Goal: Task Accomplishment & Management: Use online tool/utility

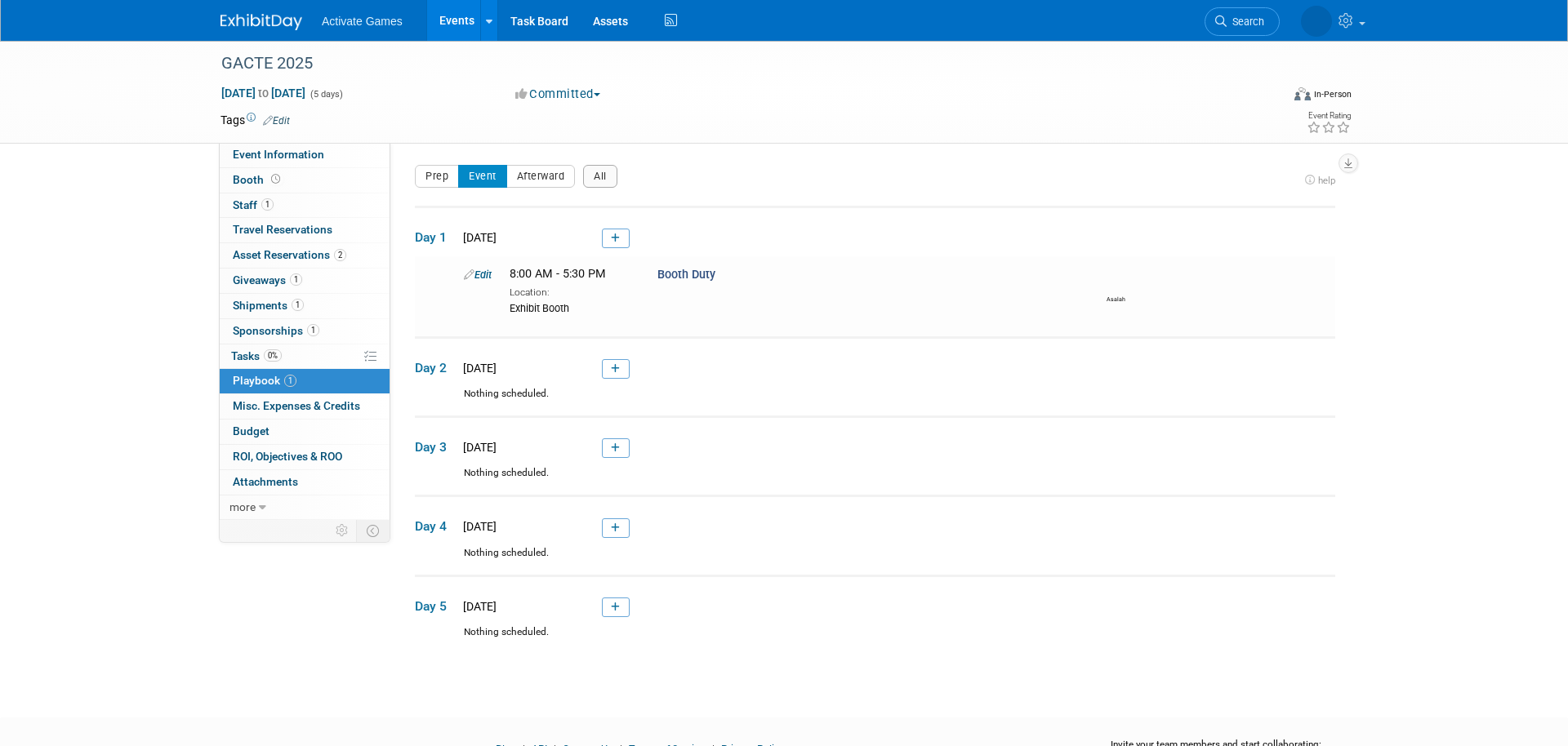
click at [448, 21] on link "Events" at bounding box center [457, 20] width 60 height 41
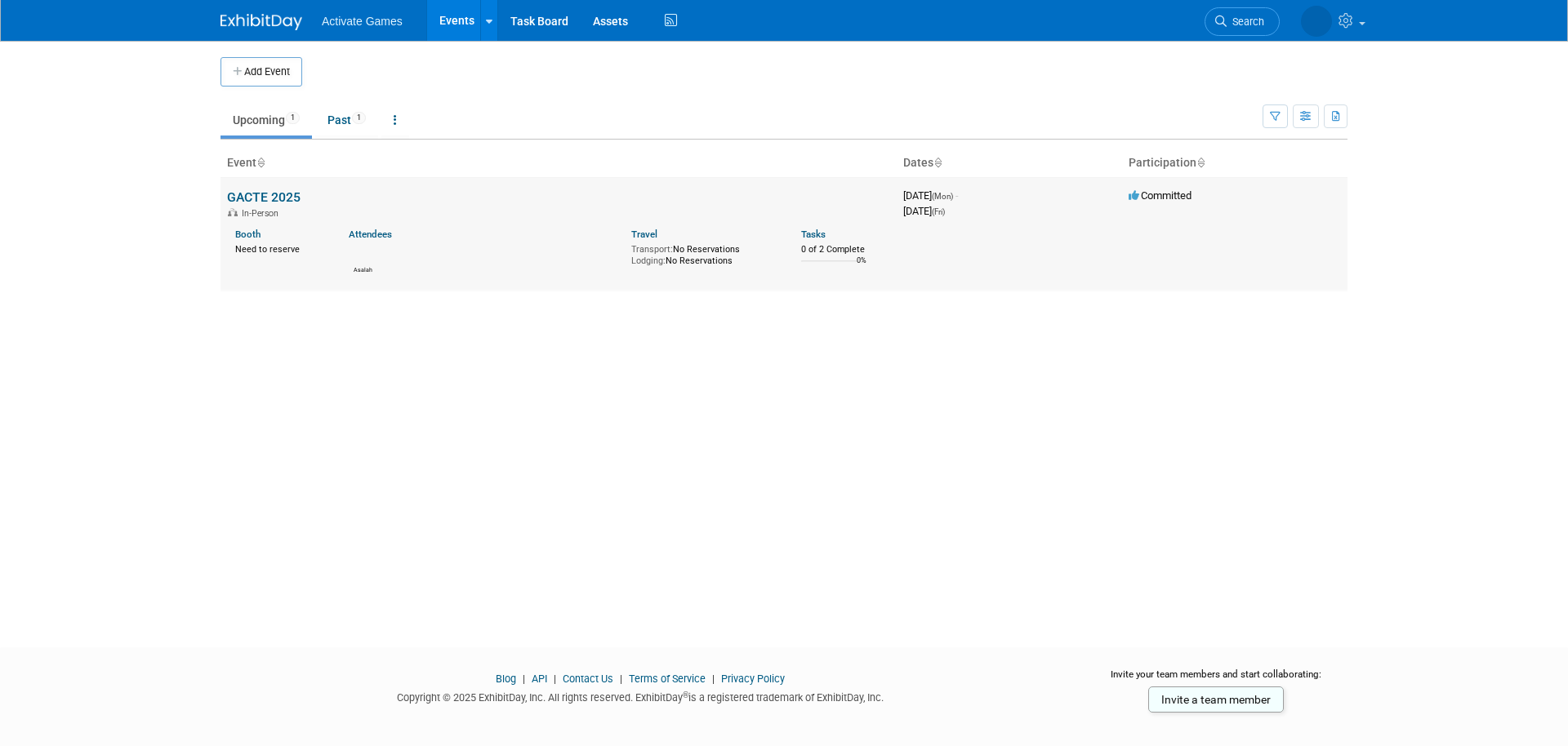
click at [292, 194] on link "GACTE 2025" at bounding box center [263, 197] width 73 height 16
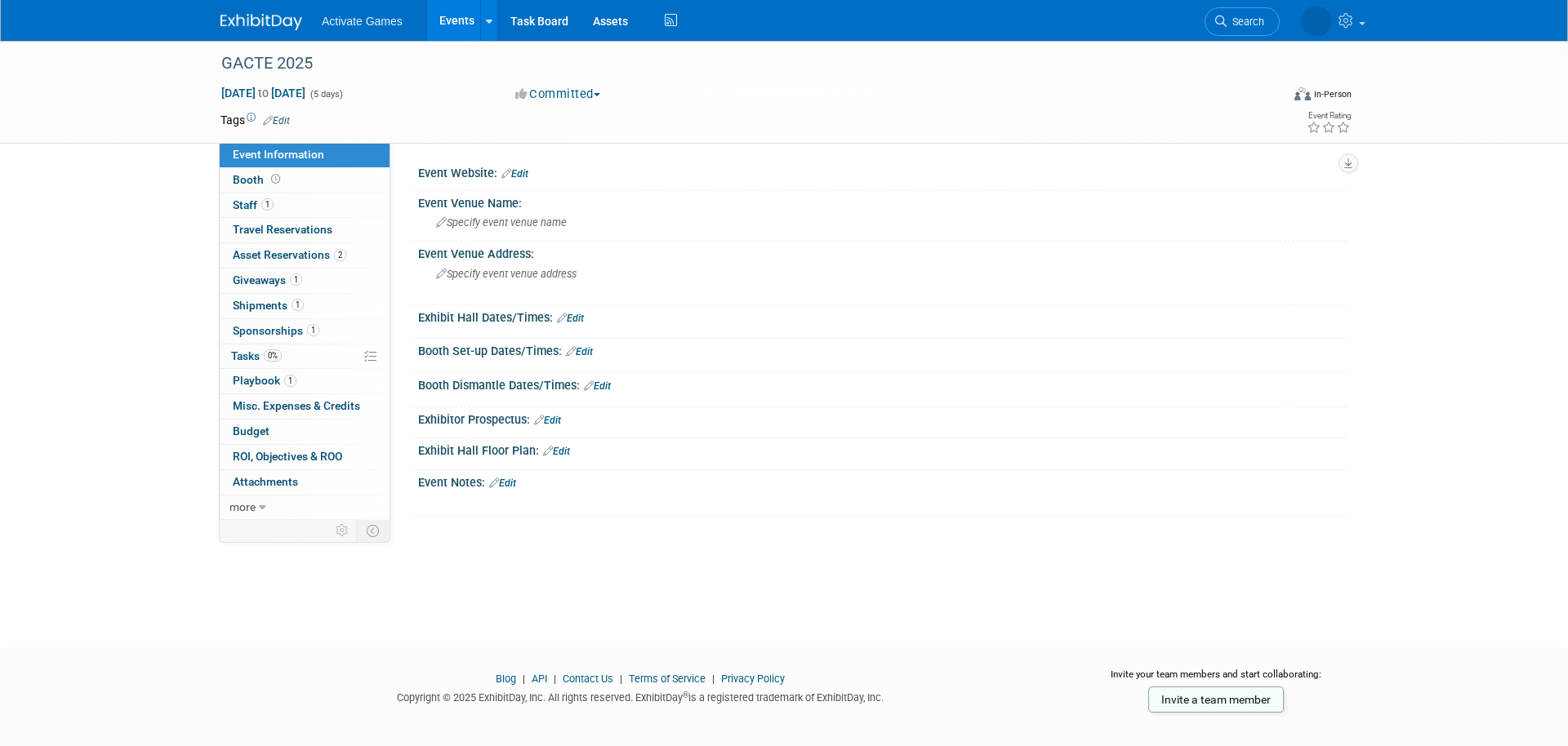
click at [125, 324] on div "GACTE 2025 [DATE] to [DATE] (5 days) [DATE] to [DATE] Committed Committed Consi…" at bounding box center [784, 329] width 1568 height 577
click at [782, 107] on div "Nov 17, 2025 to Nov 21, 2025 (5 days) Nov 17, 2025 to Nov 21, 2025 Committed Co…" at bounding box center [785, 97] width 1156 height 24
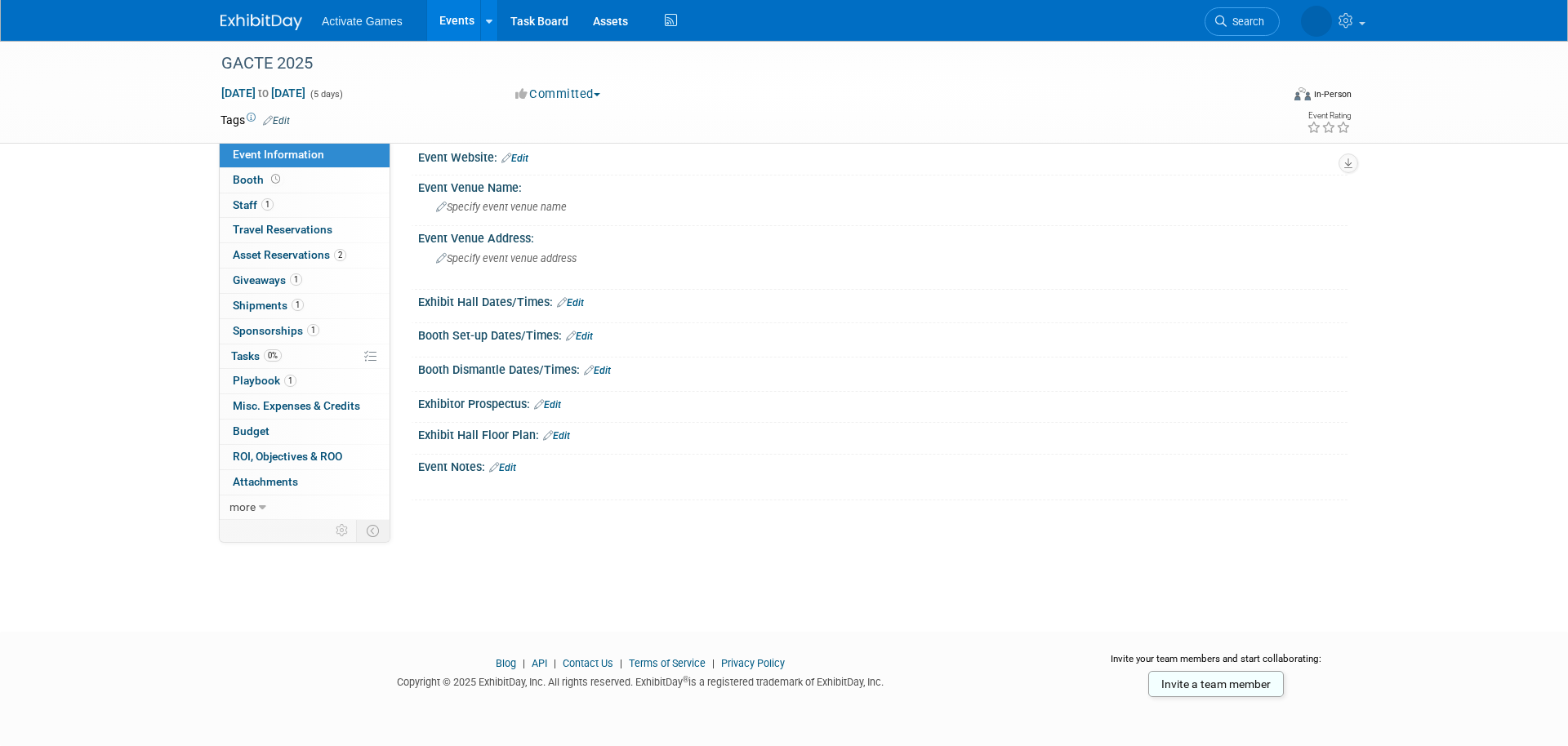
click at [811, 596] on div "GACTE 2025 Nov 17, 2025 to Nov 21, 2025 (5 days) Nov 17, 2025 to Nov 21, 2025 C…" at bounding box center [784, 313] width 1568 height 577
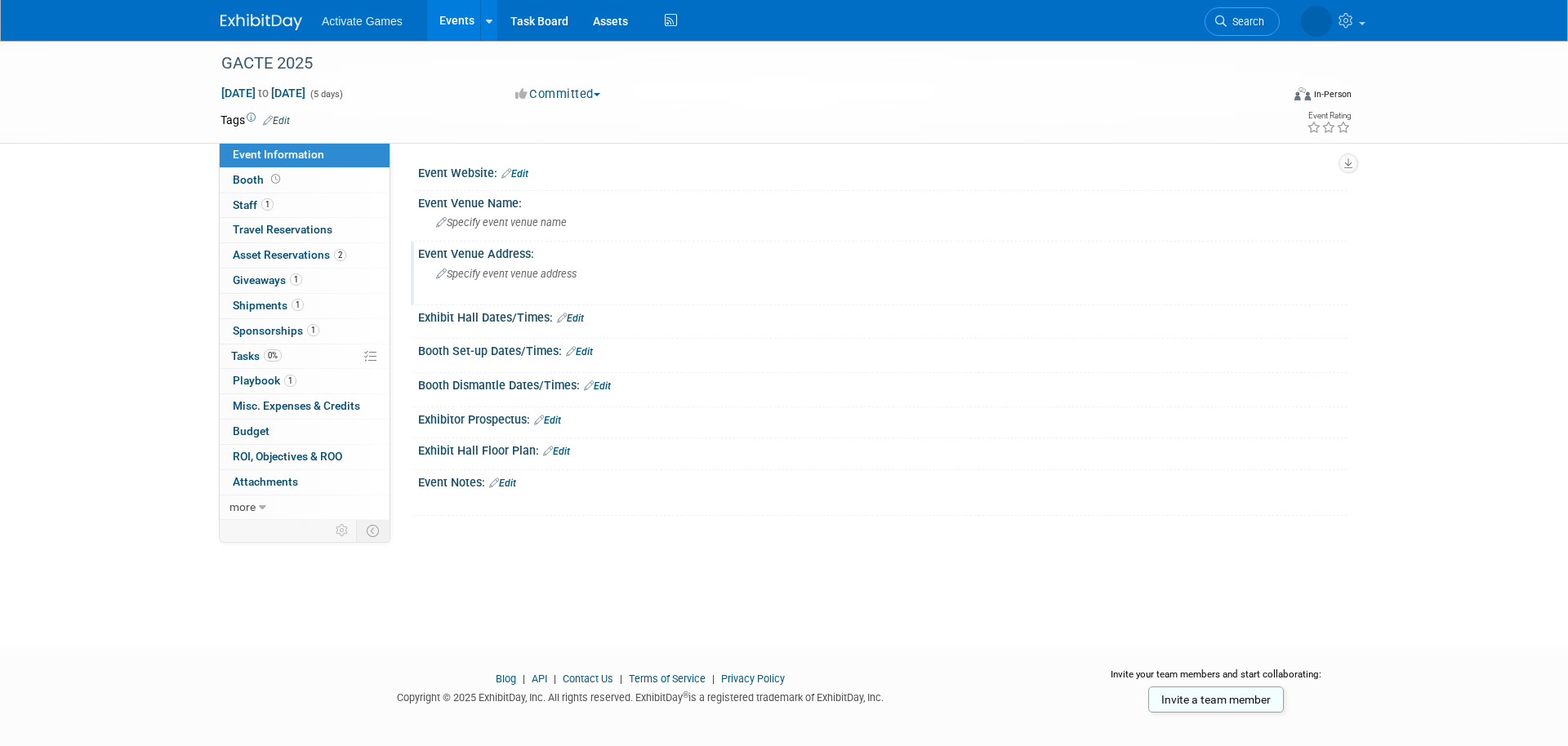
scroll to position [0, 0]
click at [288, 249] on span "Asset Reservations 2" at bounding box center [290, 254] width 114 height 13
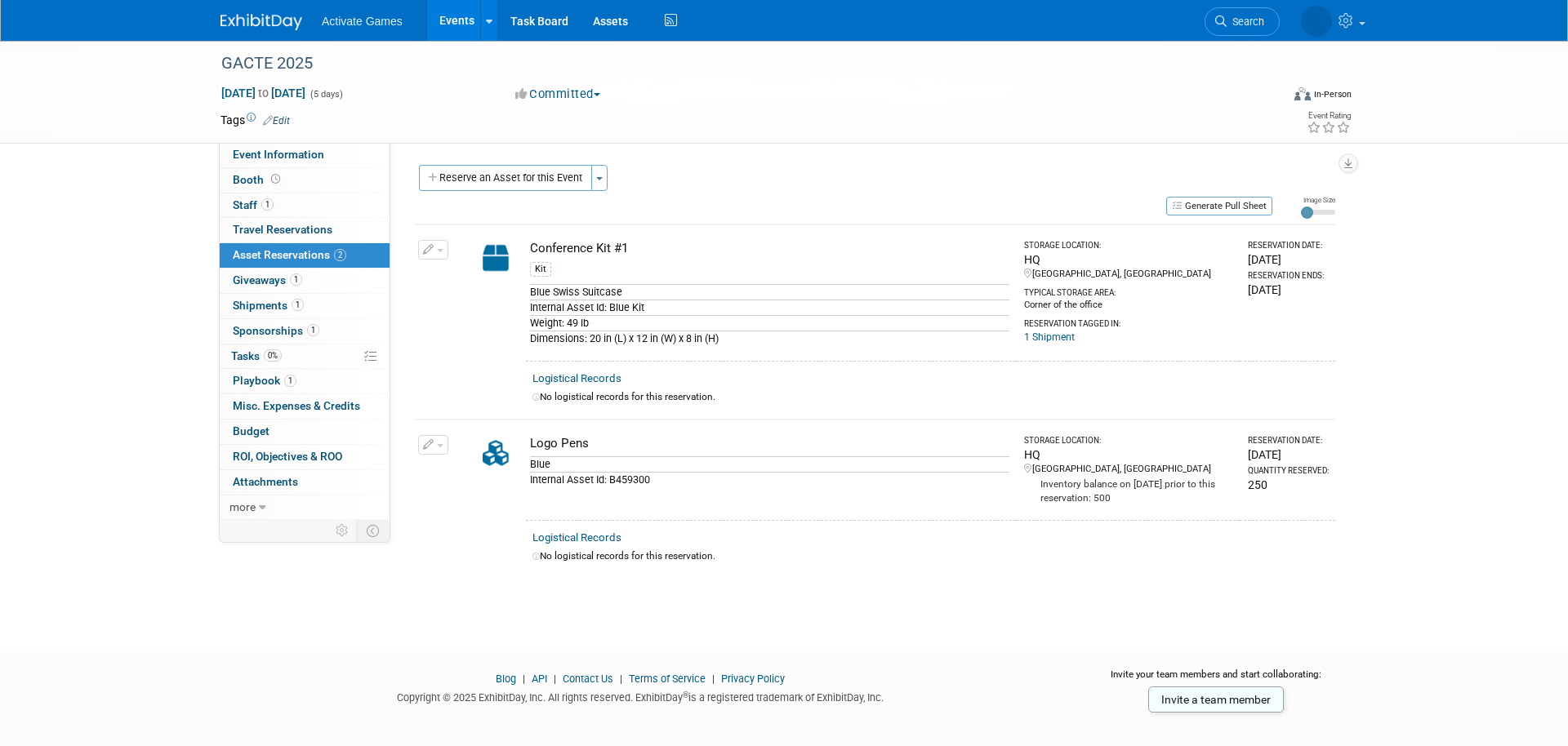
click at [601, 250] on div "Conference Kit #1" at bounding box center [769, 248] width 479 height 17
click at [323, 277] on link "1 Giveaways 1" at bounding box center [305, 280] width 170 height 24
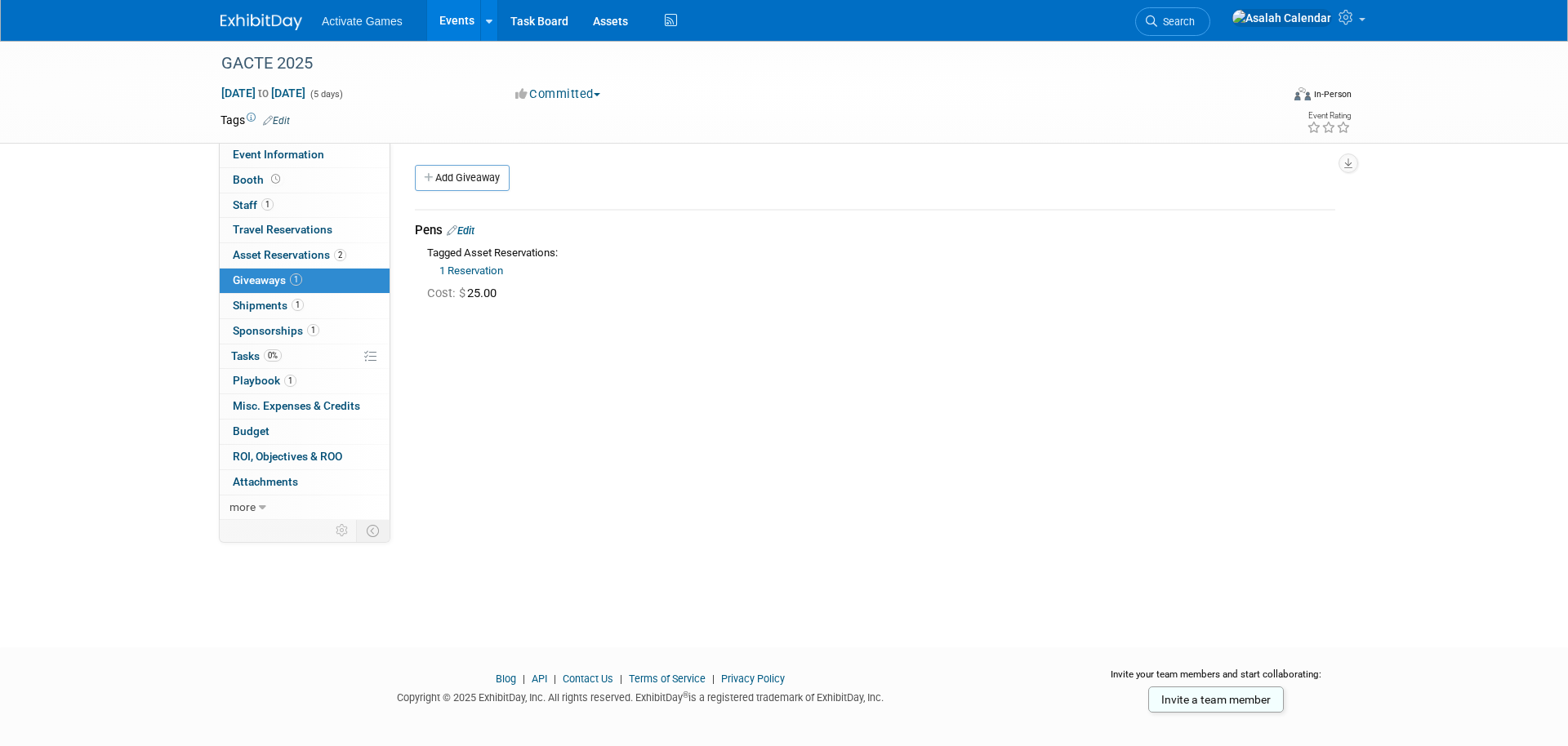
click at [471, 231] on link "Edit" at bounding box center [461, 230] width 28 height 12
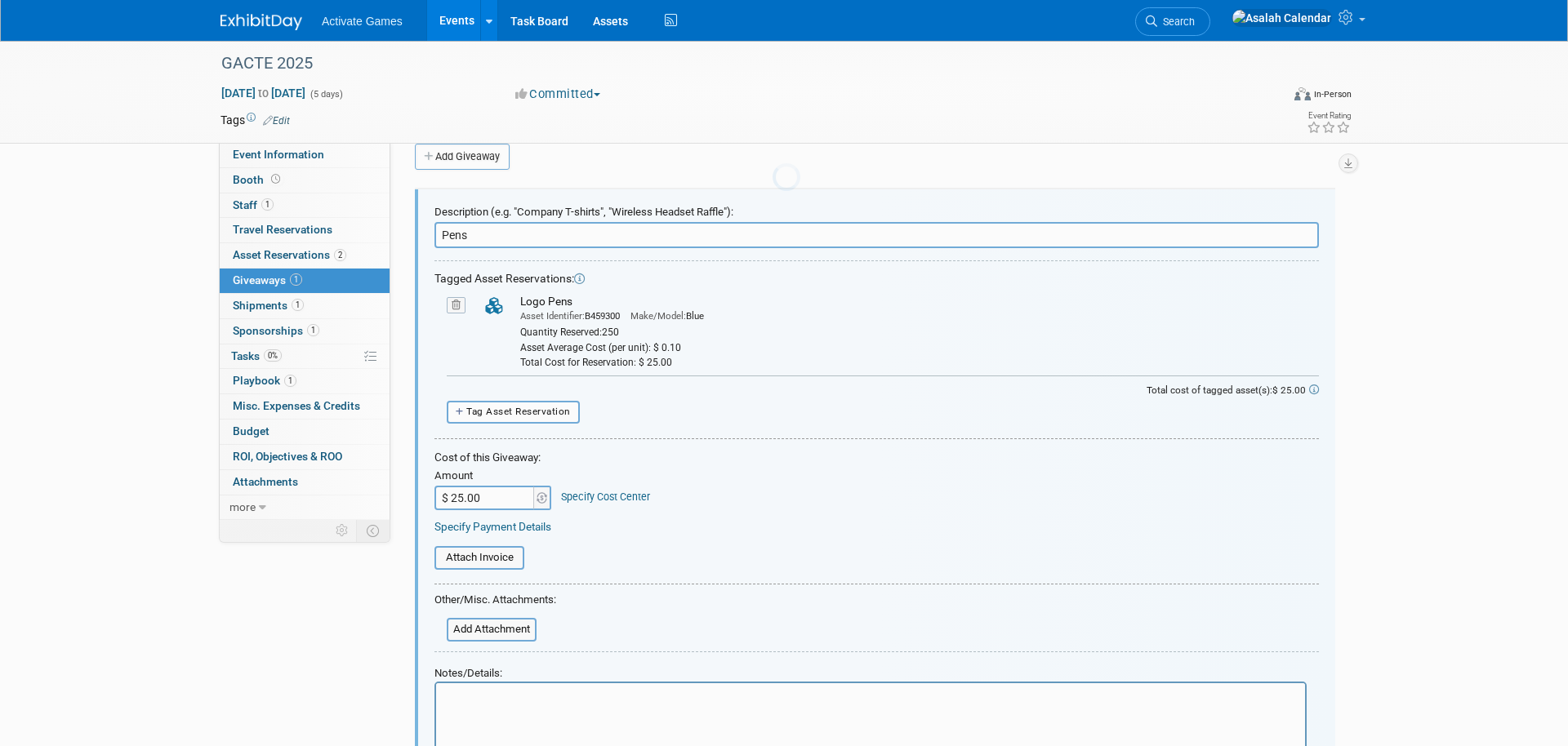
scroll to position [24, 0]
click at [584, 277] on icon at bounding box center [579, 275] width 10 height 10
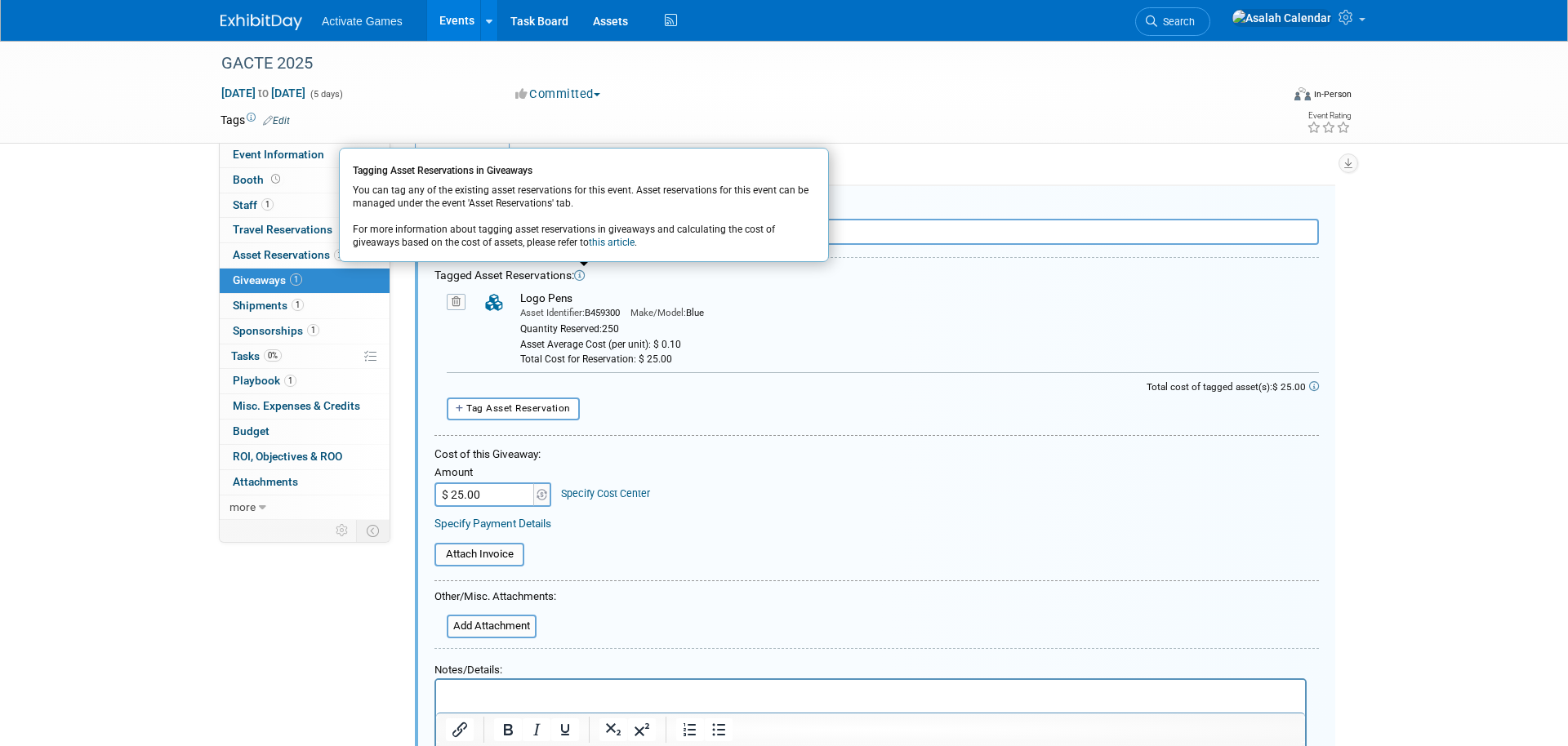
click at [662, 440] on div at bounding box center [876, 438] width 885 height 8
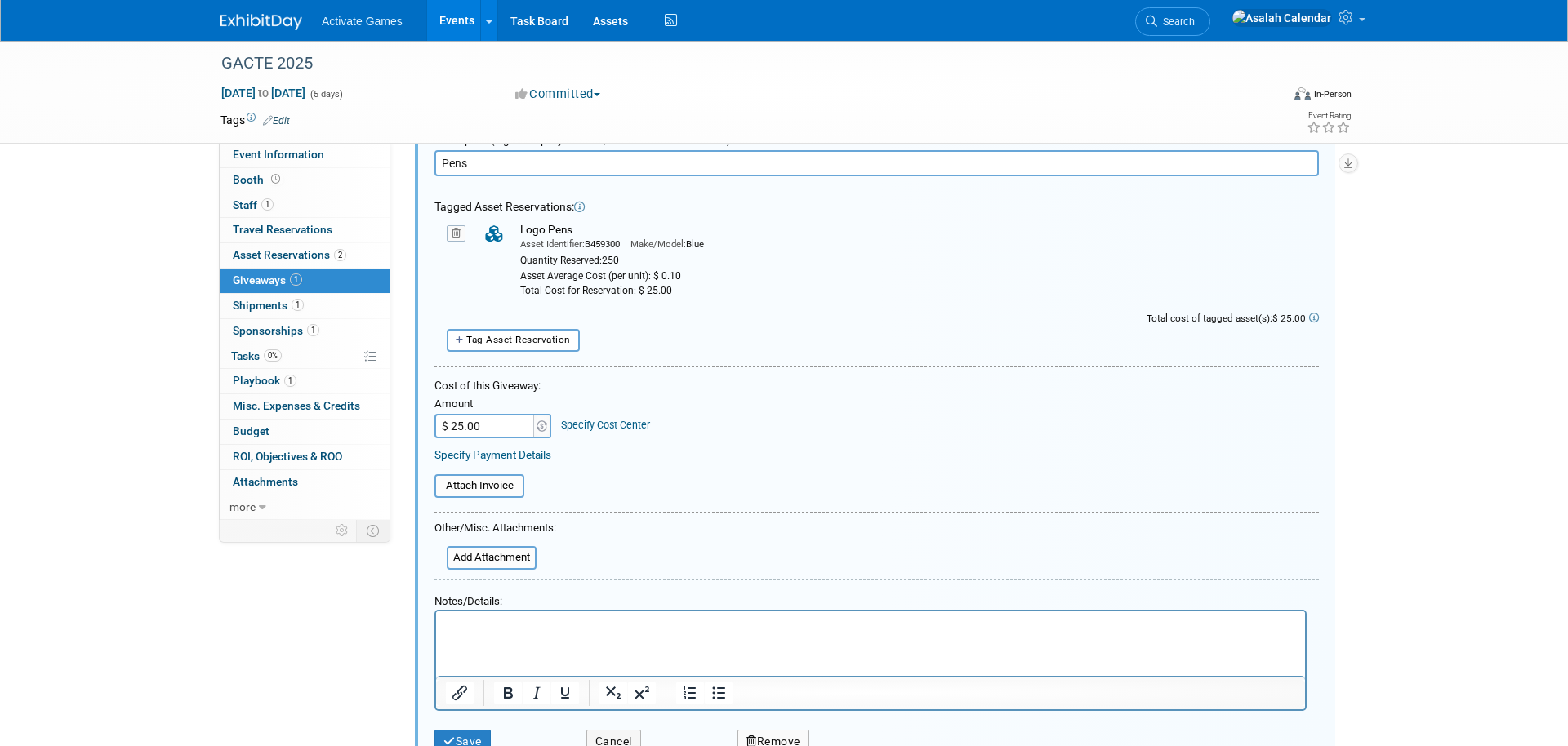
scroll to position [32, 0]
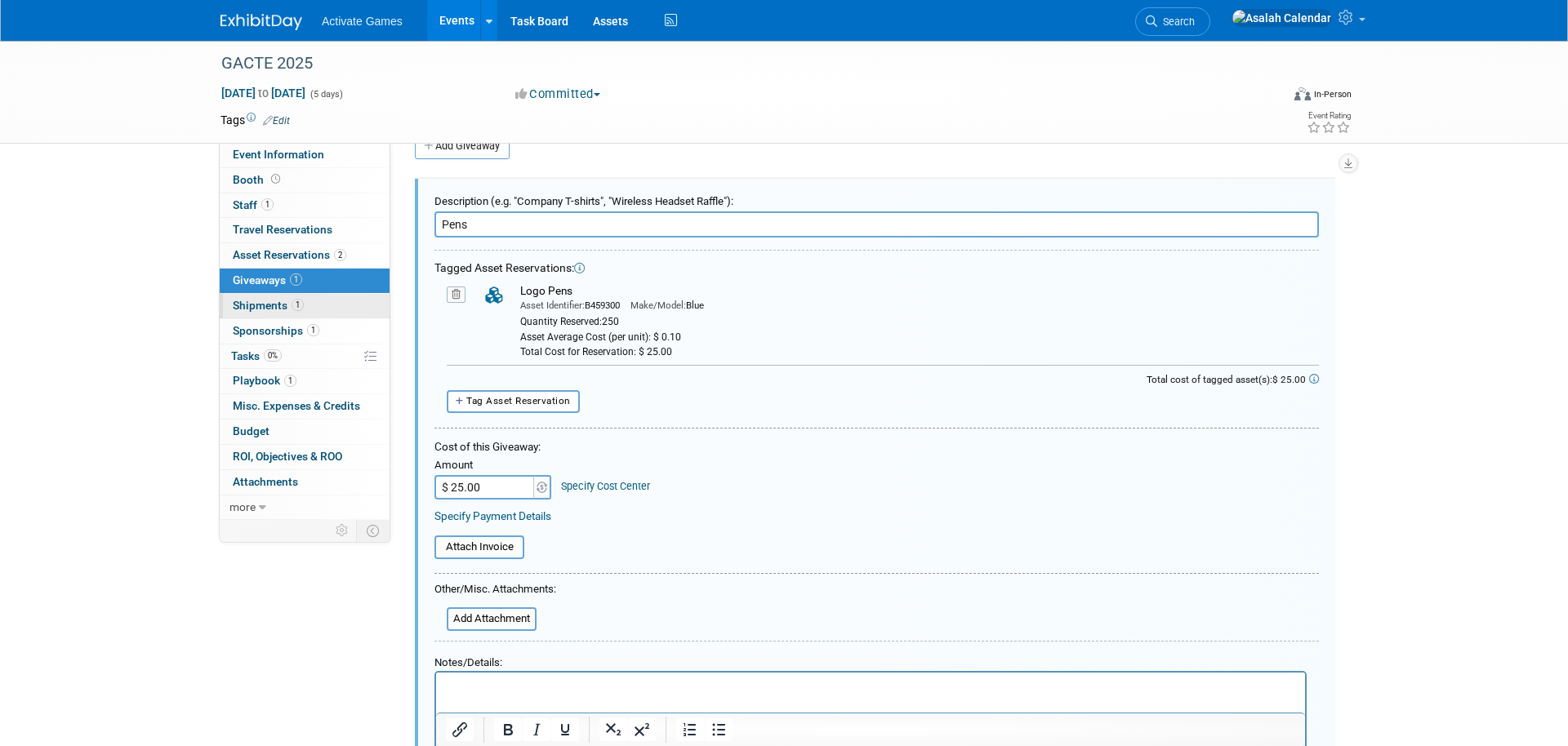
click at [332, 309] on link "1 Shipments 1" at bounding box center [305, 306] width 170 height 24
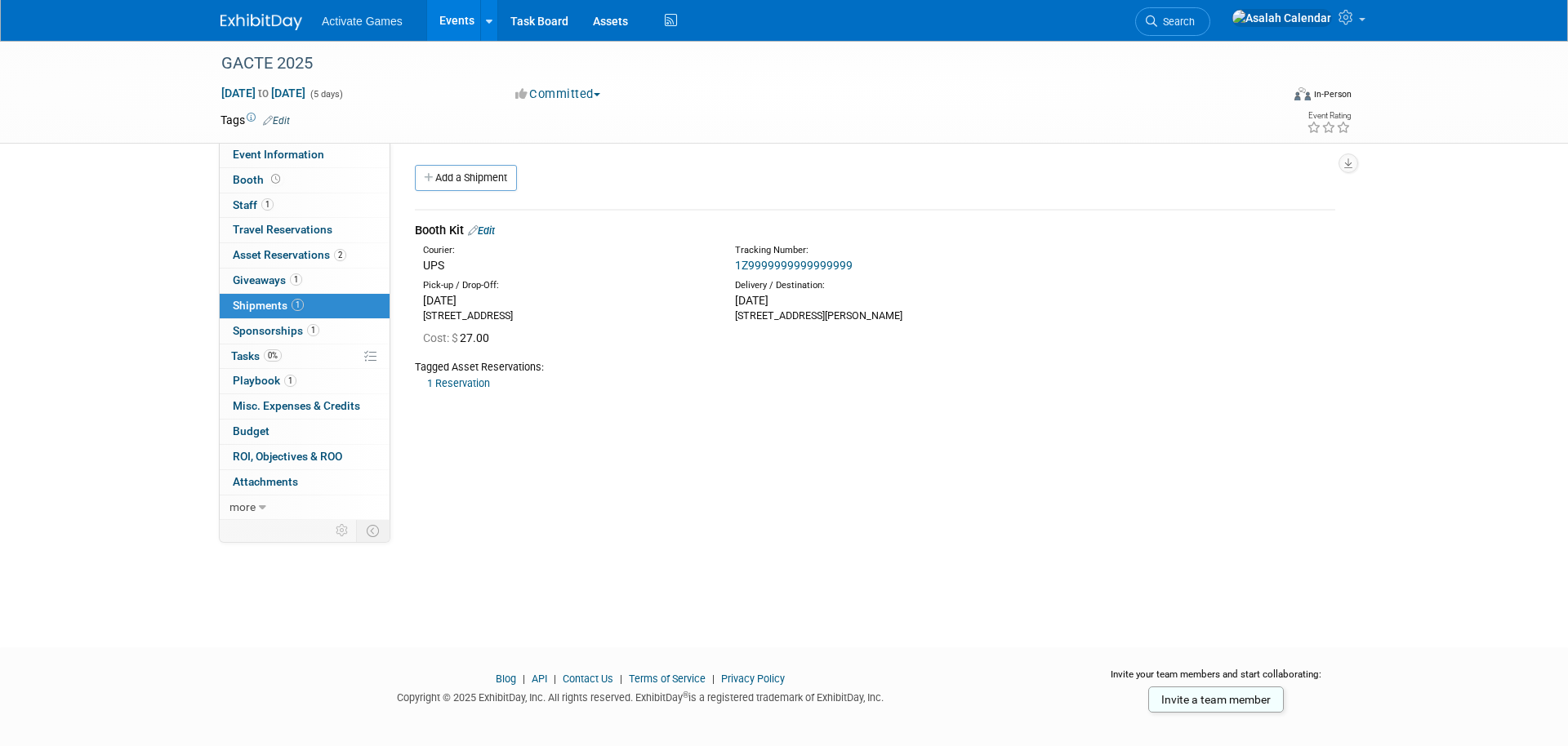
click at [614, 498] on div "Event Website: Edit Event Venue Name: Specify event venue name Event Venue Addr…" at bounding box center [868, 331] width 957 height 377
click at [453, 22] on link "Events" at bounding box center [457, 20] width 60 height 41
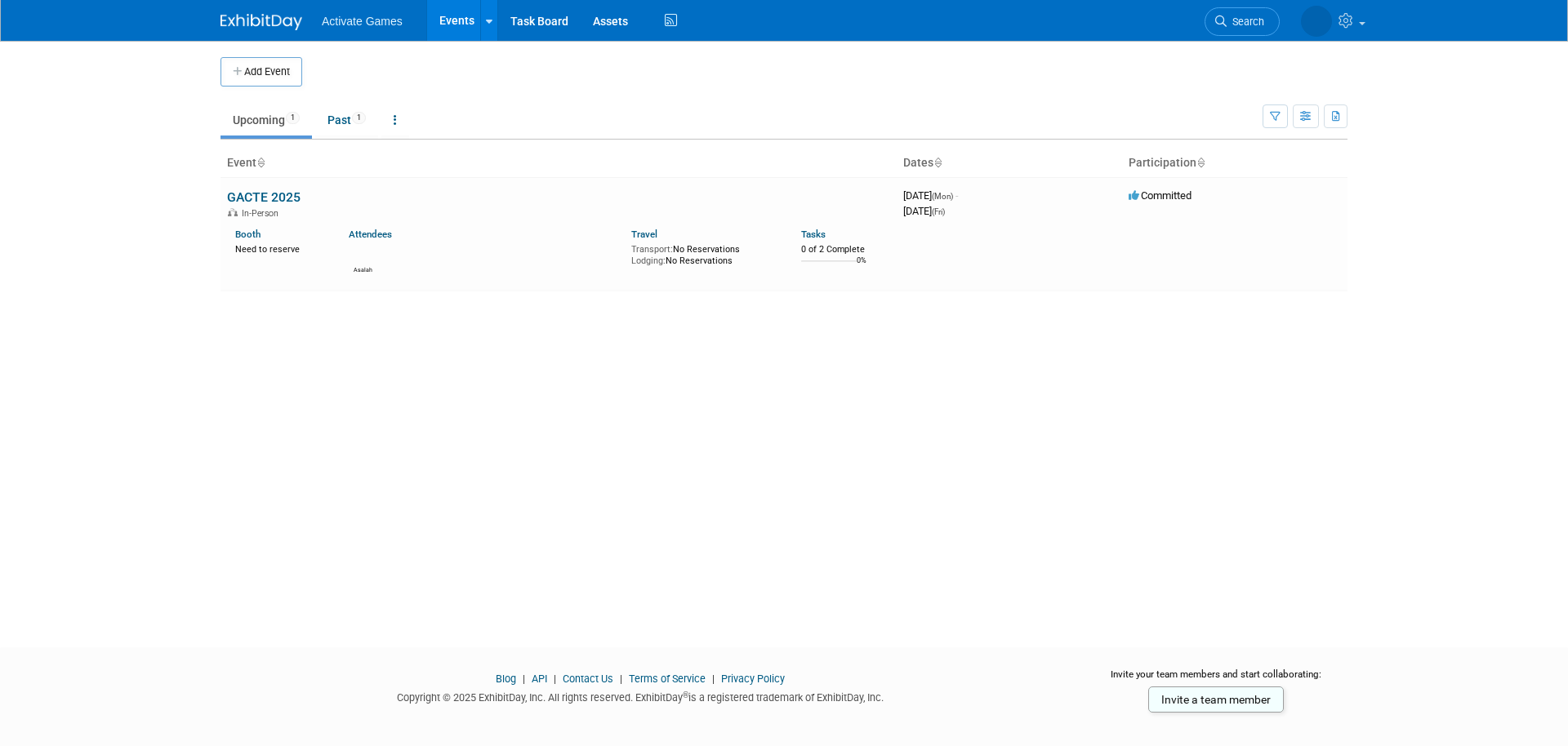
click at [557, 109] on ul "Upcoming 1 Past 1 All Events 2 Past and Upcoming Grouped Annually Events groupe…" at bounding box center [740, 121] width 1042 height 37
click at [278, 198] on link "GACTE 2025" at bounding box center [263, 197] width 73 height 16
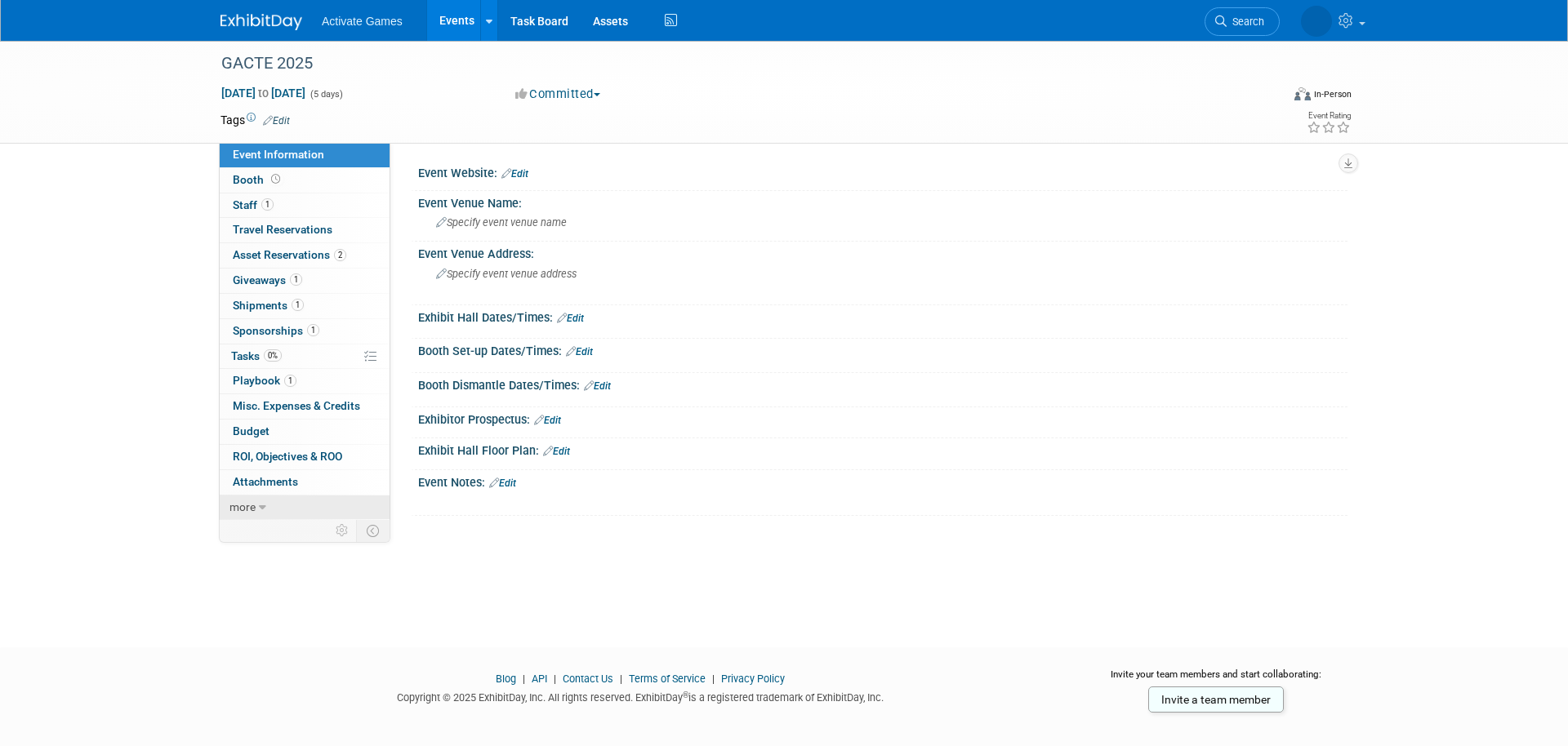
click at [259, 502] on icon at bounding box center [262, 507] width 8 height 11
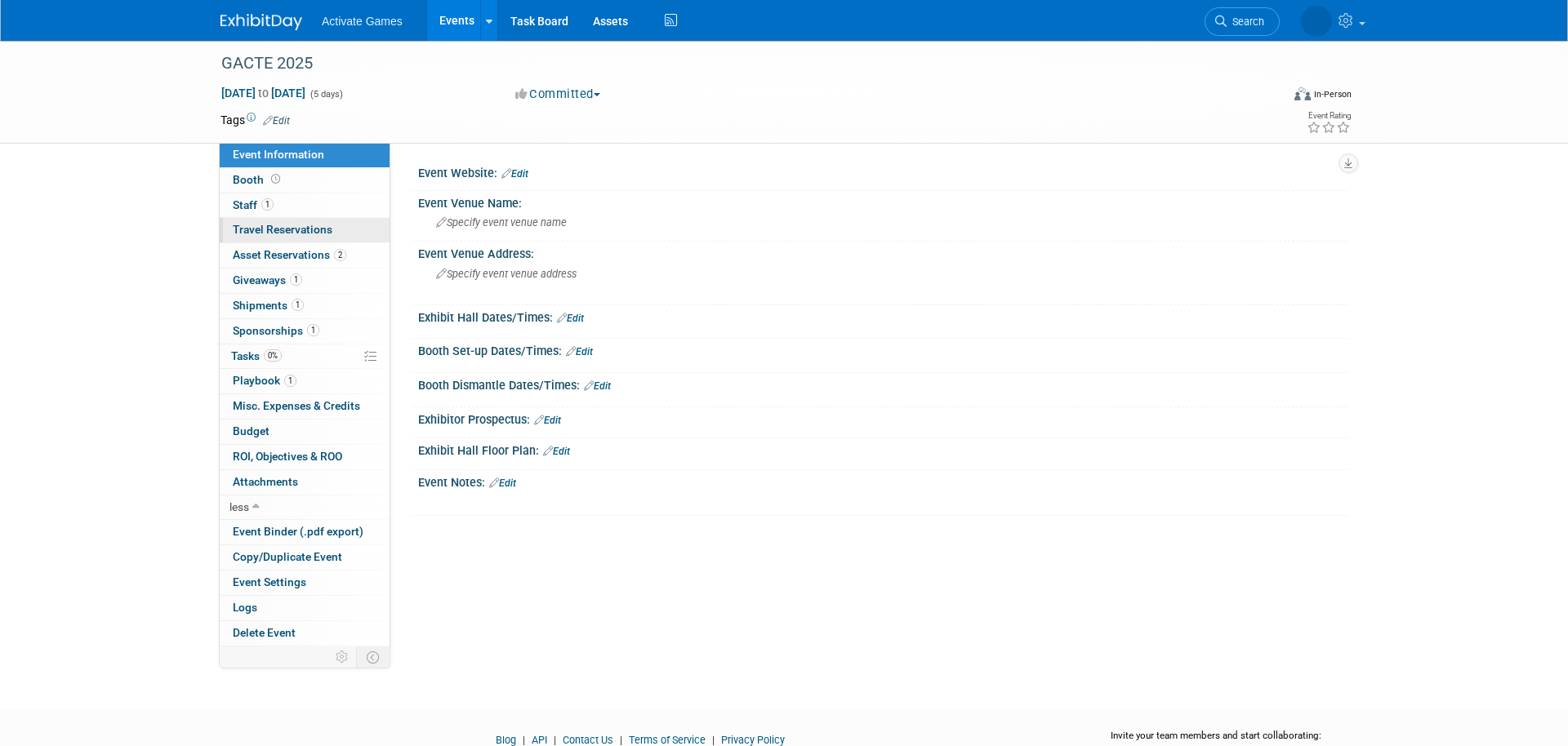
click at [301, 225] on span "Travel Reservations 0" at bounding box center [282, 229] width 99 height 13
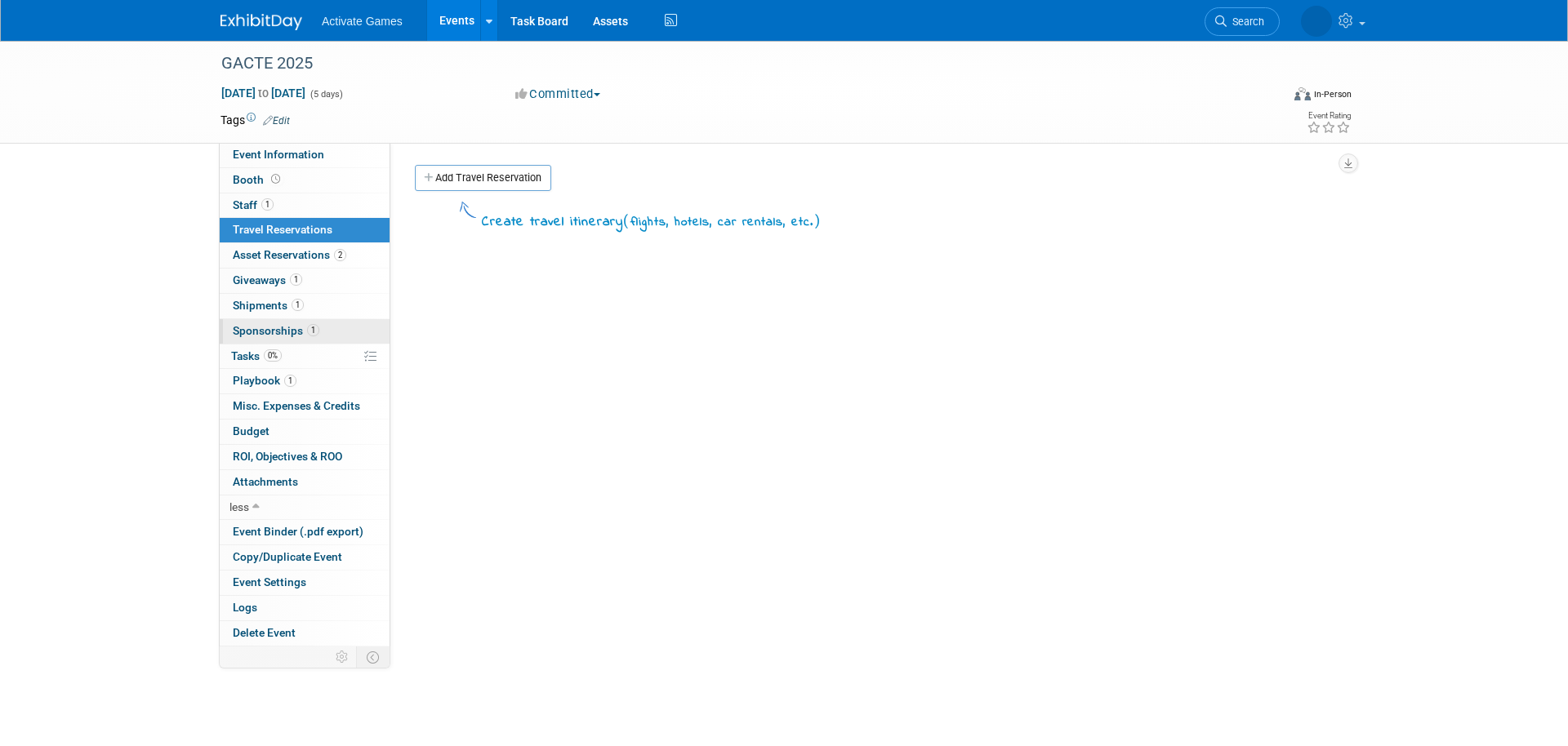
click at [273, 331] on span "Sponsorships 1" at bounding box center [276, 330] width 86 height 13
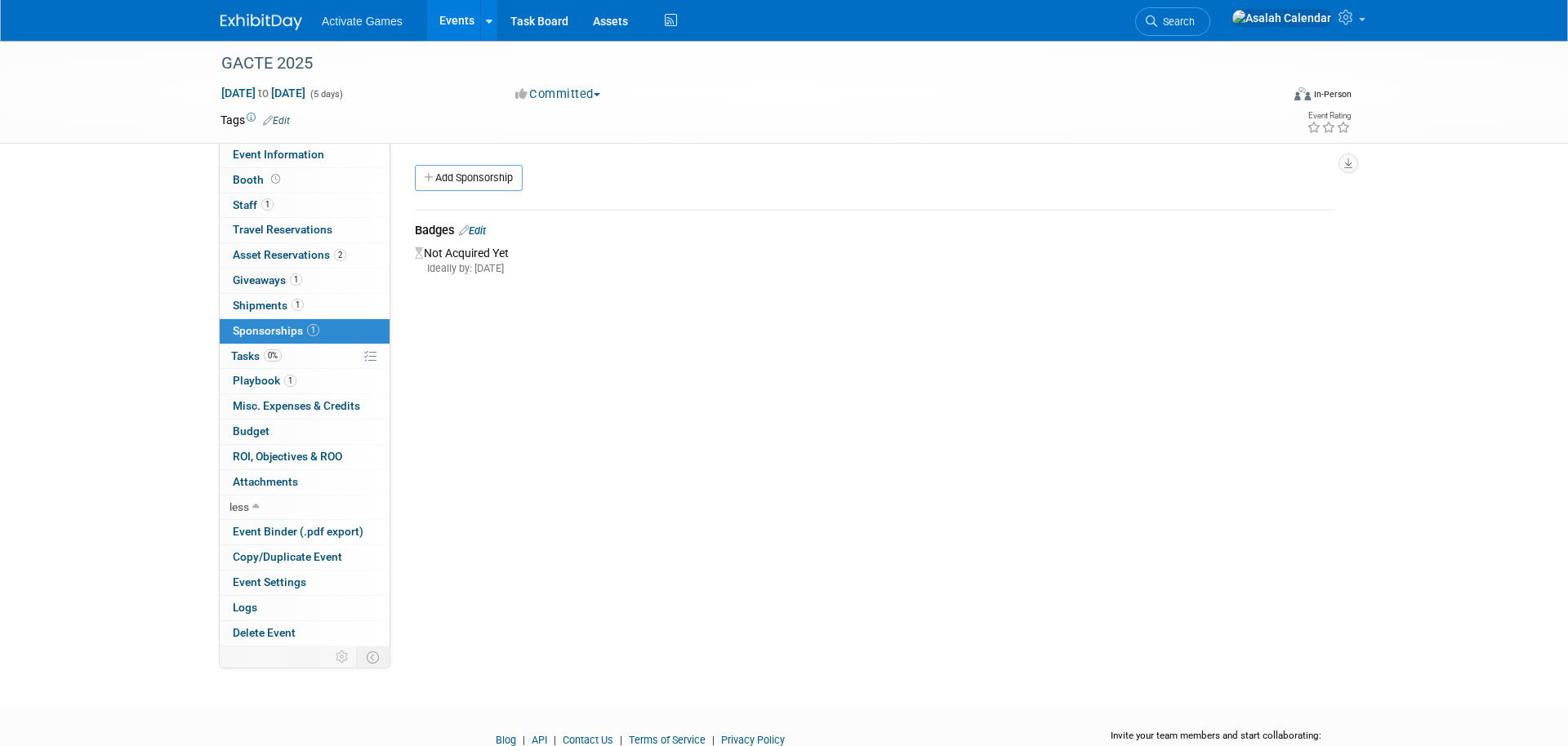
click at [487, 362] on div "Event Website: Edit Event Venue Name: Specify event venue name Event Venue Addr…" at bounding box center [868, 395] width 957 height 504
click at [532, 487] on div "Event Website: Edit Event Venue Name: Specify event venue name Event Venue Addr…" at bounding box center [868, 395] width 957 height 504
click at [337, 149] on link "Event Information" at bounding box center [305, 155] width 170 height 24
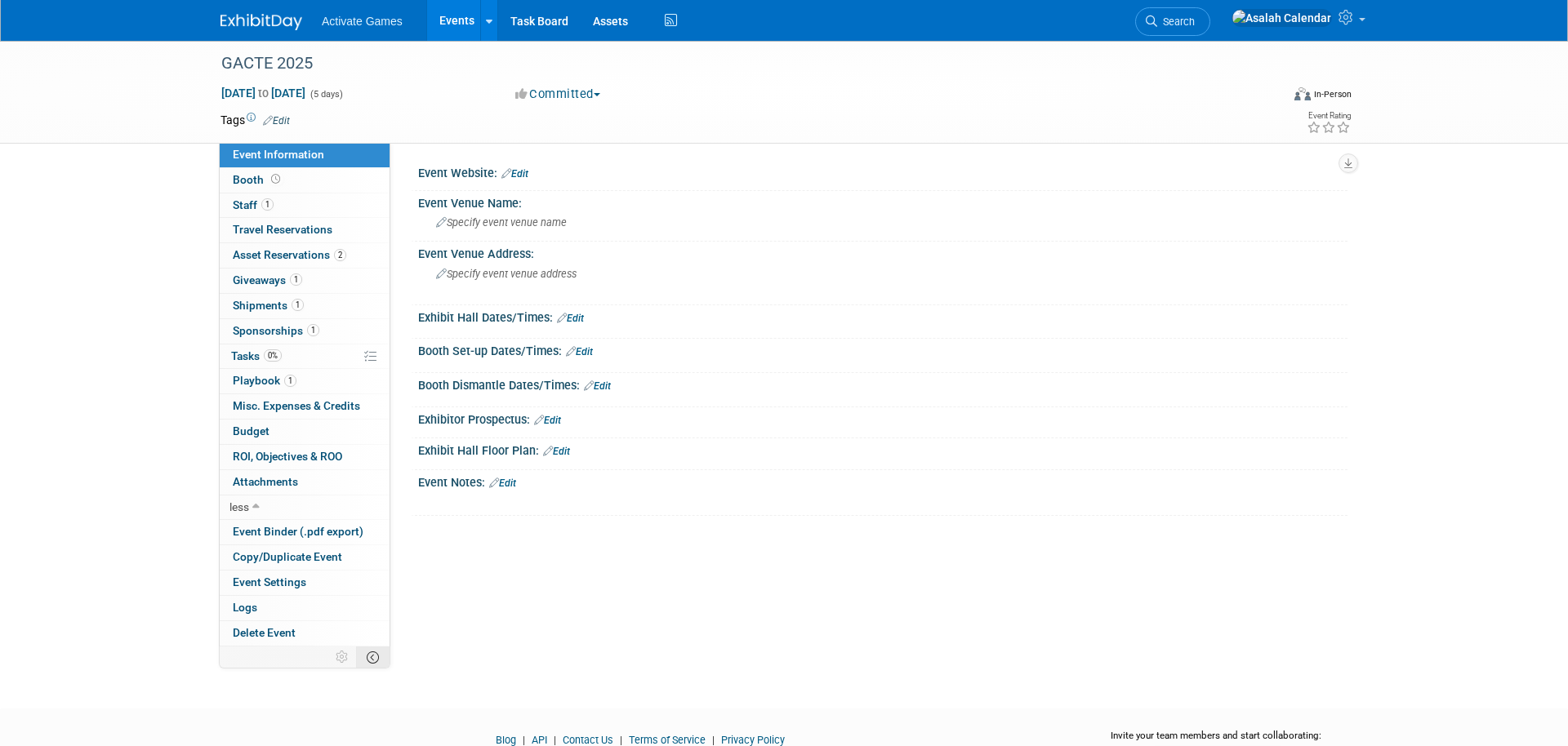
click at [375, 656] on icon at bounding box center [373, 657] width 12 height 12
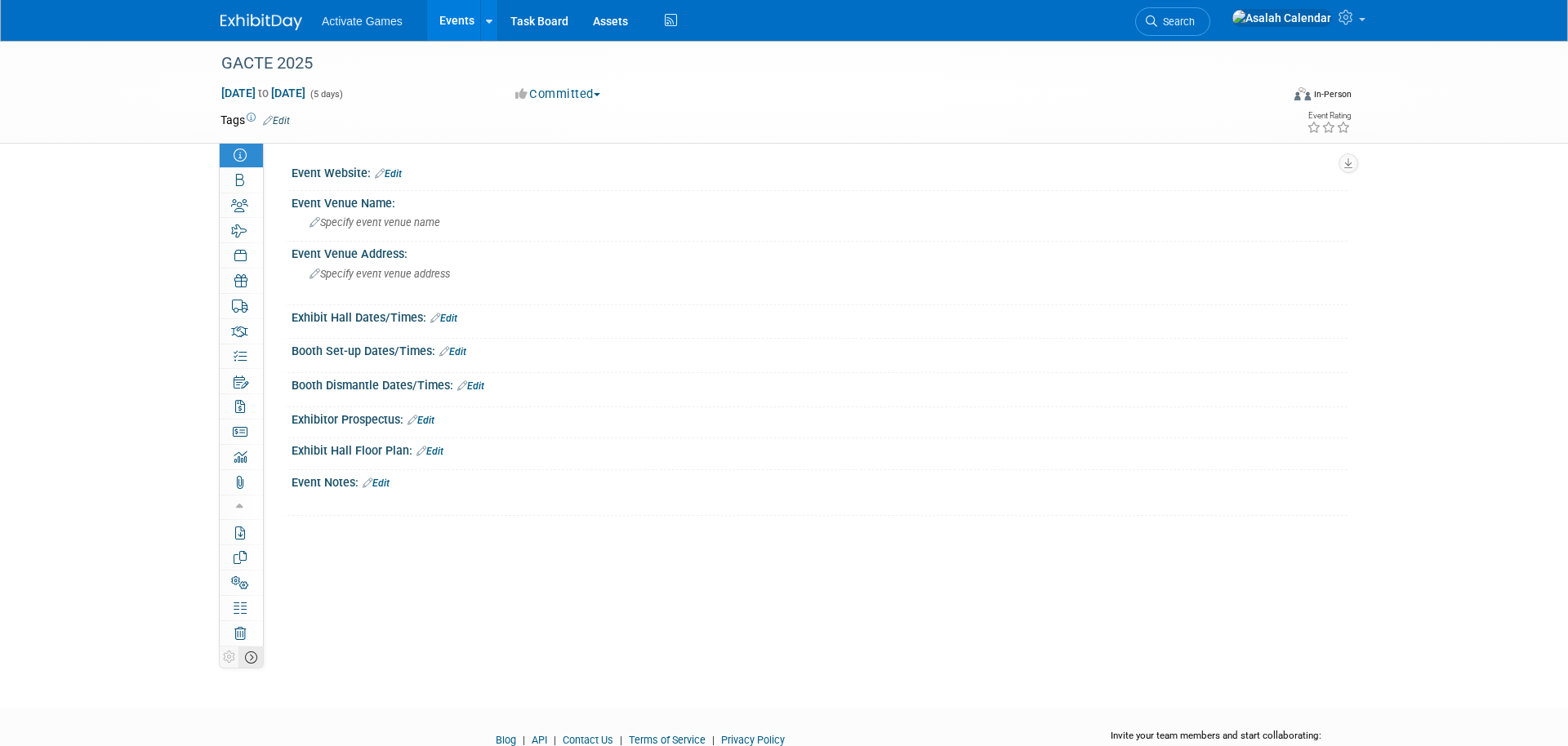
click at [250, 658] on icon at bounding box center [251, 657] width 12 height 12
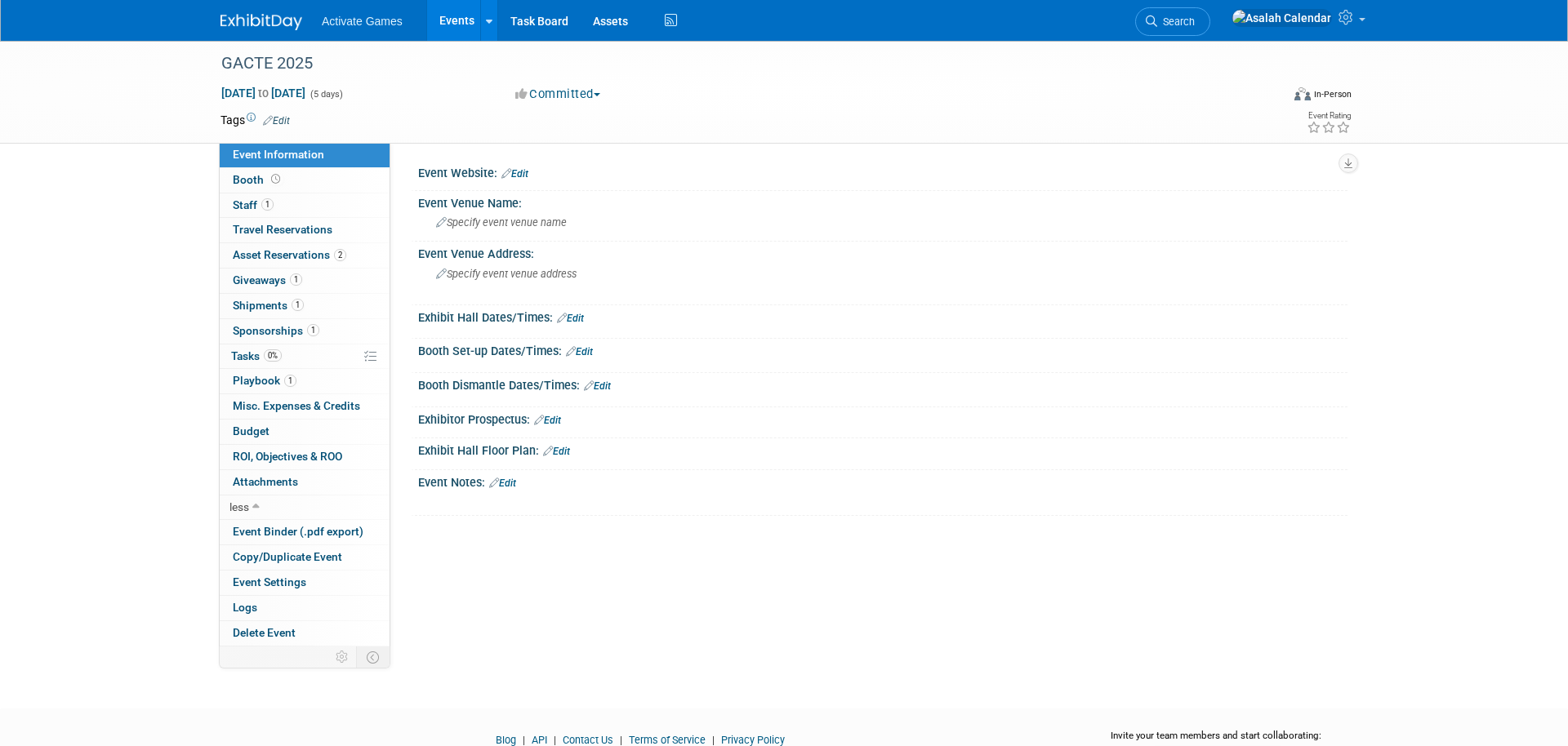
click at [159, 243] on div "GACTE 2025 Nov 17, 2025 to Nov 21, 2025 (5 days) Nov 17, 2025 to Nov 21, 2025 C…" at bounding box center [784, 360] width 1568 height 638
click at [581, 553] on div "Event Website: Edit Event Venue Name: Specify event venue name Edit Save Changes" at bounding box center [868, 395] width 957 height 504
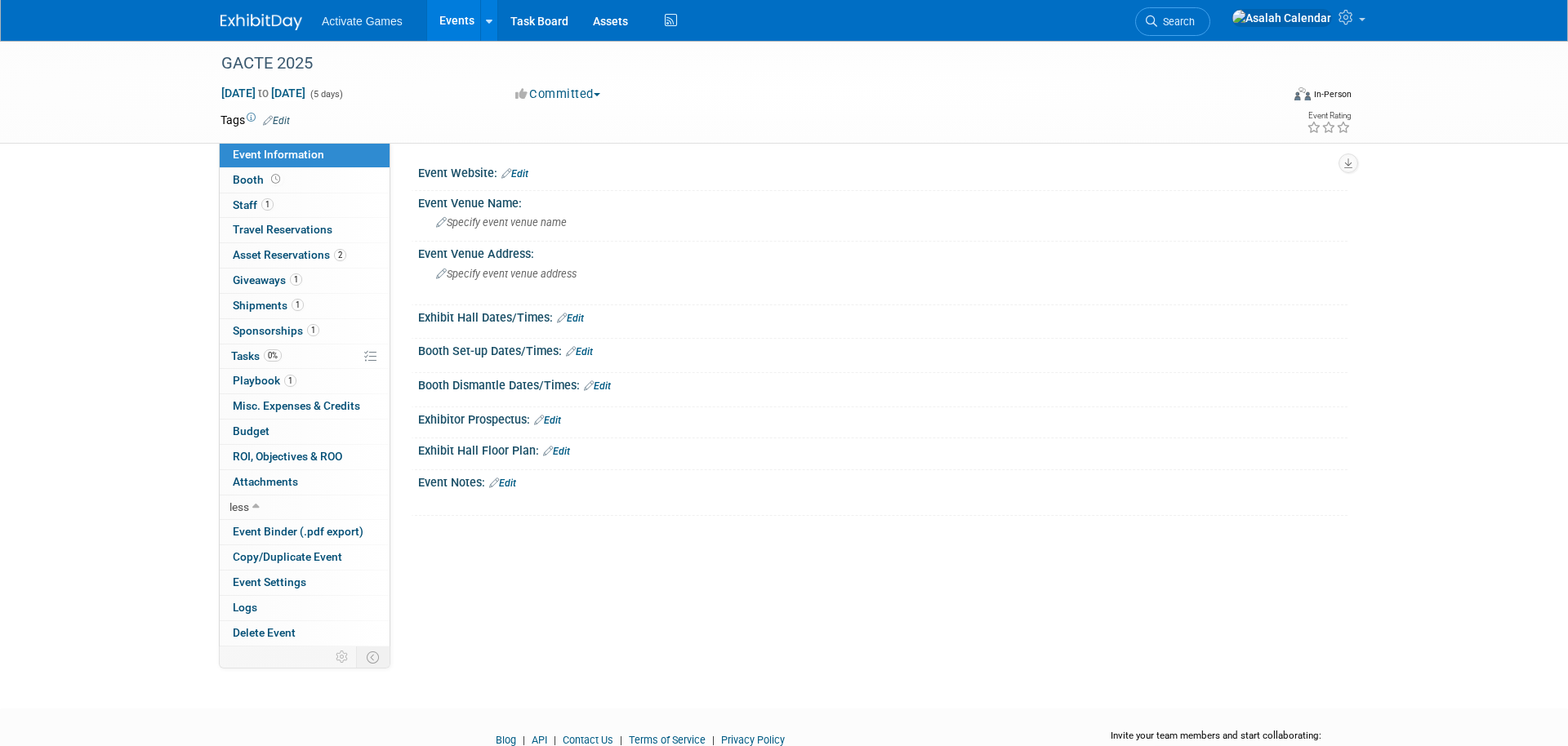
click at [599, 574] on div "Event Website: Edit Event Venue Name: Specify event venue name Edit Save Changes" at bounding box center [868, 395] width 957 height 504
click at [325, 179] on link "Booth" at bounding box center [305, 180] width 170 height 24
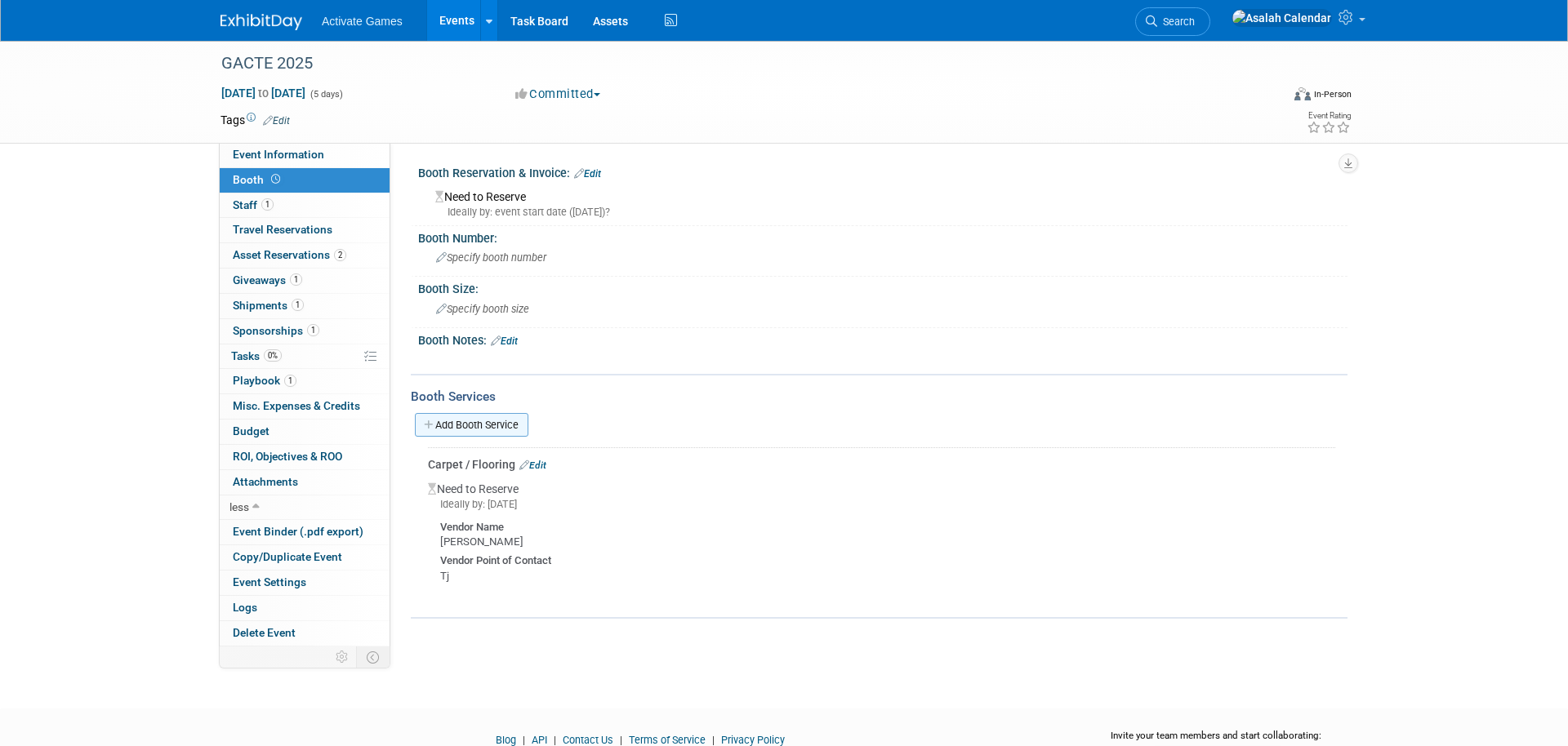
click at [453, 422] on link "Add Booth Service" at bounding box center [472, 424] width 114 height 23
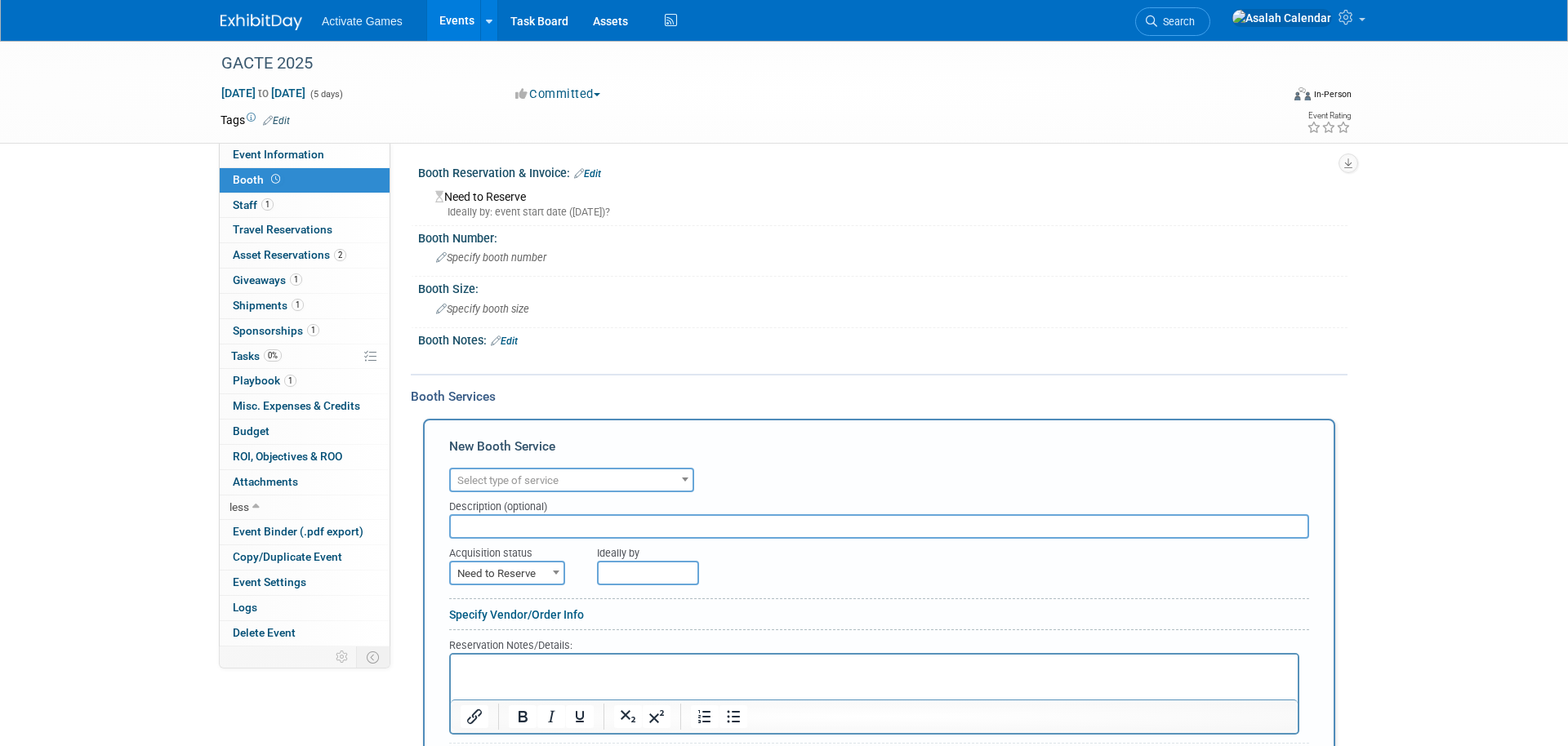
click at [532, 492] on div "Description (optional)" at bounding box center [878, 504] width 860 height 22
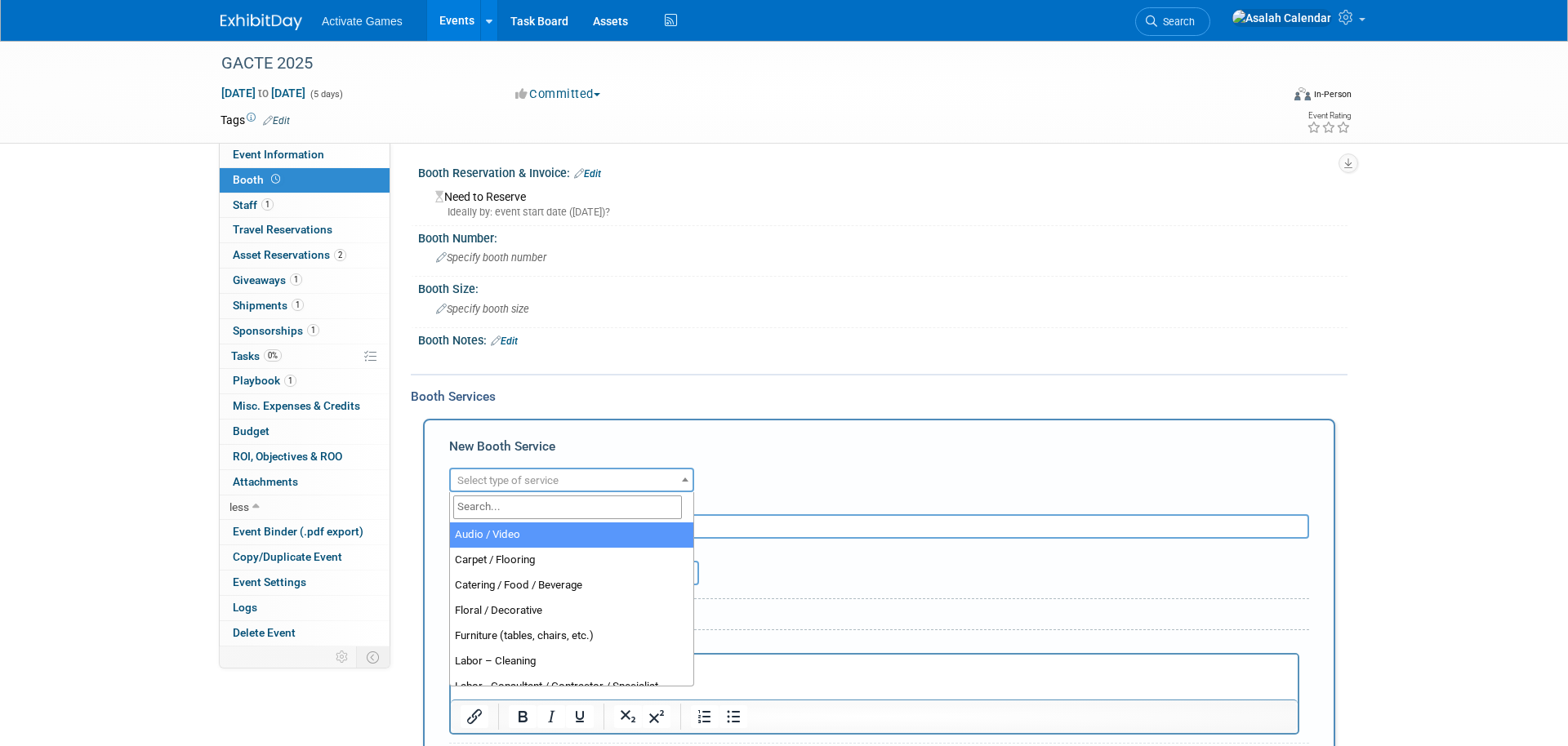
click at [540, 483] on span "Select type of service" at bounding box center [507, 480] width 101 height 12
click at [616, 492] on span at bounding box center [571, 507] width 243 height 30
click at [623, 469] on span "Select type of service" at bounding box center [571, 480] width 242 height 22
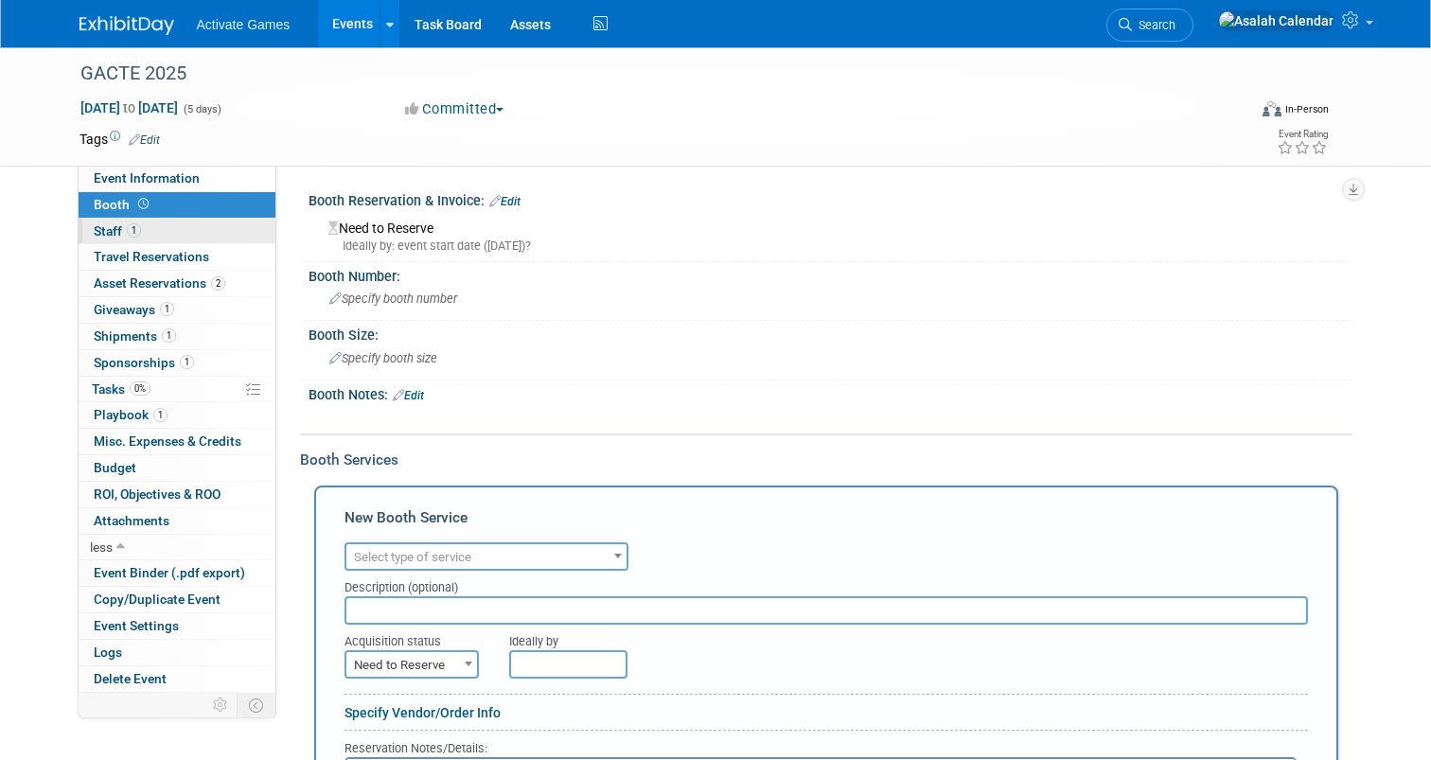
click at [155, 228] on link "1 Staff 1" at bounding box center [177, 232] width 197 height 26
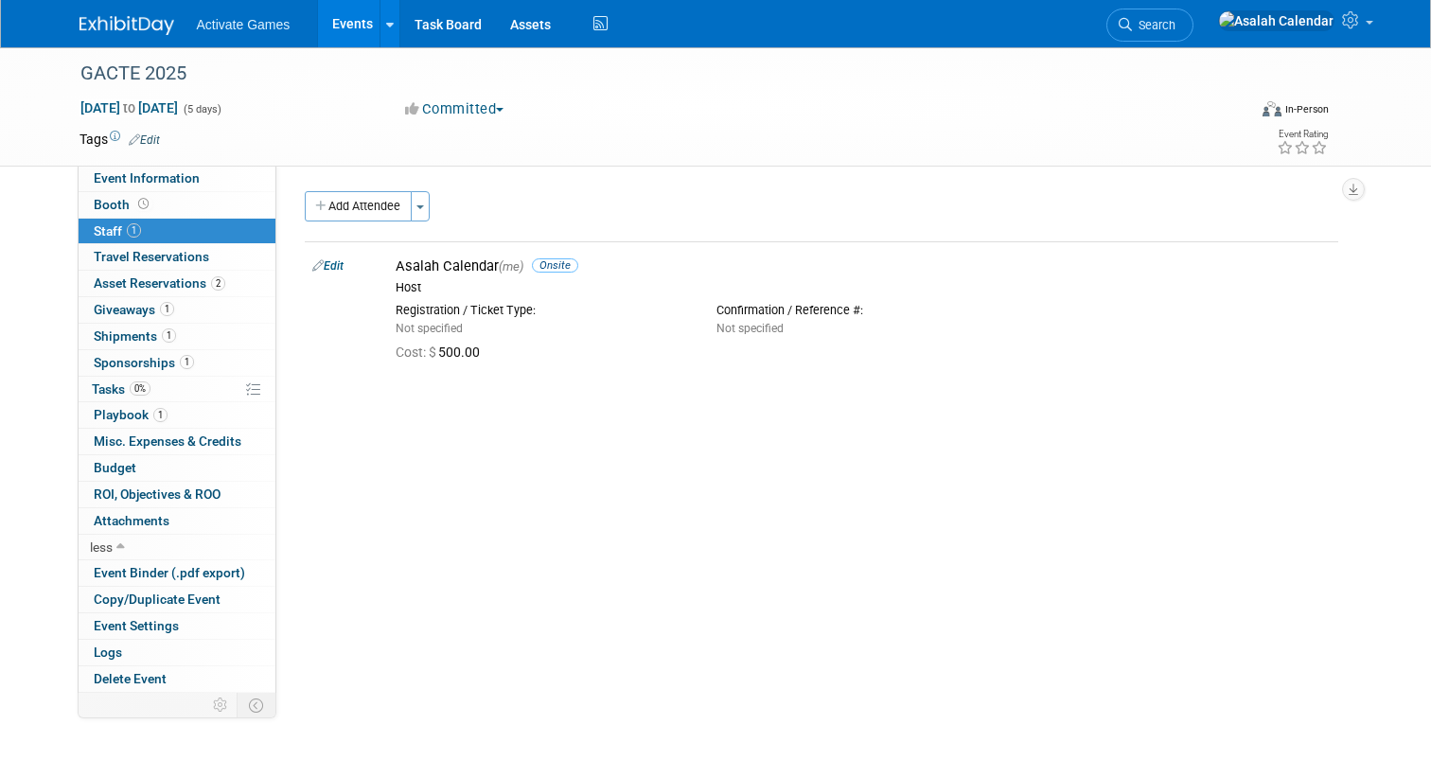
click at [432, 200] on div "Add Attendee Toggle Dropdown Quick -Tag Attendees Apply" at bounding box center [821, 206] width 1033 height 30
click at [427, 205] on button "Toggle Dropdown" at bounding box center [420, 206] width 19 height 30
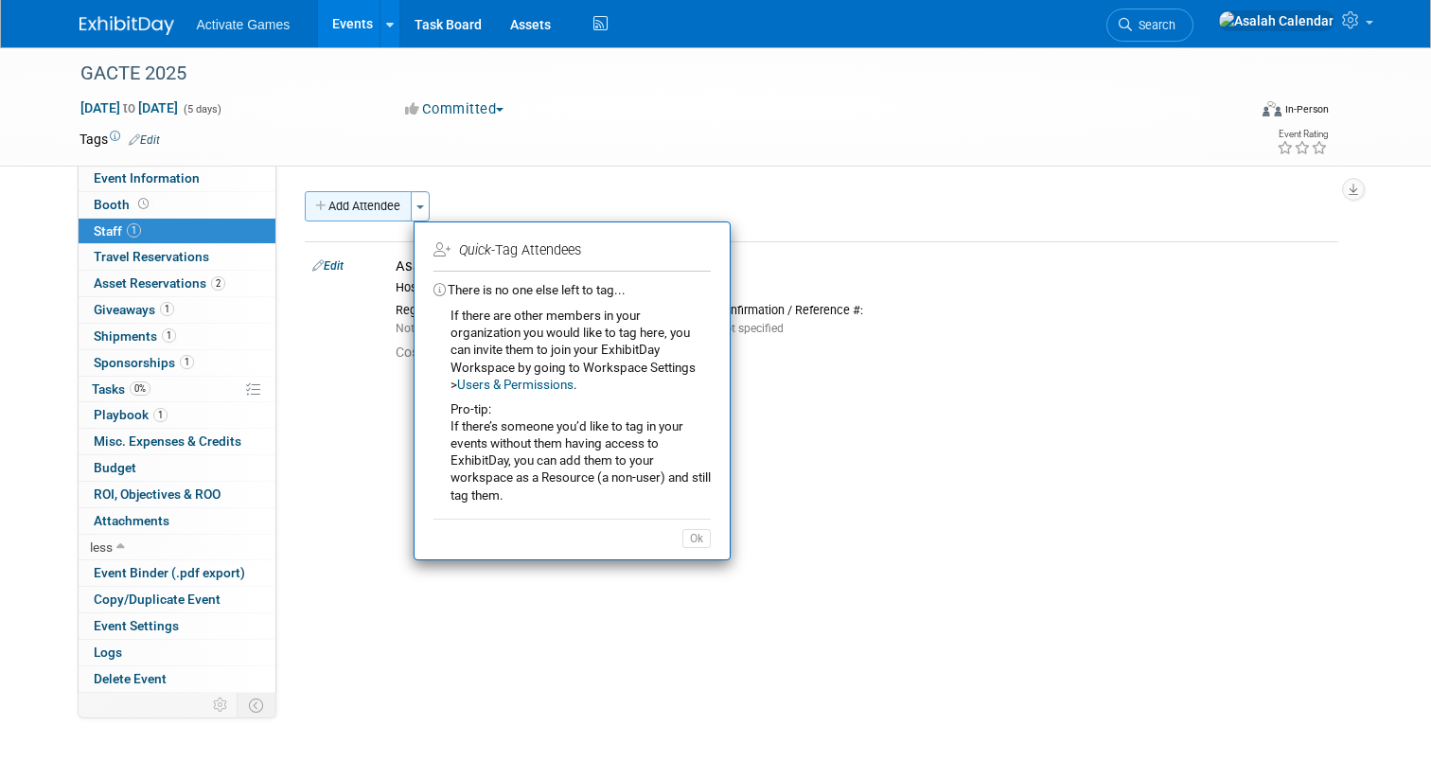
click at [370, 213] on button "Add Attendee" at bounding box center [358, 206] width 107 height 30
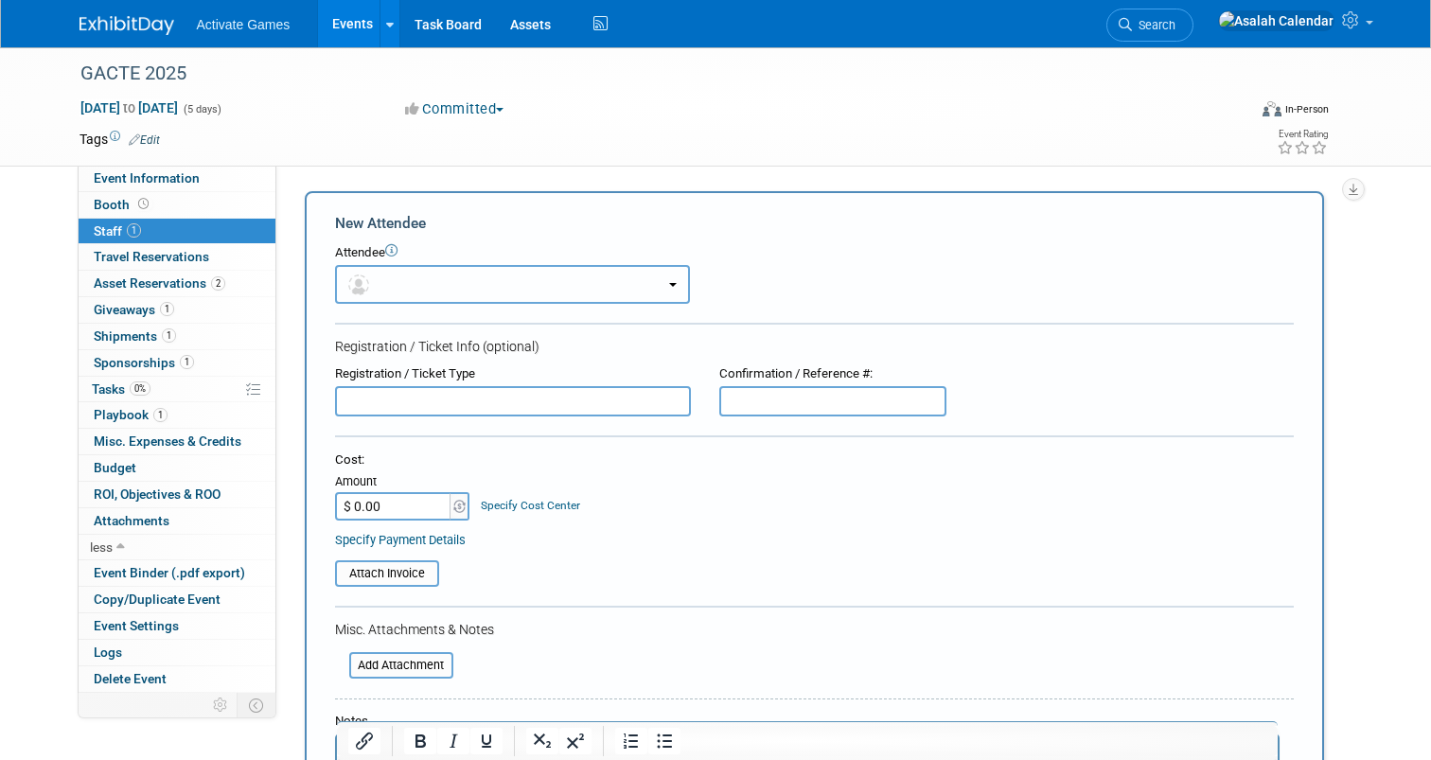
click at [442, 285] on button "button" at bounding box center [512, 284] width 355 height 39
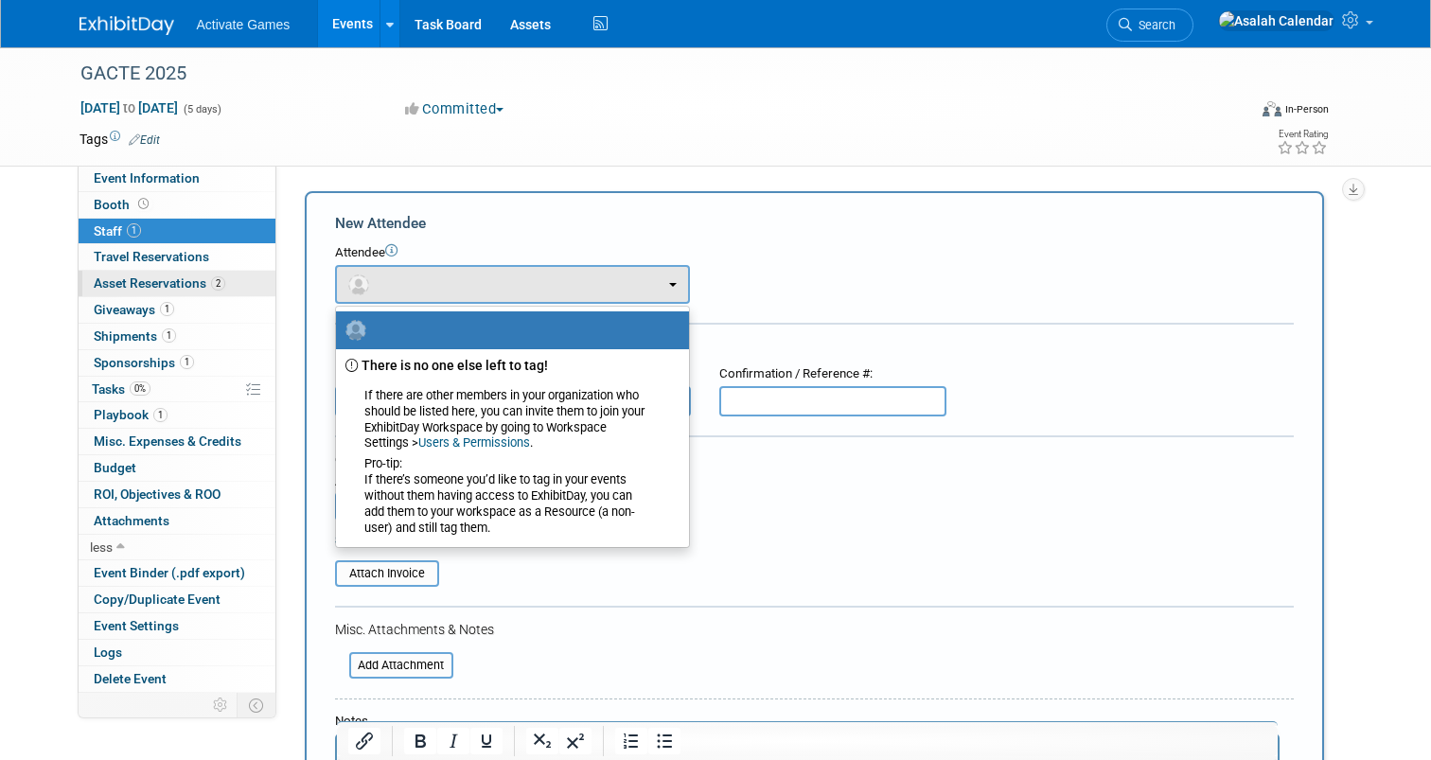
click at [181, 277] on span "Asset Reservations 2" at bounding box center [160, 282] width 132 height 15
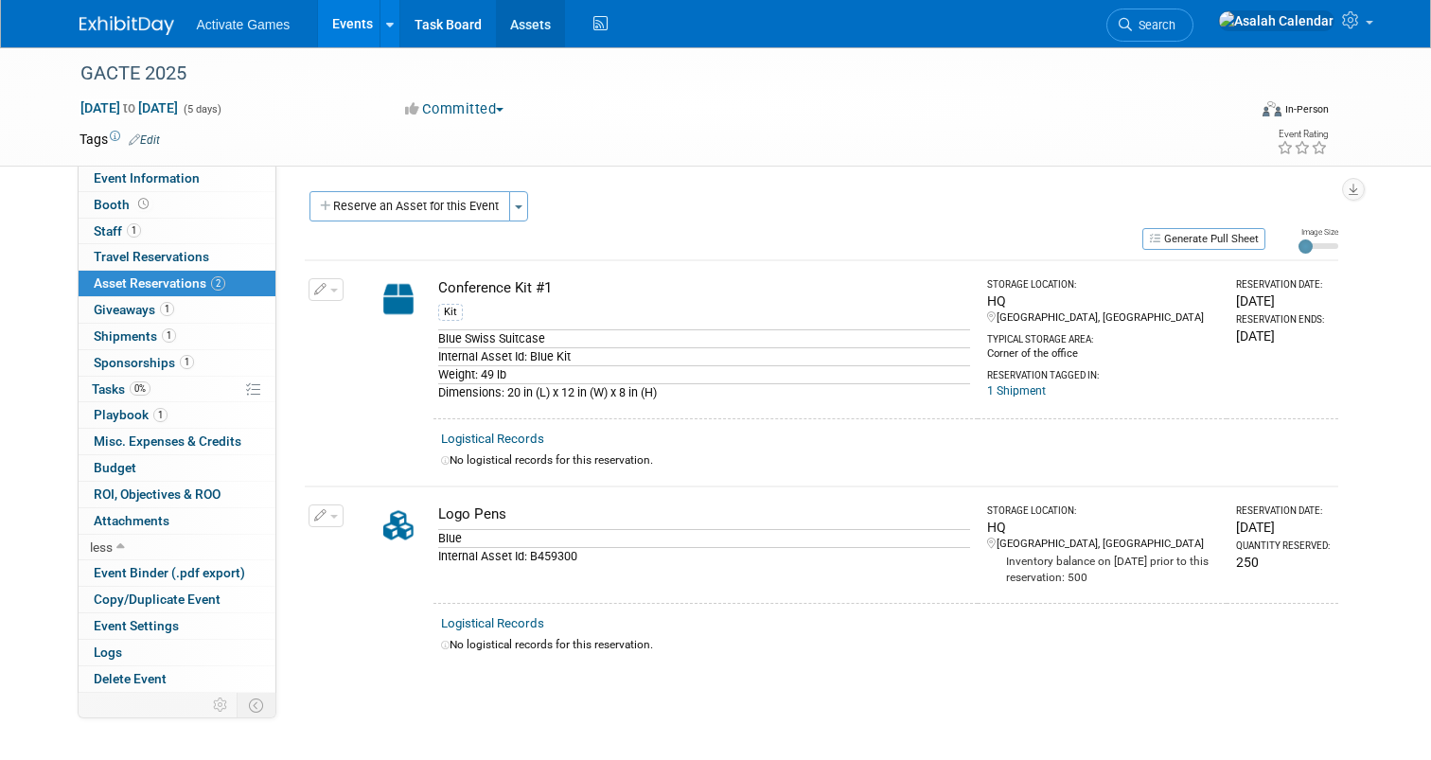
click at [524, 34] on link "Assets" at bounding box center [530, 23] width 69 height 47
click at [387, 208] on button "Reserve an Asset for this Event" at bounding box center [409, 206] width 201 height 30
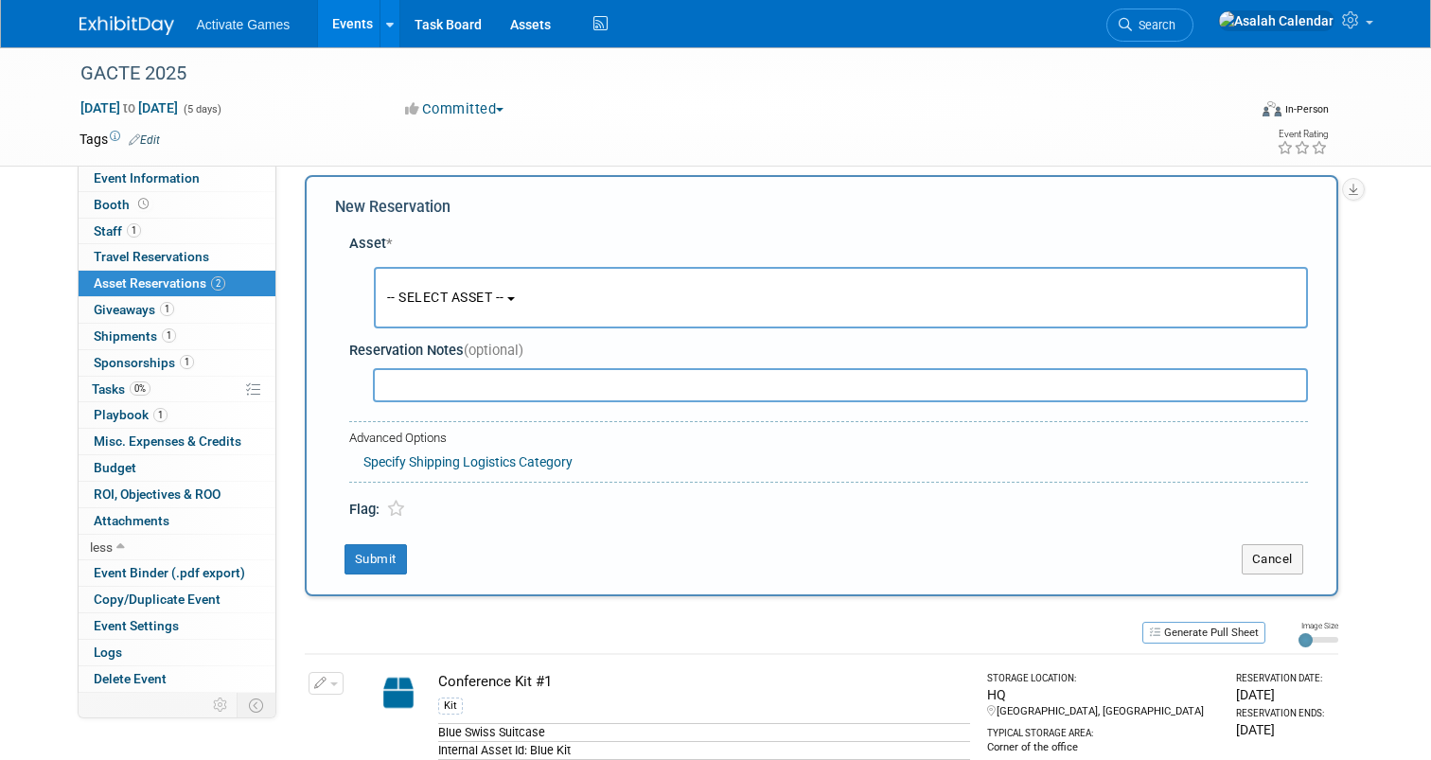
scroll to position [18, 0]
click at [493, 300] on span "-- SELECT ASSET --" at bounding box center [445, 295] width 117 height 15
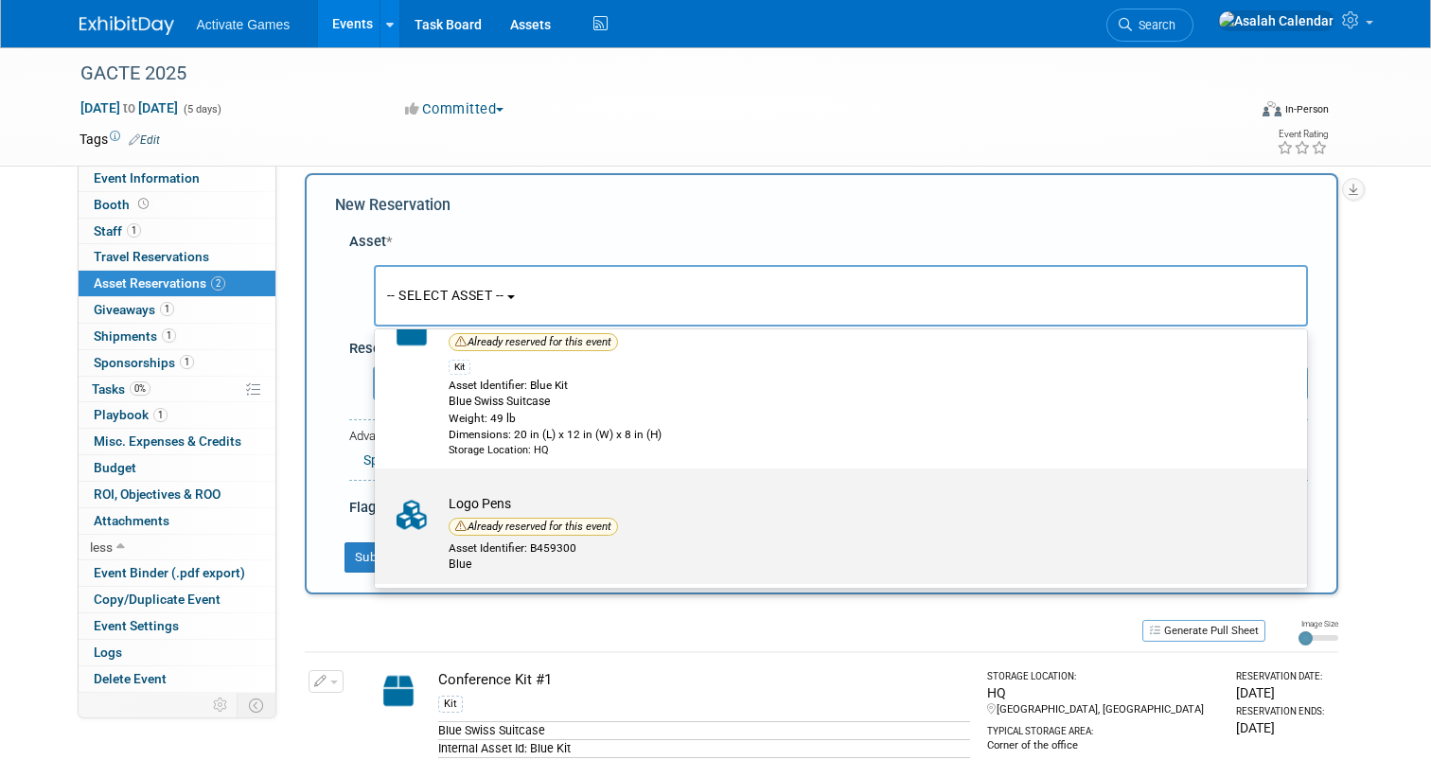
scroll to position [0, 0]
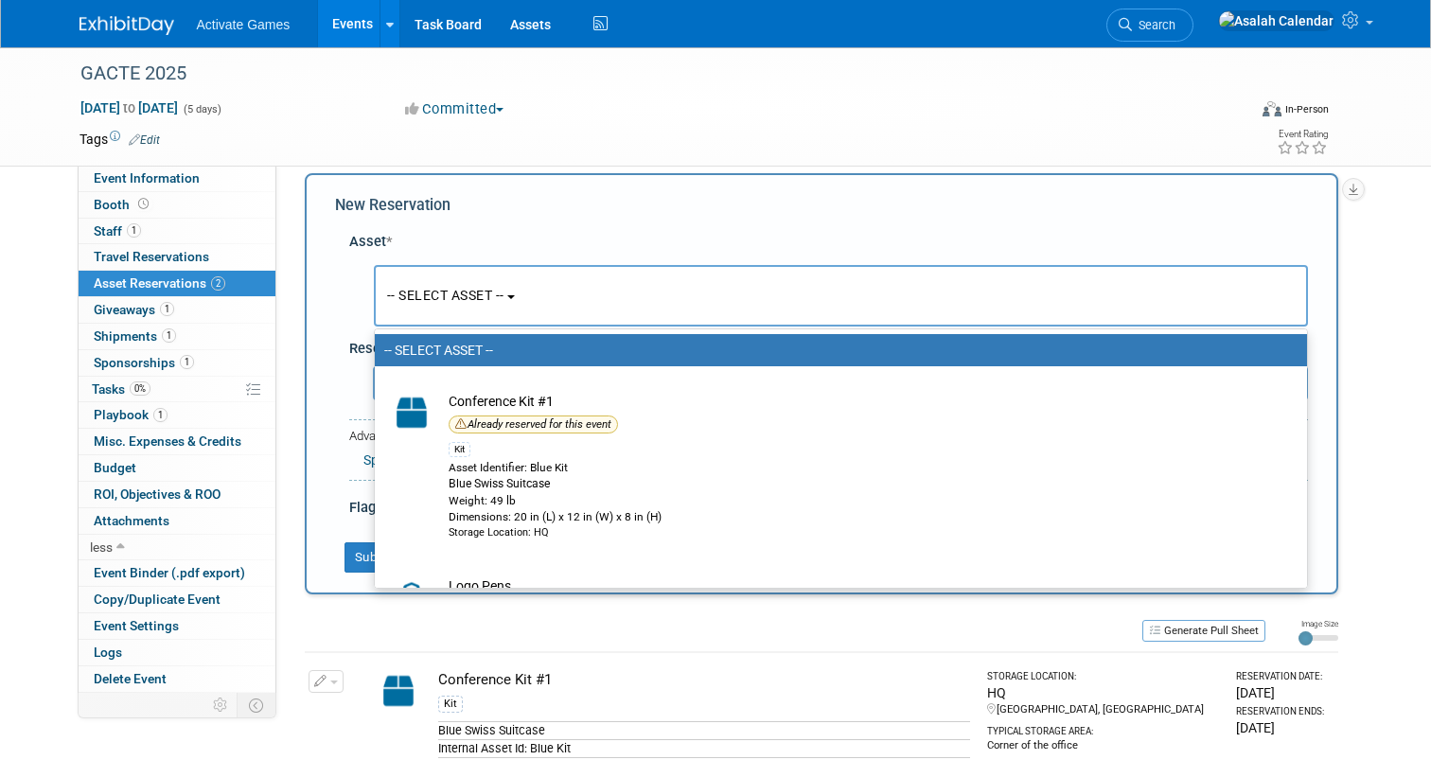
click at [504, 291] on span "-- SELECT ASSET --" at bounding box center [445, 295] width 117 height 15
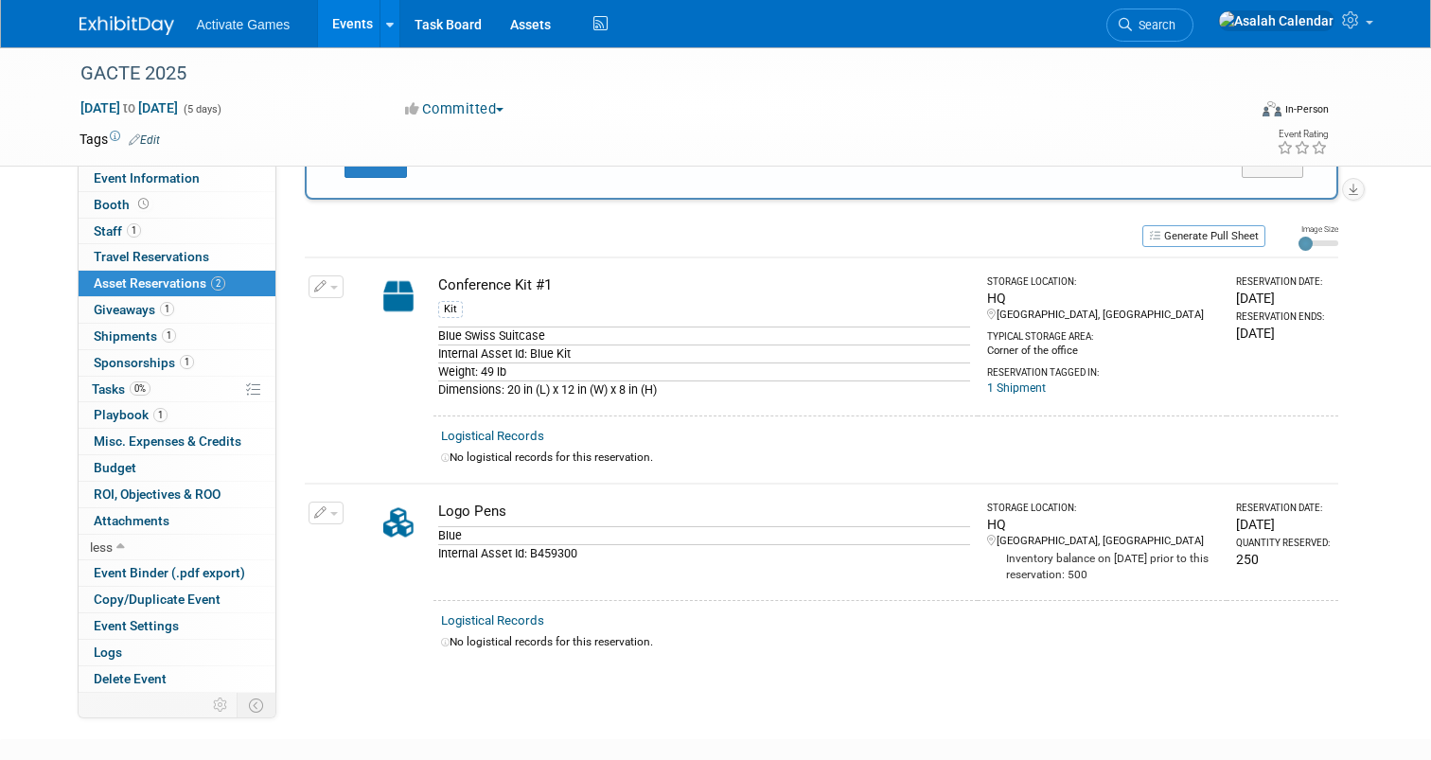
scroll to position [438, 0]
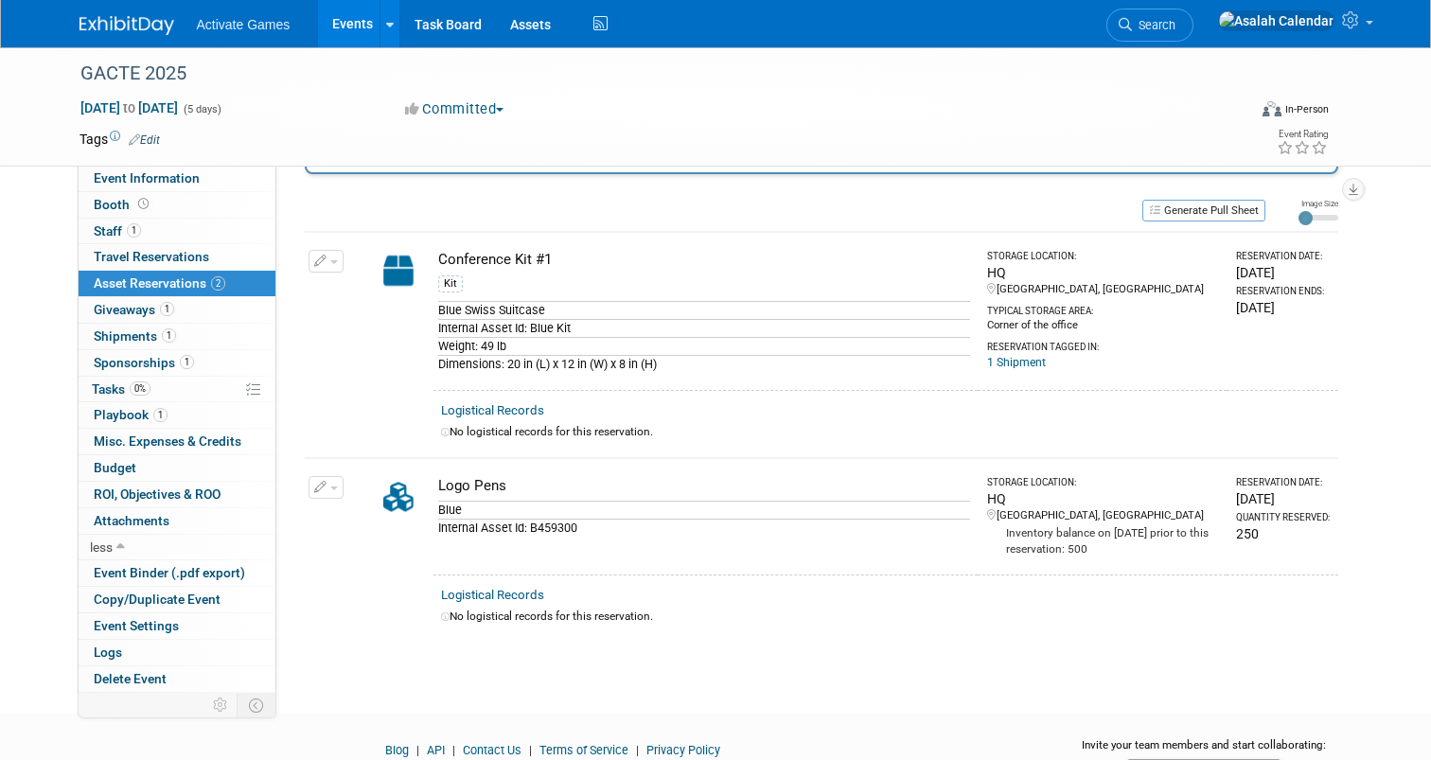
drag, startPoint x: 1227, startPoint y: 272, endPoint x: 1326, endPoint y: 315, distance: 107.6
click at [1326, 315] on td "Reservation Date: Fri. Nov 14, 2025 Reservation Ends: Sat. Nov 22, 2025" at bounding box center [1281, 311] width 111 height 159
click at [1008, 364] on link "1 Shipment" at bounding box center [1016, 362] width 59 height 13
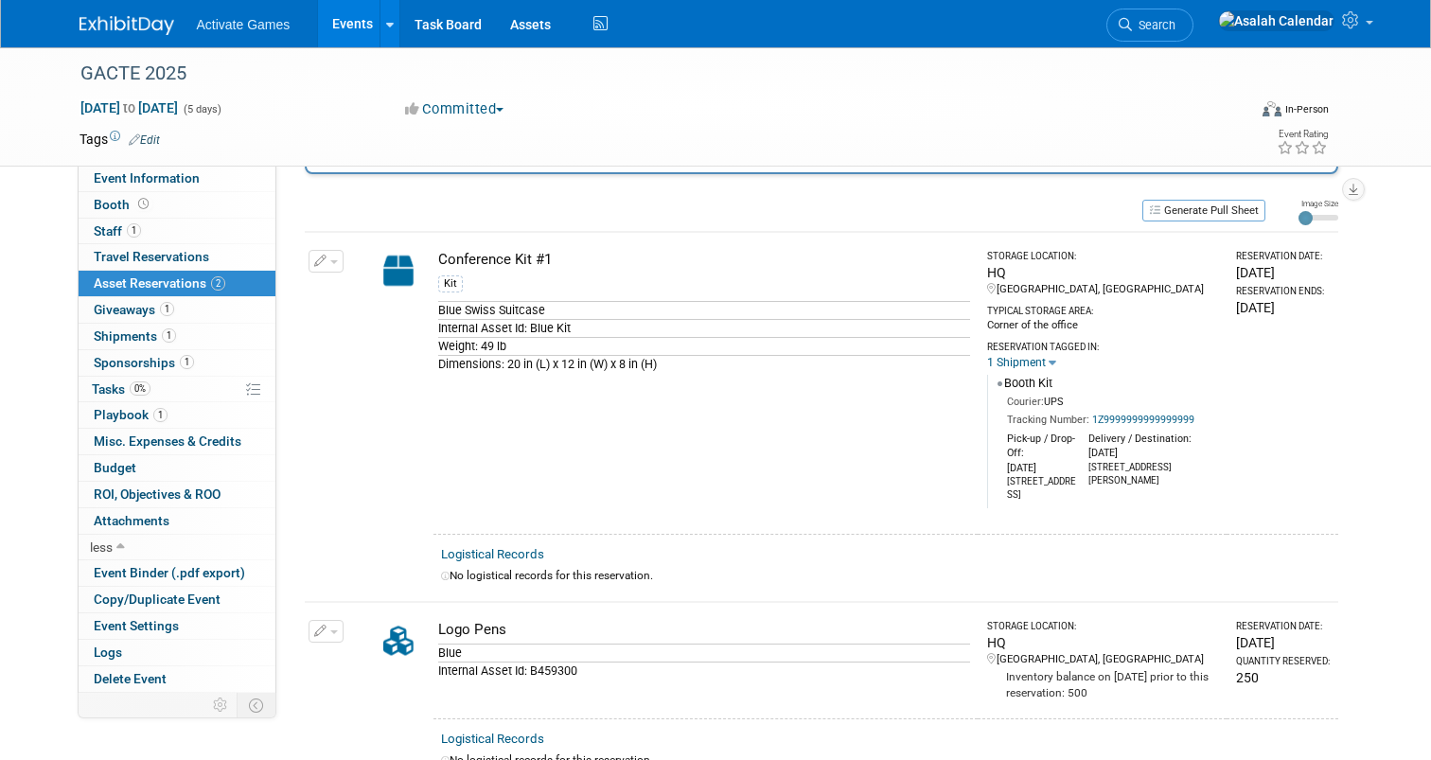
drag, startPoint x: 994, startPoint y: 435, endPoint x: 1194, endPoint y: 492, distance: 207.6
click at [1194, 492] on div "Courier: UPS Tracking Number: 1Z9999999999999999" at bounding box center [1108, 448] width 222 height 107
click at [1010, 386] on div "Booth Kit" at bounding box center [1108, 385] width 222 height 20
click at [1048, 360] on icon at bounding box center [1052, 363] width 8 height 12
click at [1039, 362] on div "1 Shipment Booth Kit Courier: UPS Tracking Number: 1Z9999999999999999 Pick-up /…" at bounding box center [1103, 431] width 233 height 154
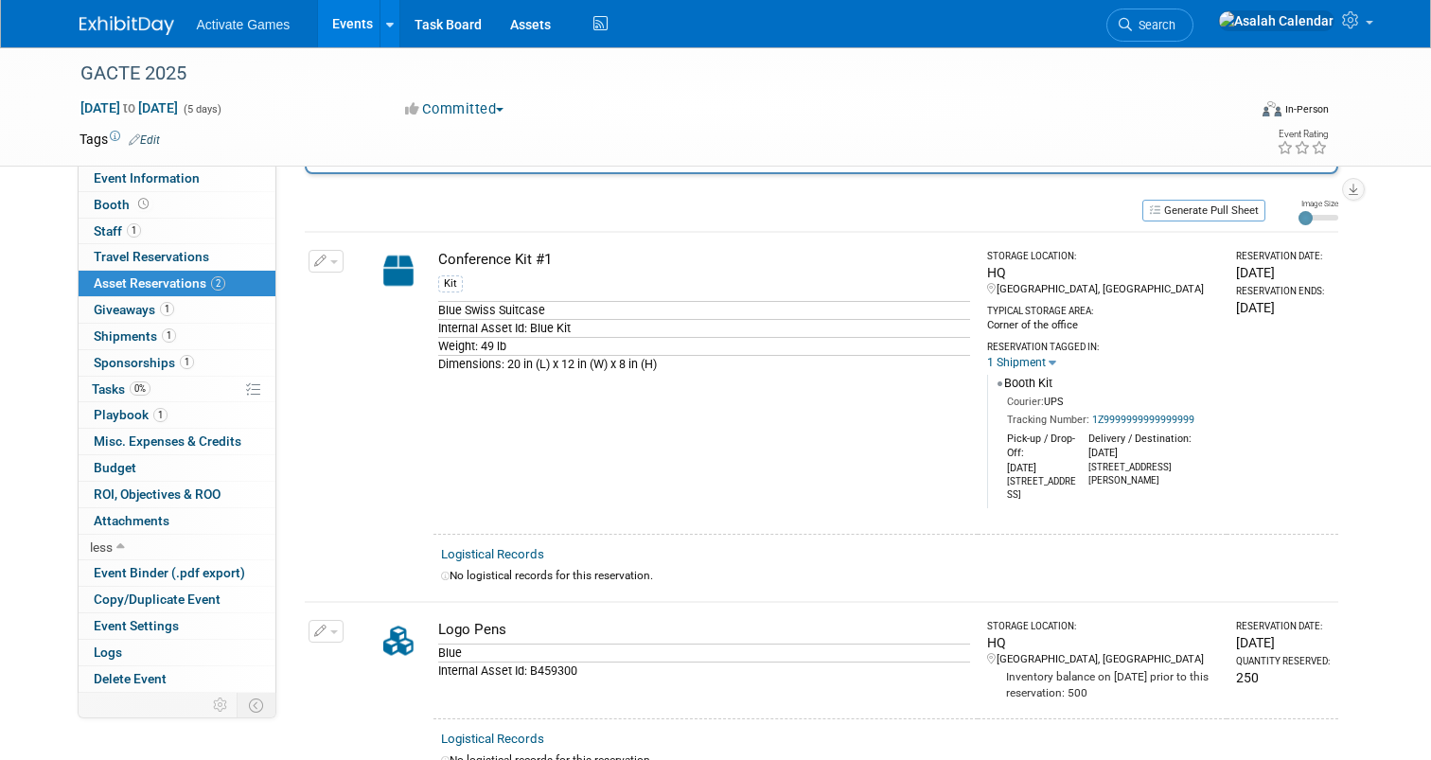
click at [1048, 362] on icon at bounding box center [1052, 363] width 8 height 12
click at [1019, 366] on link "1 Shipment" at bounding box center [1016, 362] width 59 height 13
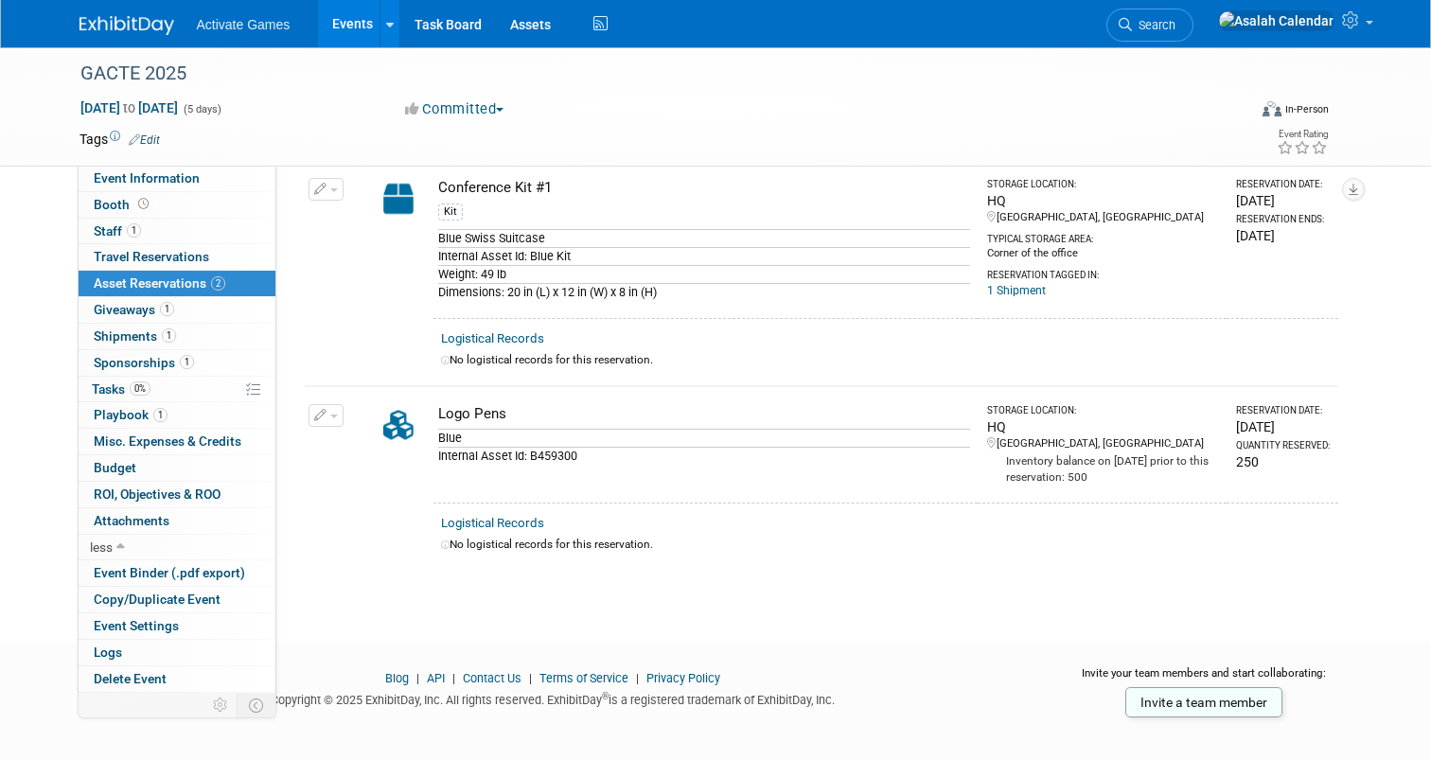
scroll to position [522, 0]
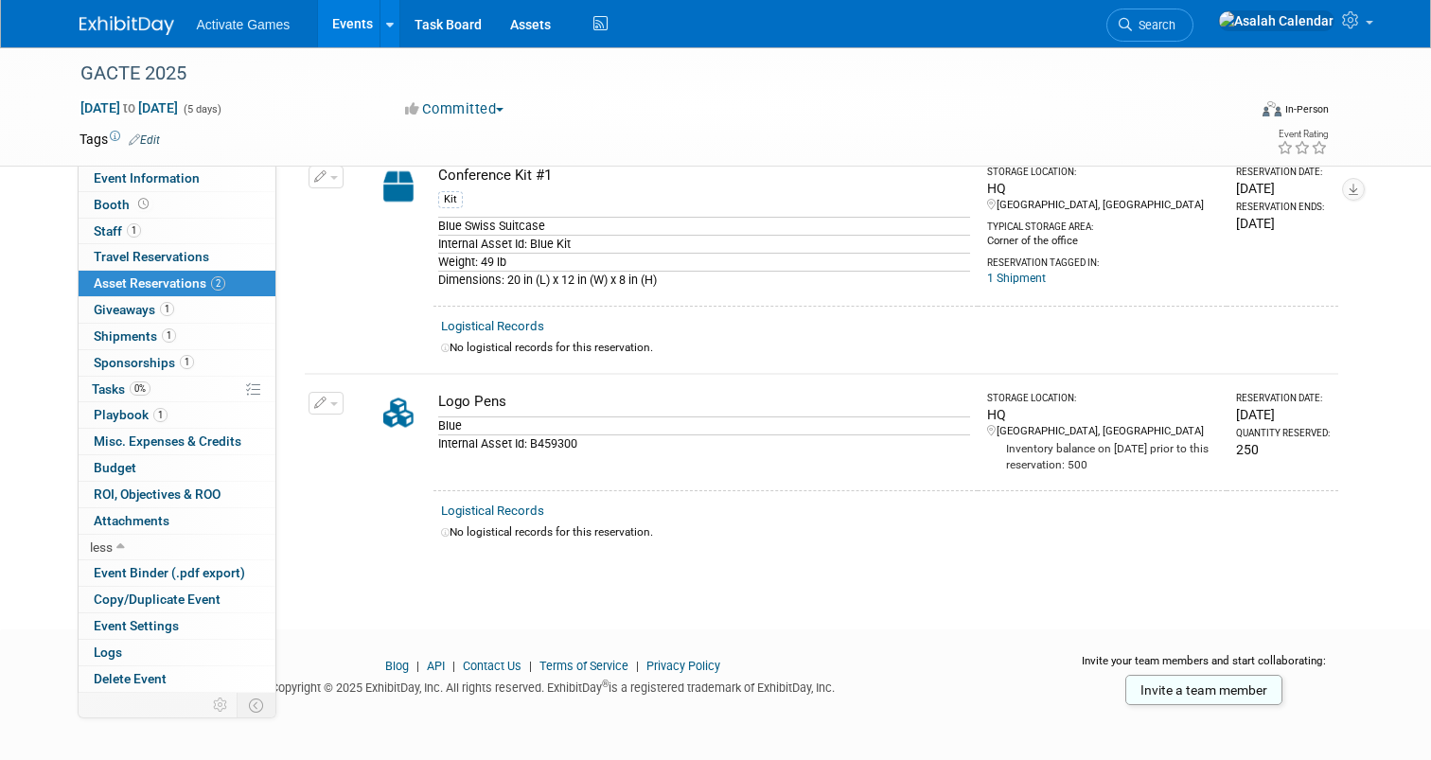
drag, startPoint x: 1229, startPoint y: 452, endPoint x: 1248, endPoint y: 453, distance: 18.9
click at [1248, 453] on div "250" at bounding box center [1283, 449] width 94 height 19
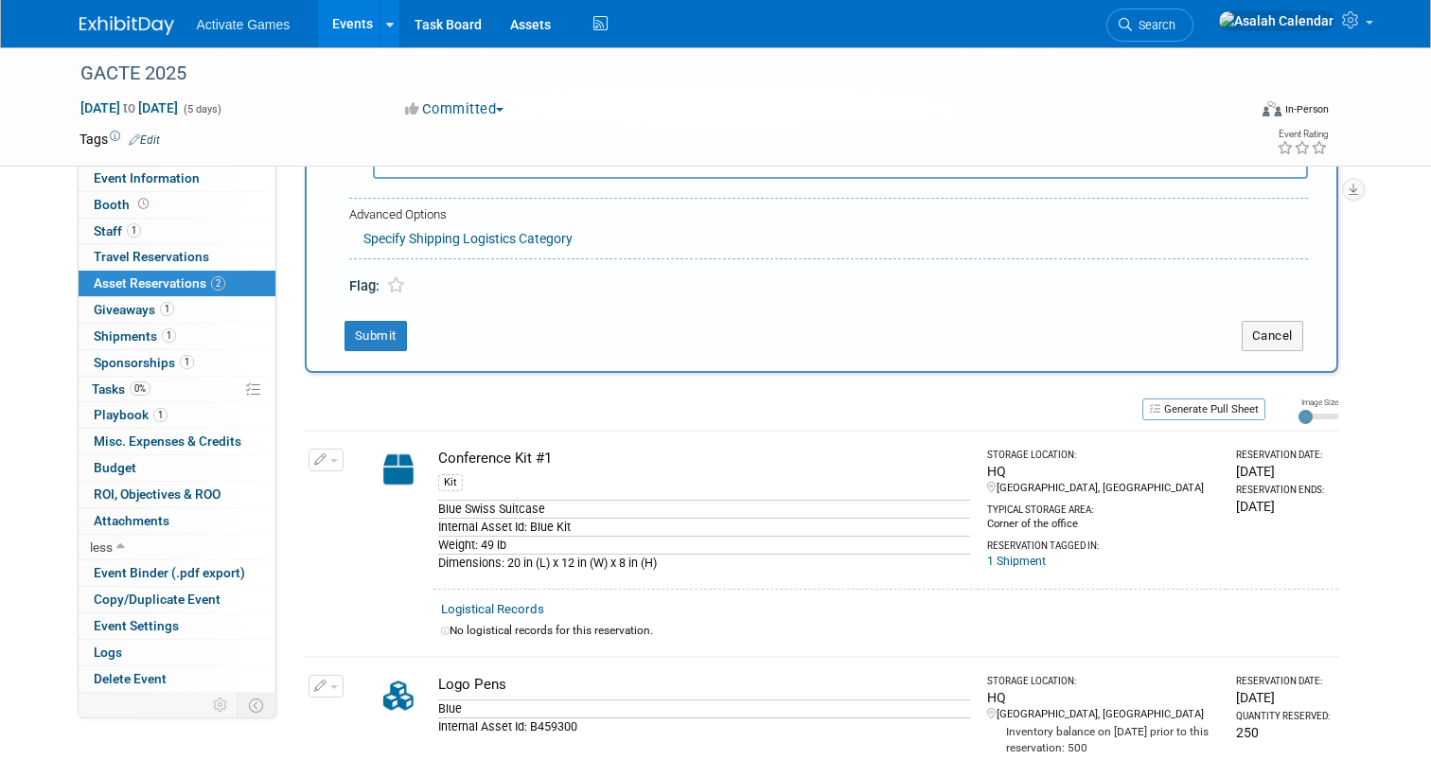
scroll to position [126, 0]
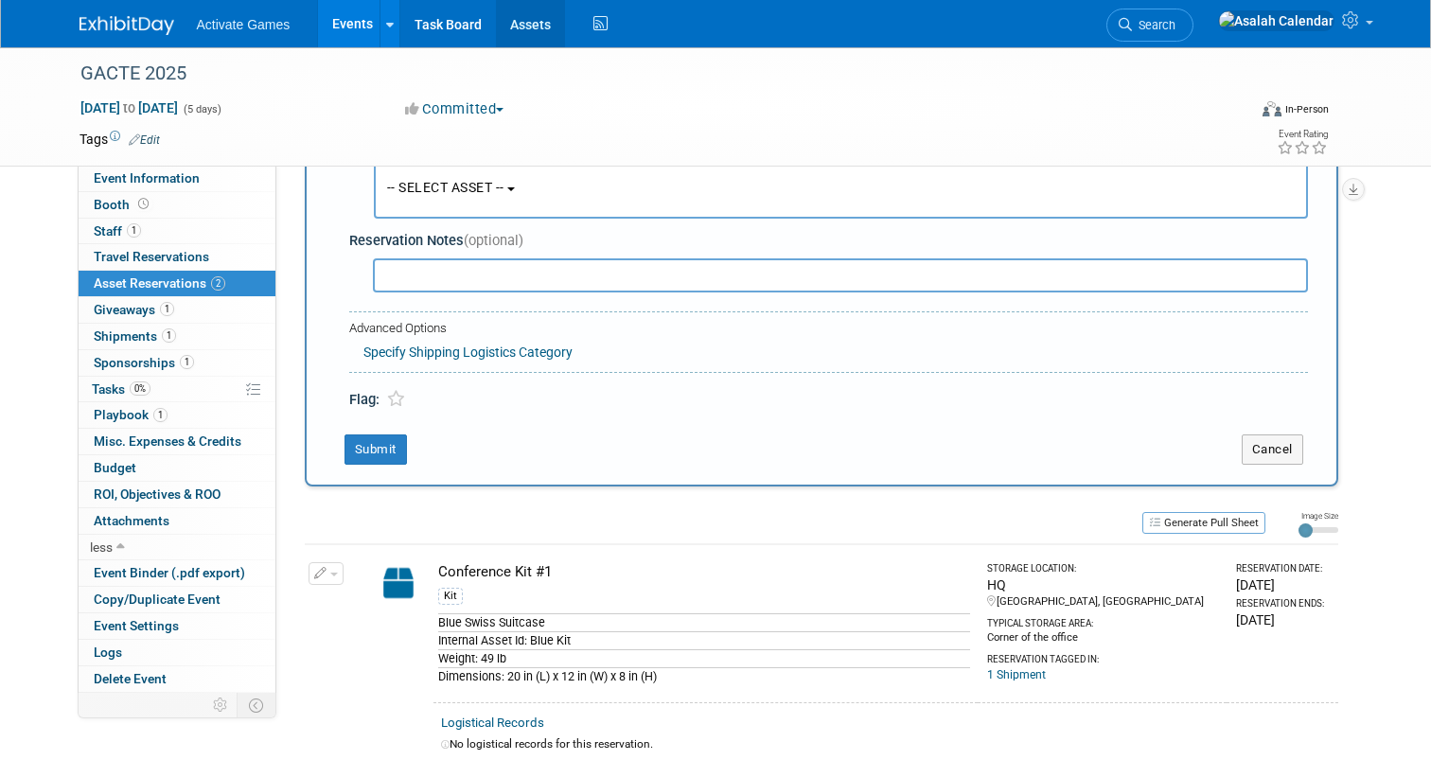
click at [530, 24] on link "Assets" at bounding box center [530, 23] width 69 height 47
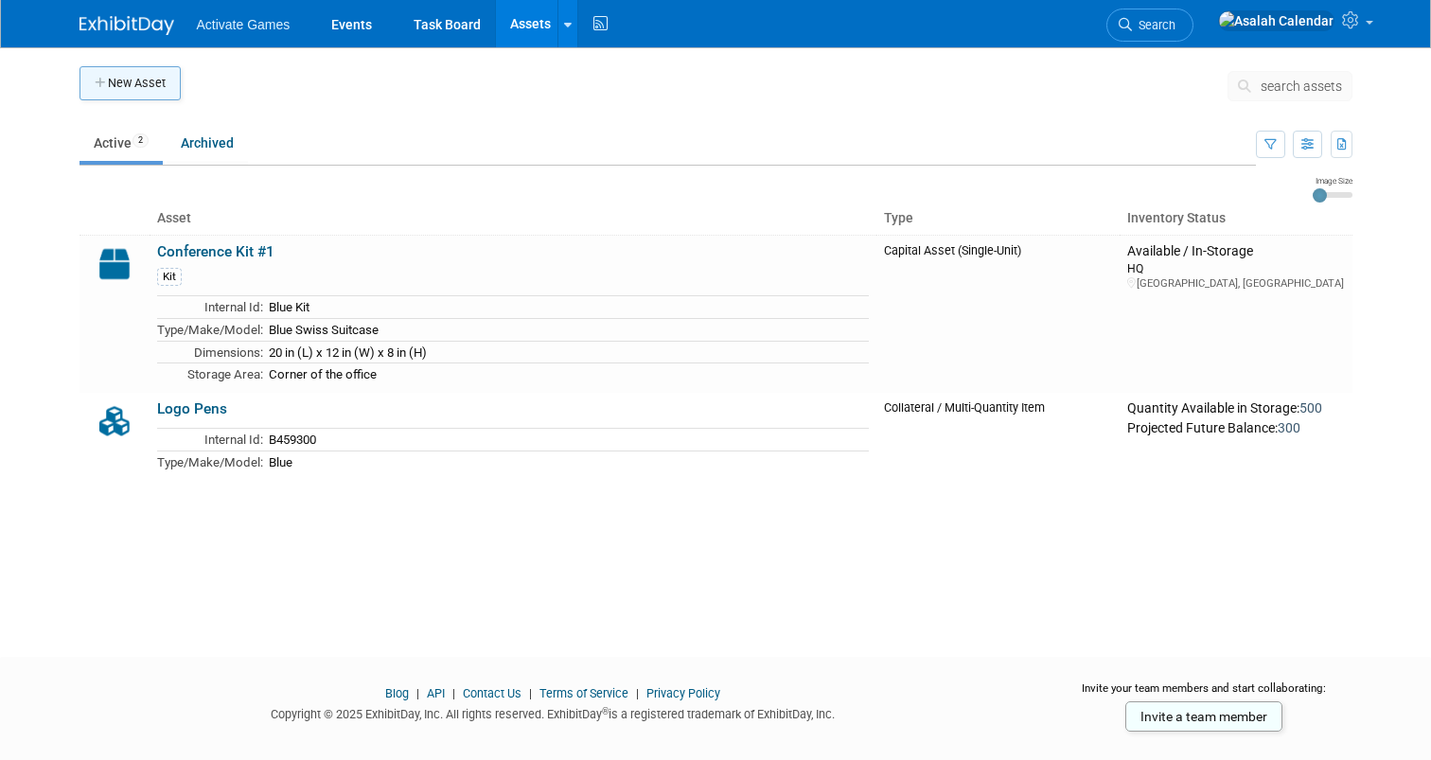
click at [136, 89] on button "New Asset" at bounding box center [129, 83] width 101 height 34
click at [186, 404] on link "Logo Pens" at bounding box center [192, 408] width 70 height 17
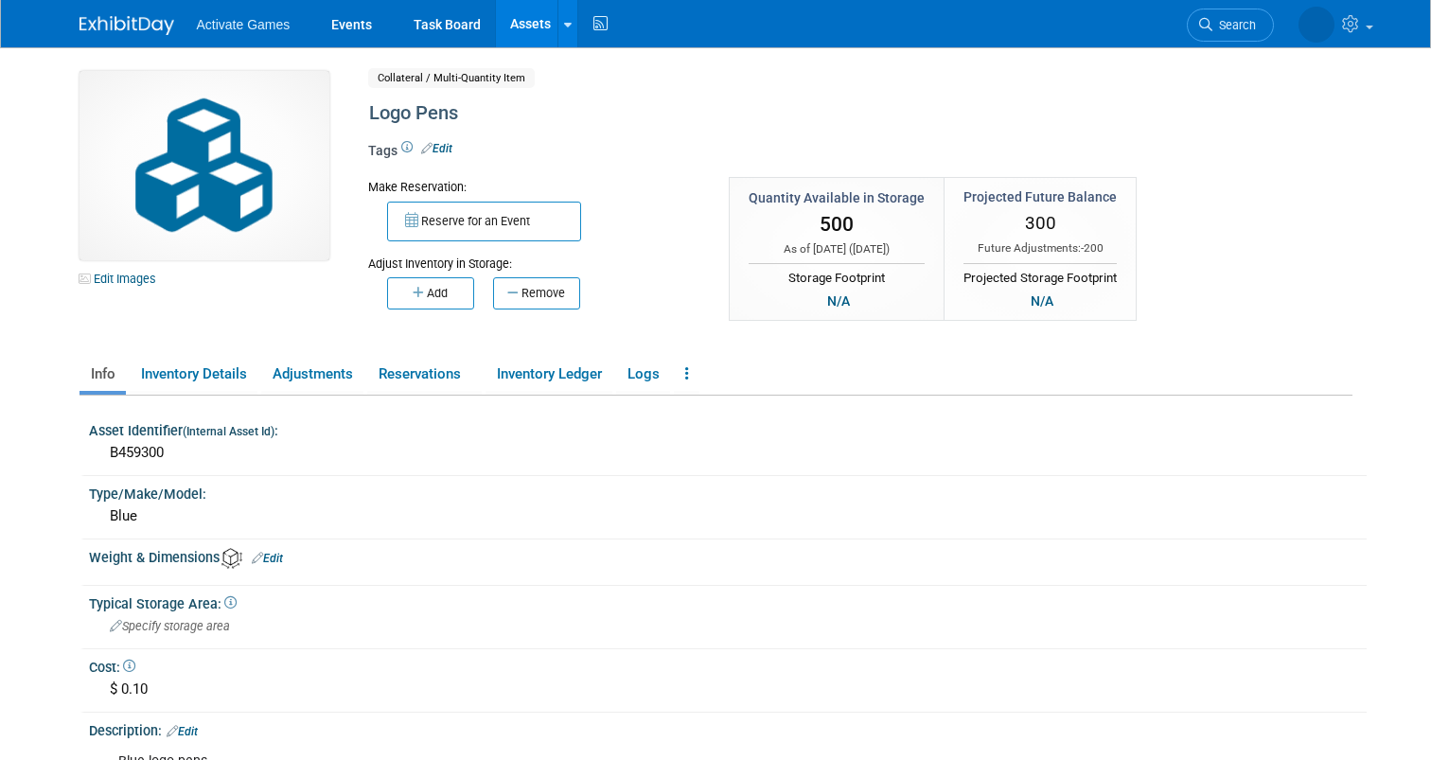
drag, startPoint x: 773, startPoint y: 198, endPoint x: 910, endPoint y: 198, distance: 137.2
click at [910, 198] on div "Quantity Available in Storage" at bounding box center [836, 197] width 176 height 19
drag, startPoint x: 1024, startPoint y: 221, endPoint x: 1045, endPoint y: 221, distance: 20.8
click at [1045, 221] on span "300" at bounding box center [1040, 223] width 31 height 22
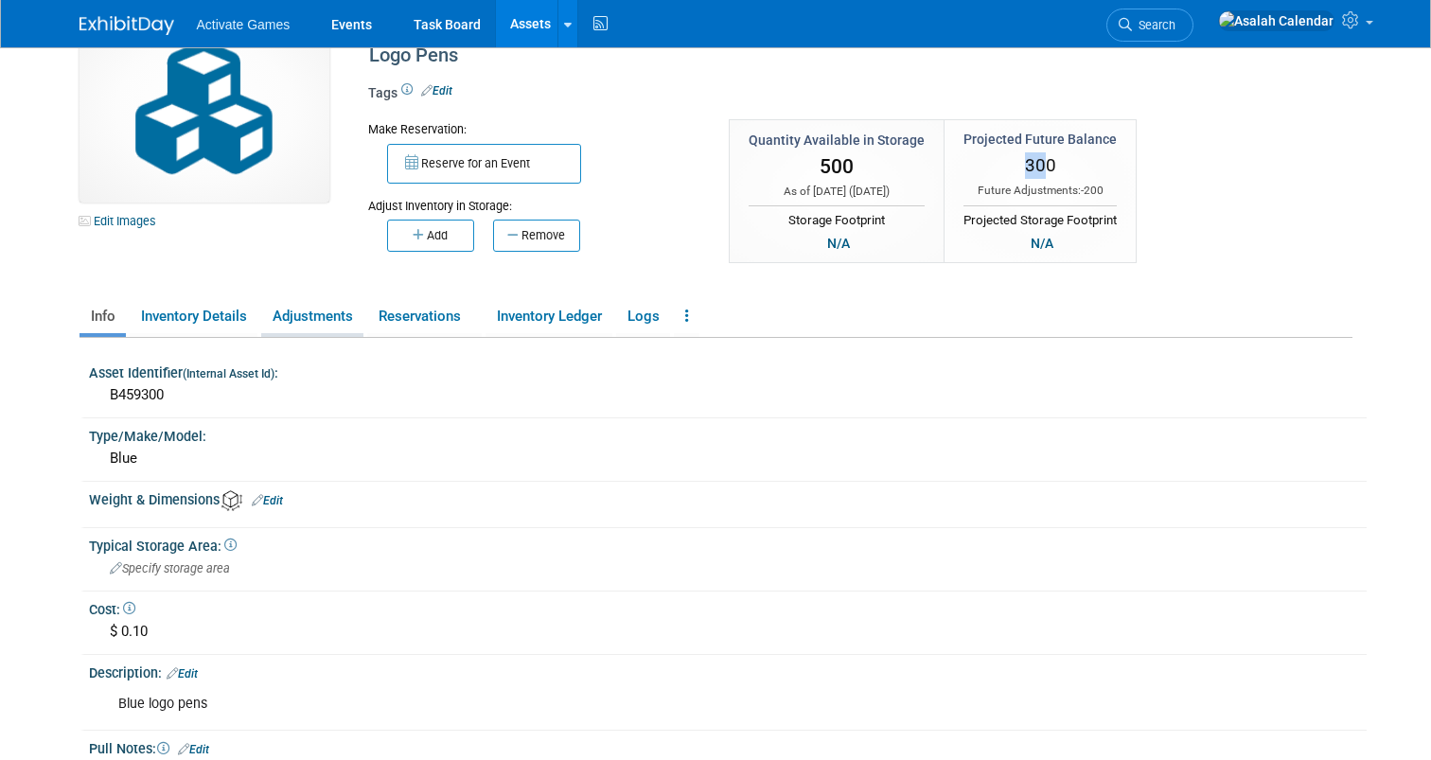
scroll to position [46, 0]
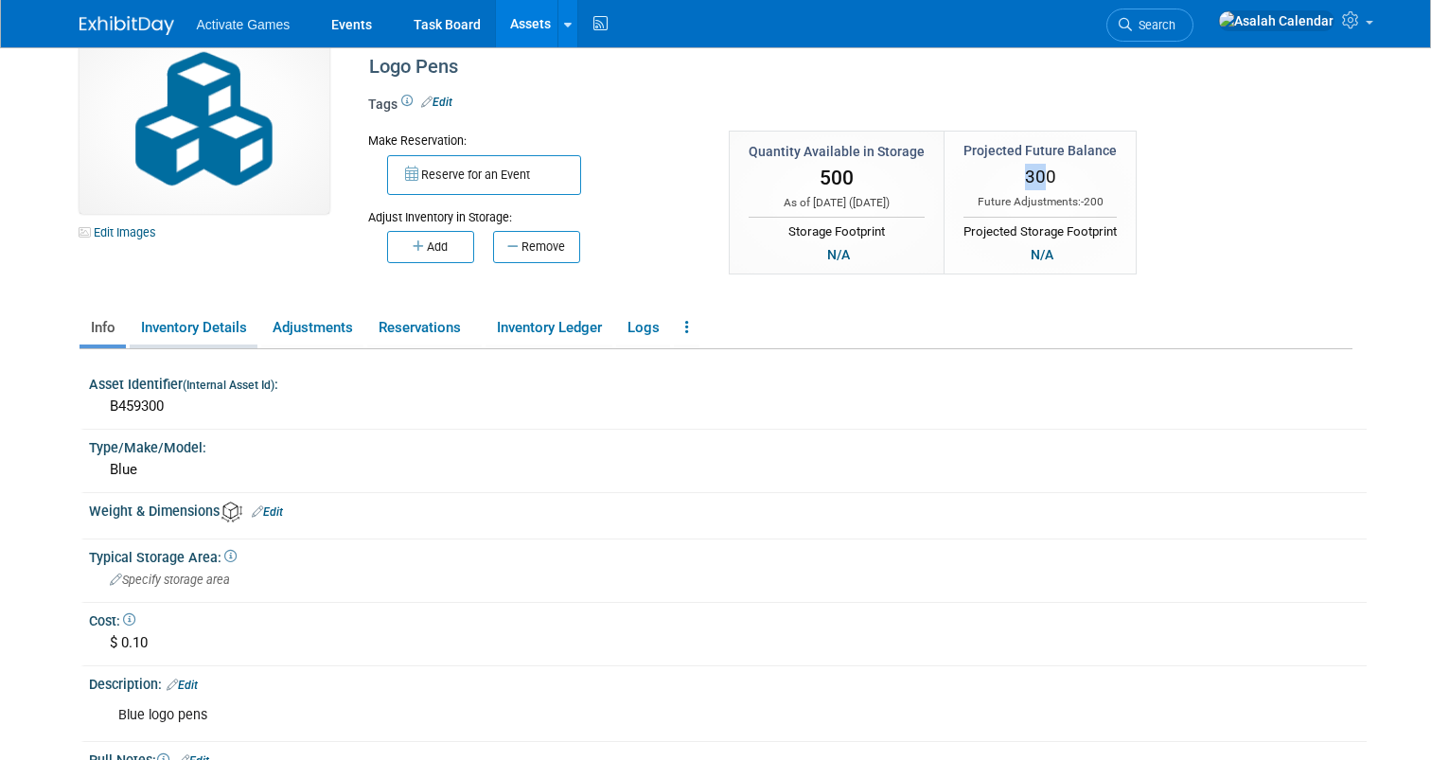
click at [224, 331] on link "Inventory Details" at bounding box center [194, 327] width 128 height 33
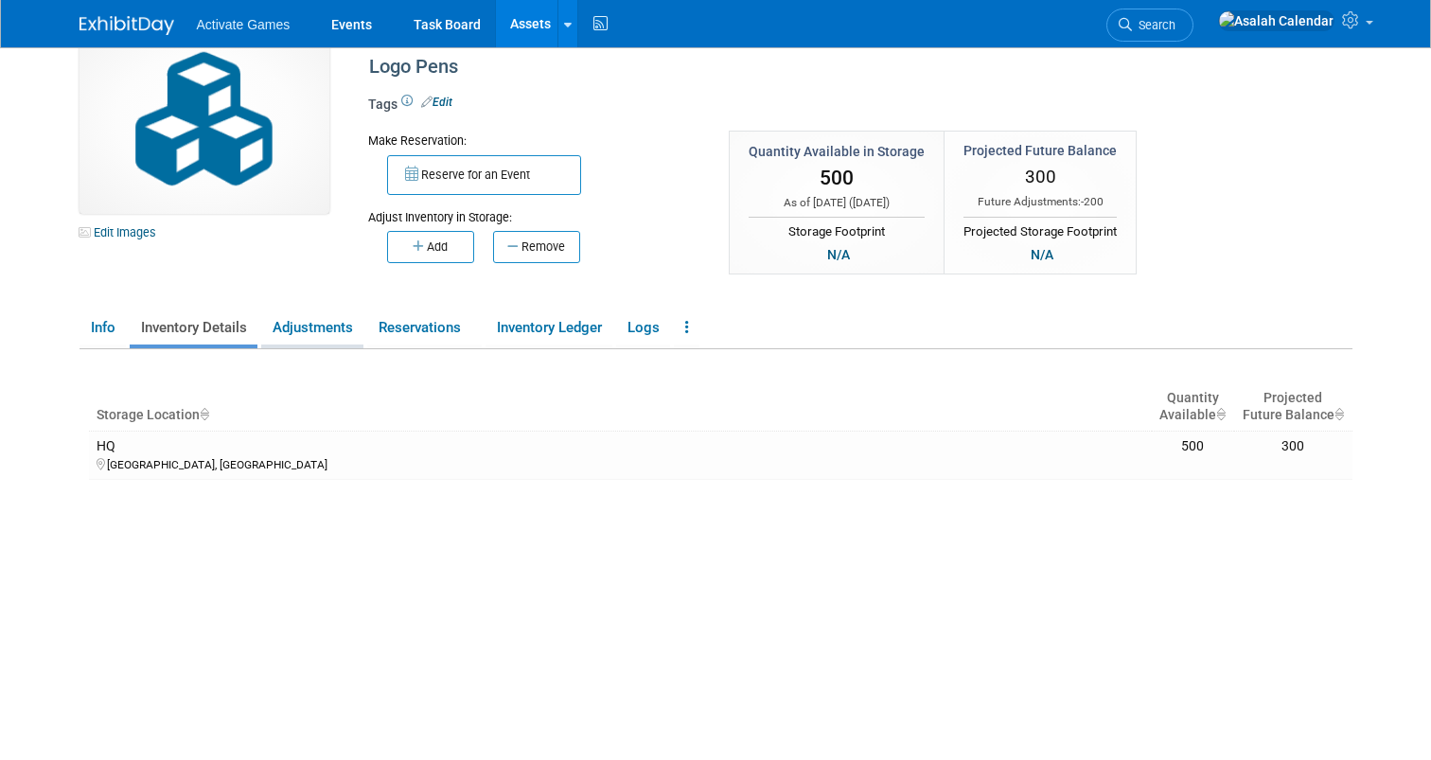
click at [302, 331] on link "Adjustments" at bounding box center [312, 327] width 102 height 33
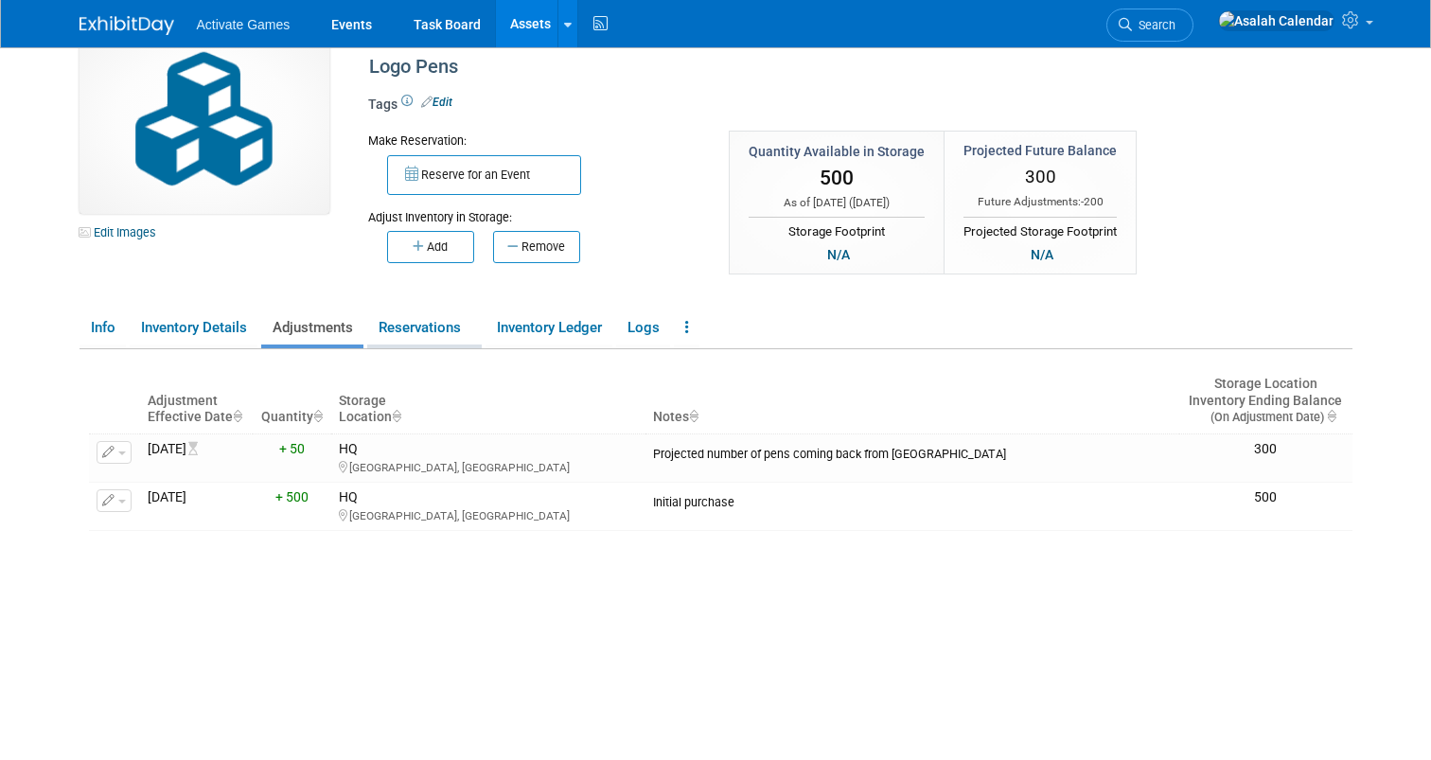
click at [436, 341] on link "Reservations" at bounding box center [424, 327] width 114 height 33
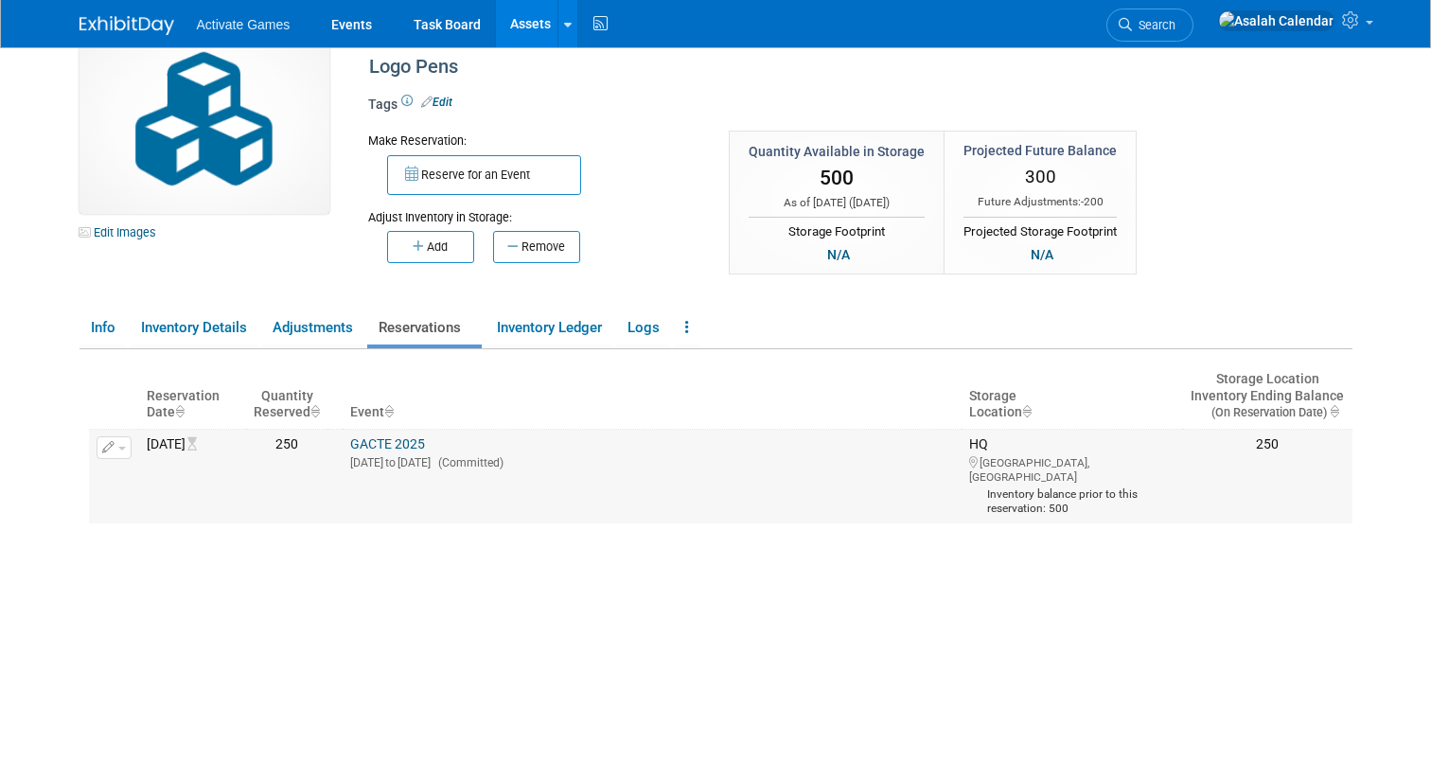
drag, startPoint x: 309, startPoint y: 446, endPoint x: 334, endPoint y: 444, distance: 24.7
click at [327, 444] on td "250" at bounding box center [286, 477] width 81 height 94
drag, startPoint x: 1019, startPoint y: 175, endPoint x: 1054, endPoint y: 175, distance: 35.0
click at [1054, 175] on div "300" at bounding box center [1039, 177] width 153 height 34
click at [594, 336] on link "Inventory Ledger" at bounding box center [548, 327] width 127 height 33
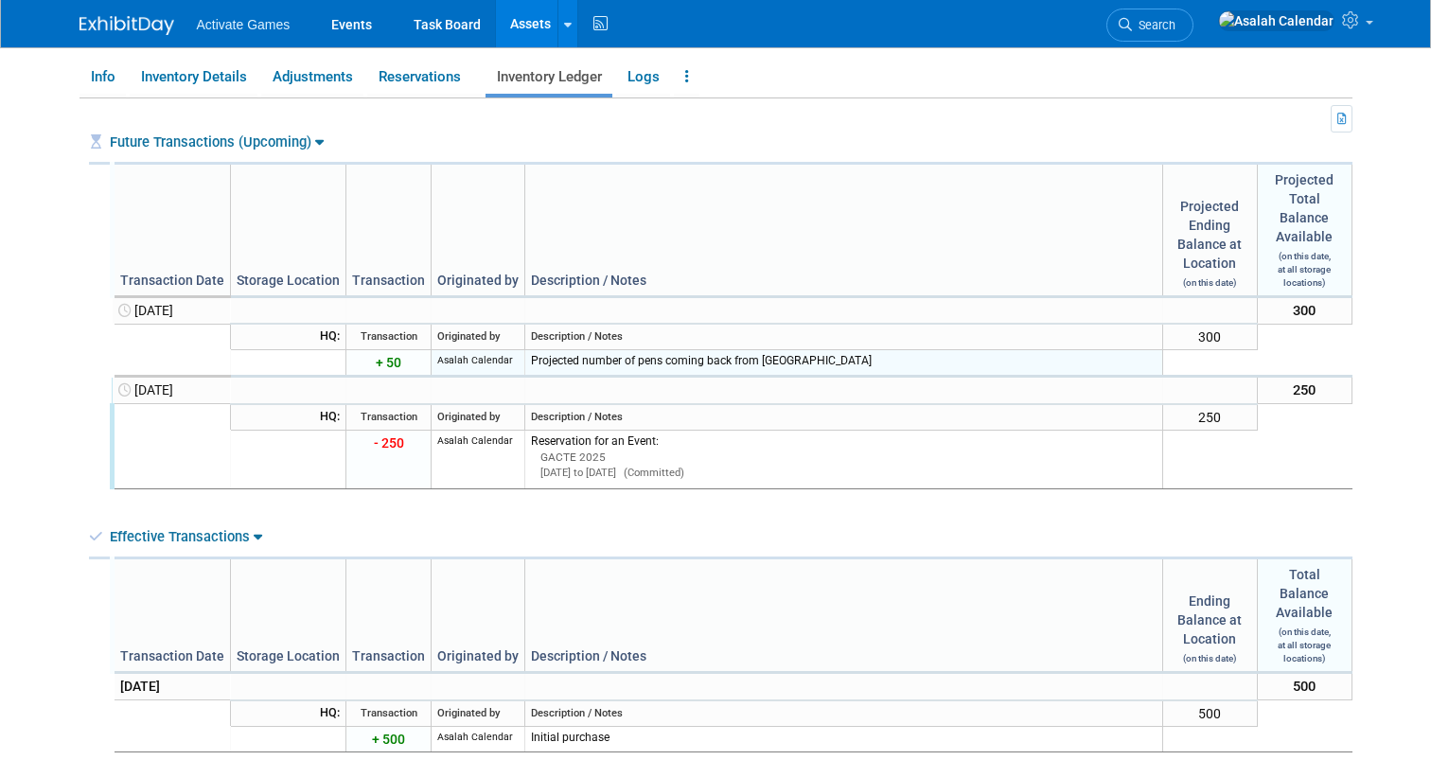
scroll to position [153, 0]
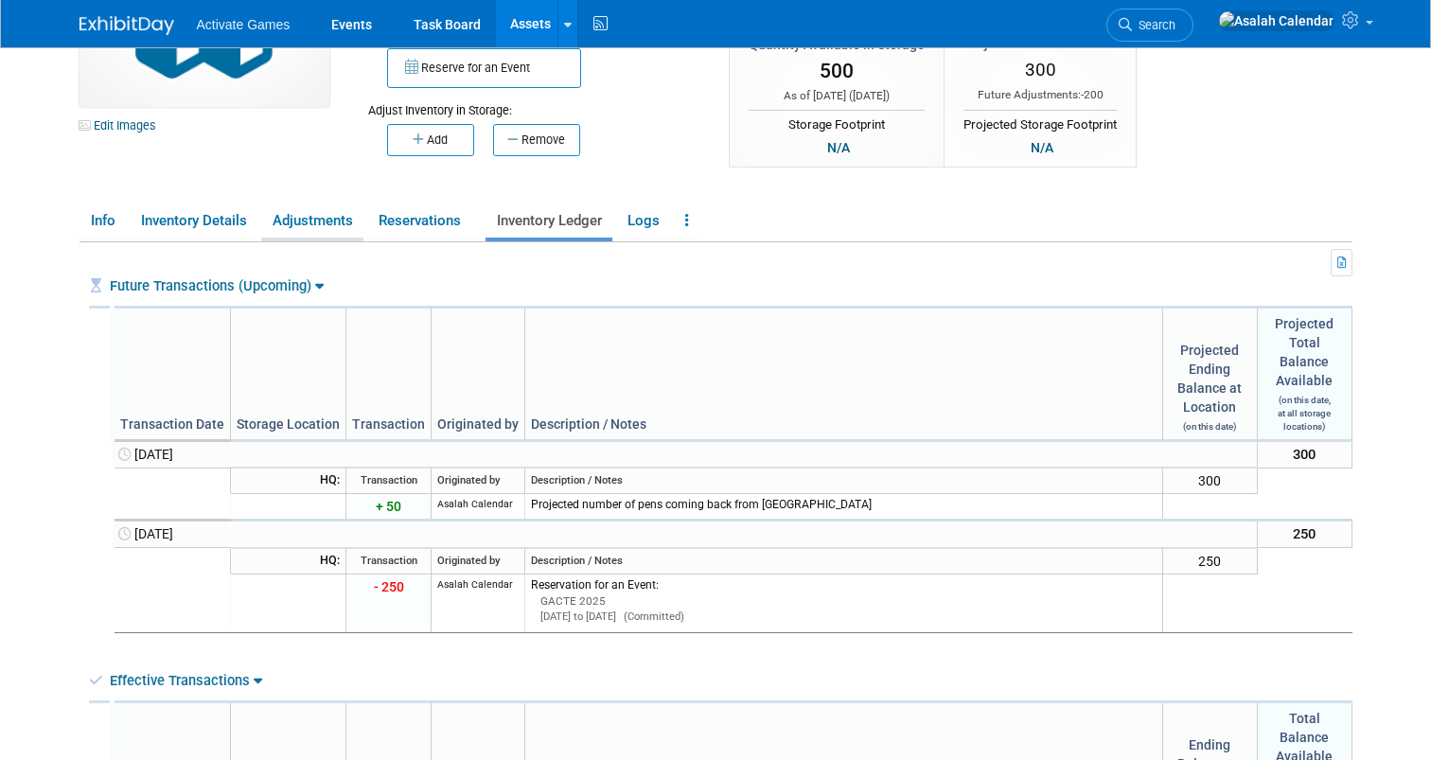
click at [326, 228] on link "Adjustments" at bounding box center [312, 220] width 102 height 33
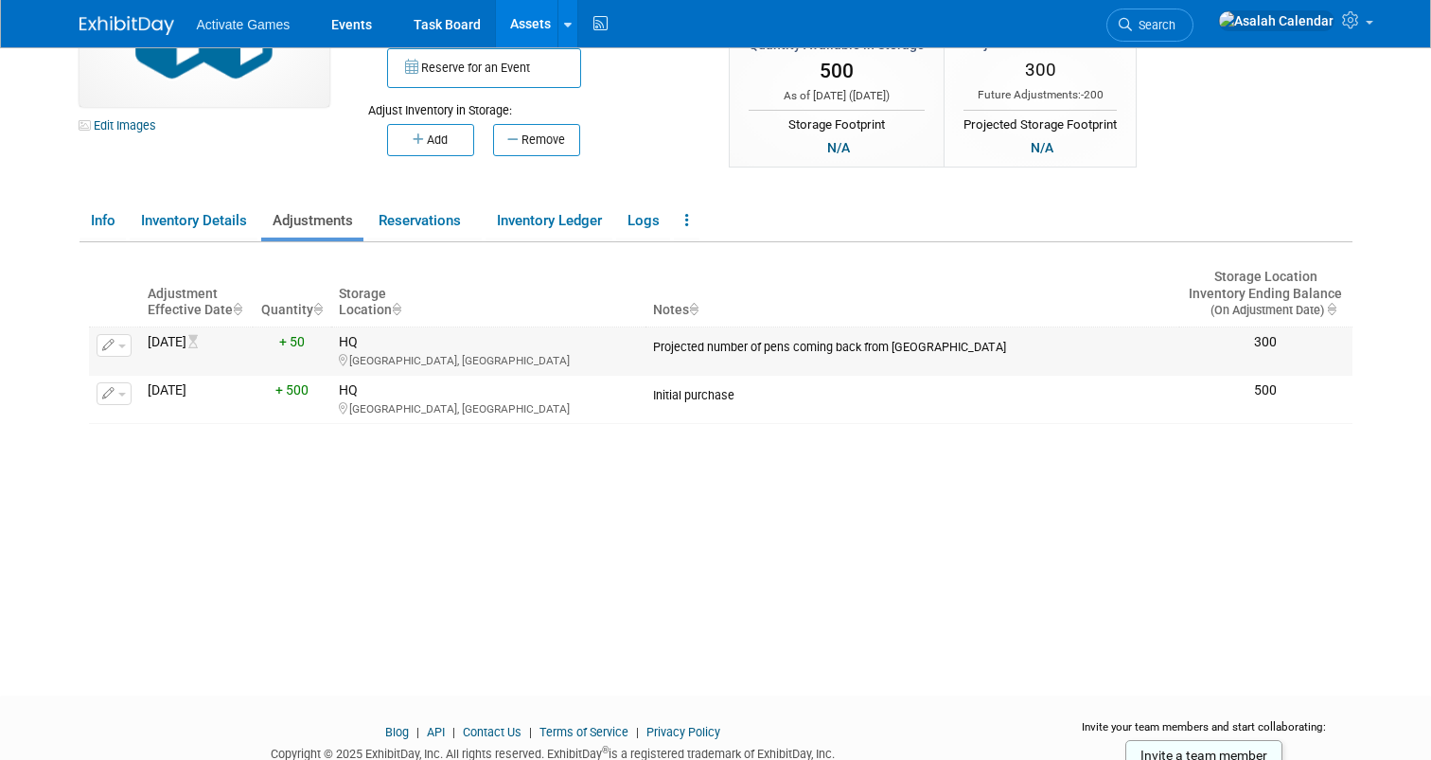
drag, startPoint x: 705, startPoint y: 350, endPoint x: 892, endPoint y: 345, distance: 187.4
click at [892, 345] on div "Projected number of pens coming back from GACTE" at bounding box center [912, 344] width 518 height 21
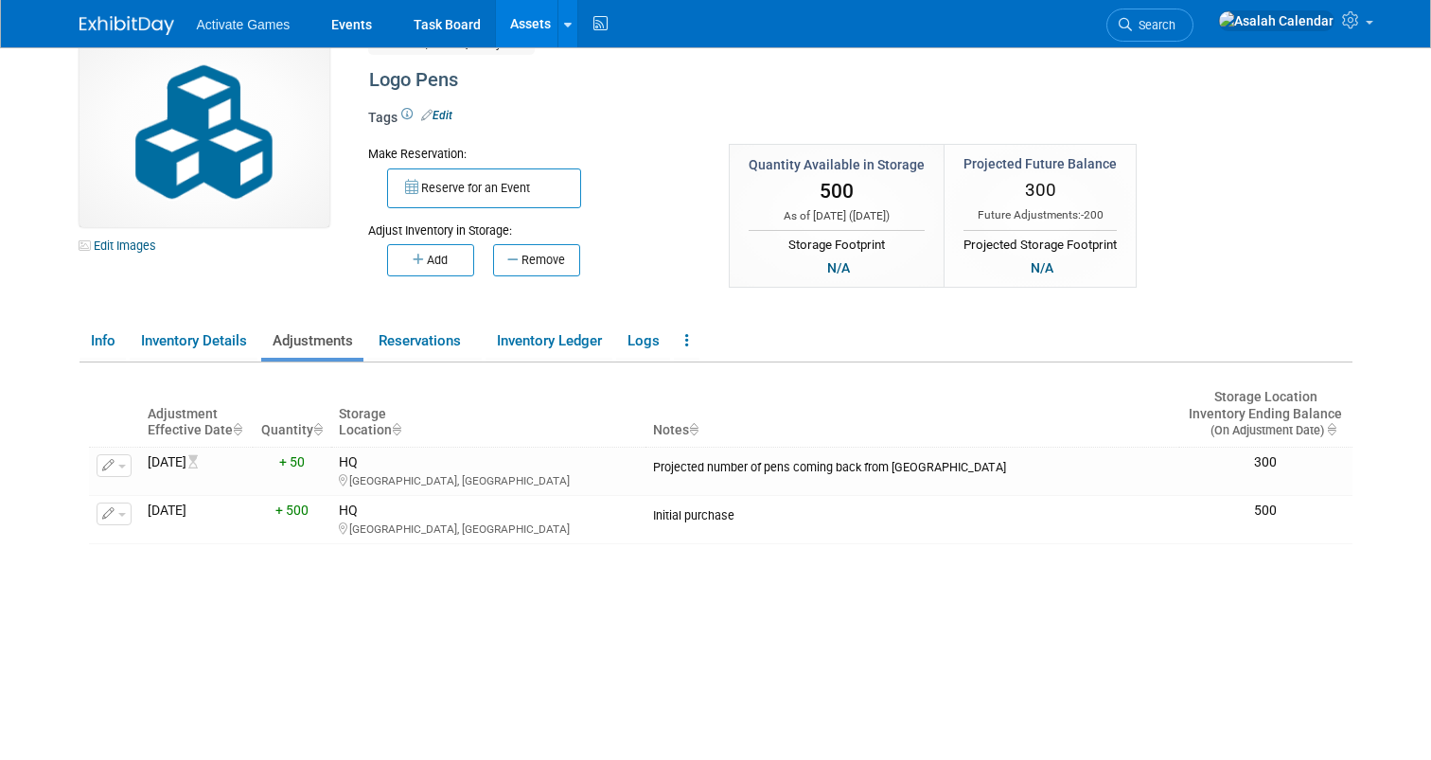
click at [390, 595] on div "Adjustment Effective Date Quantity Storage Location Notes Storage Location Inve…" at bounding box center [720, 552] width 1263 height 381
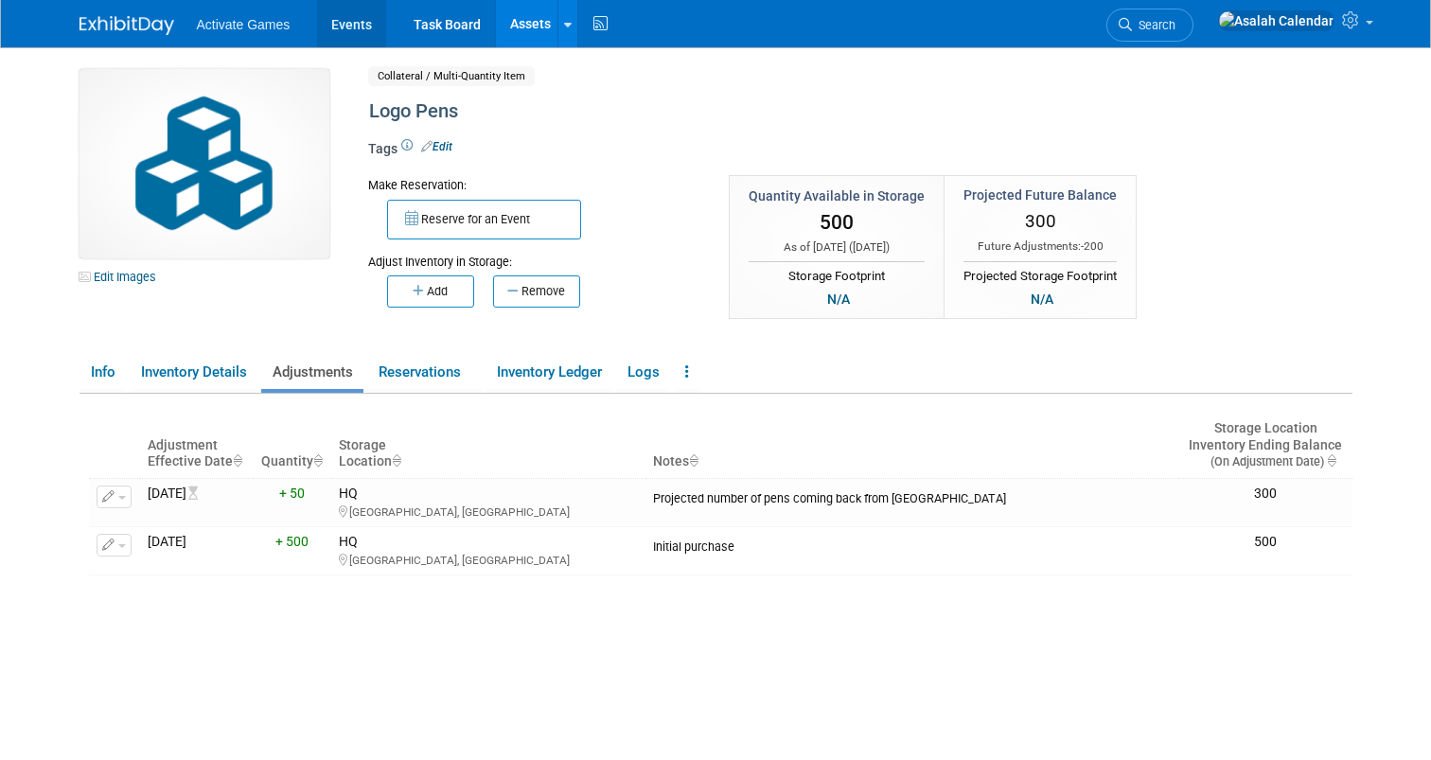
click at [349, 30] on link "Events" at bounding box center [351, 23] width 69 height 47
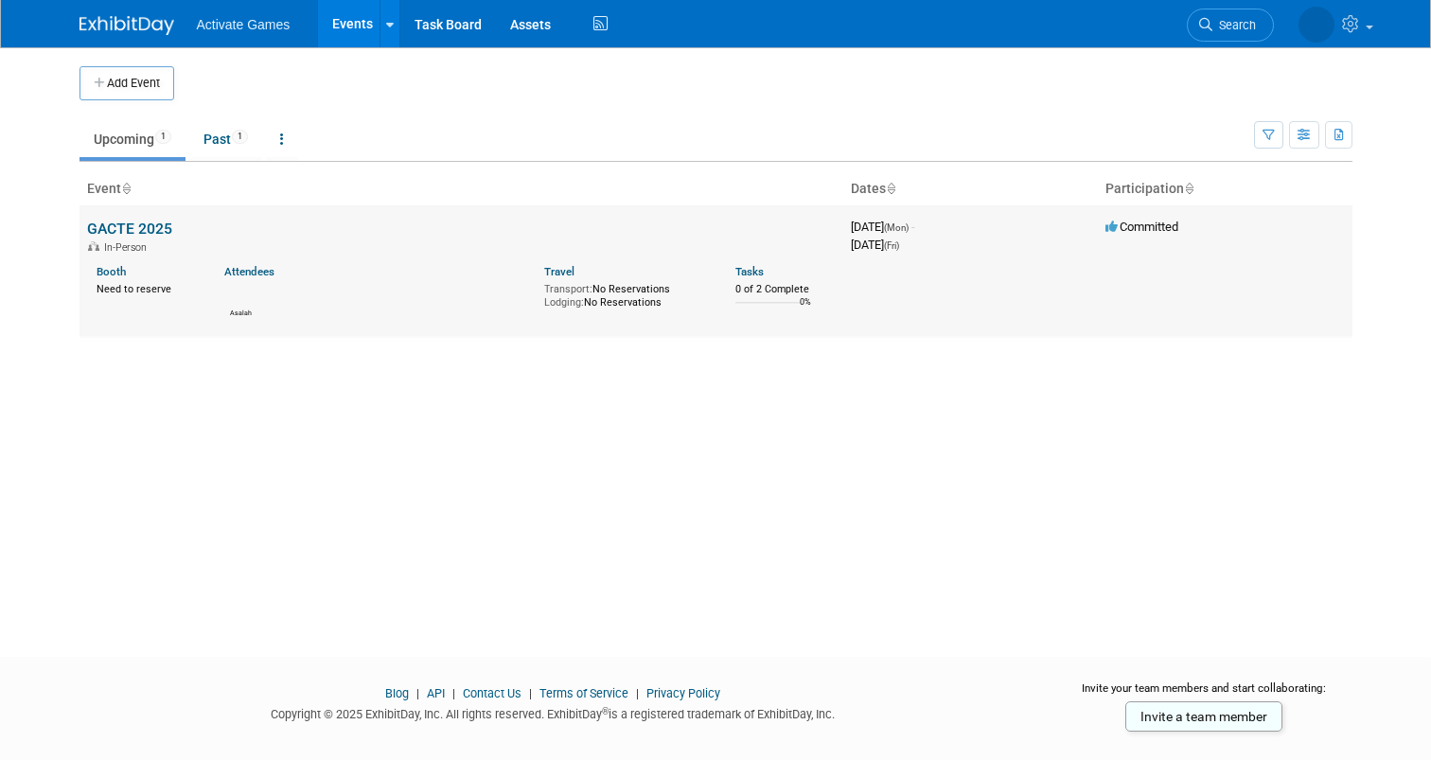
click at [141, 230] on link "GACTE 2025" at bounding box center [129, 229] width 85 height 18
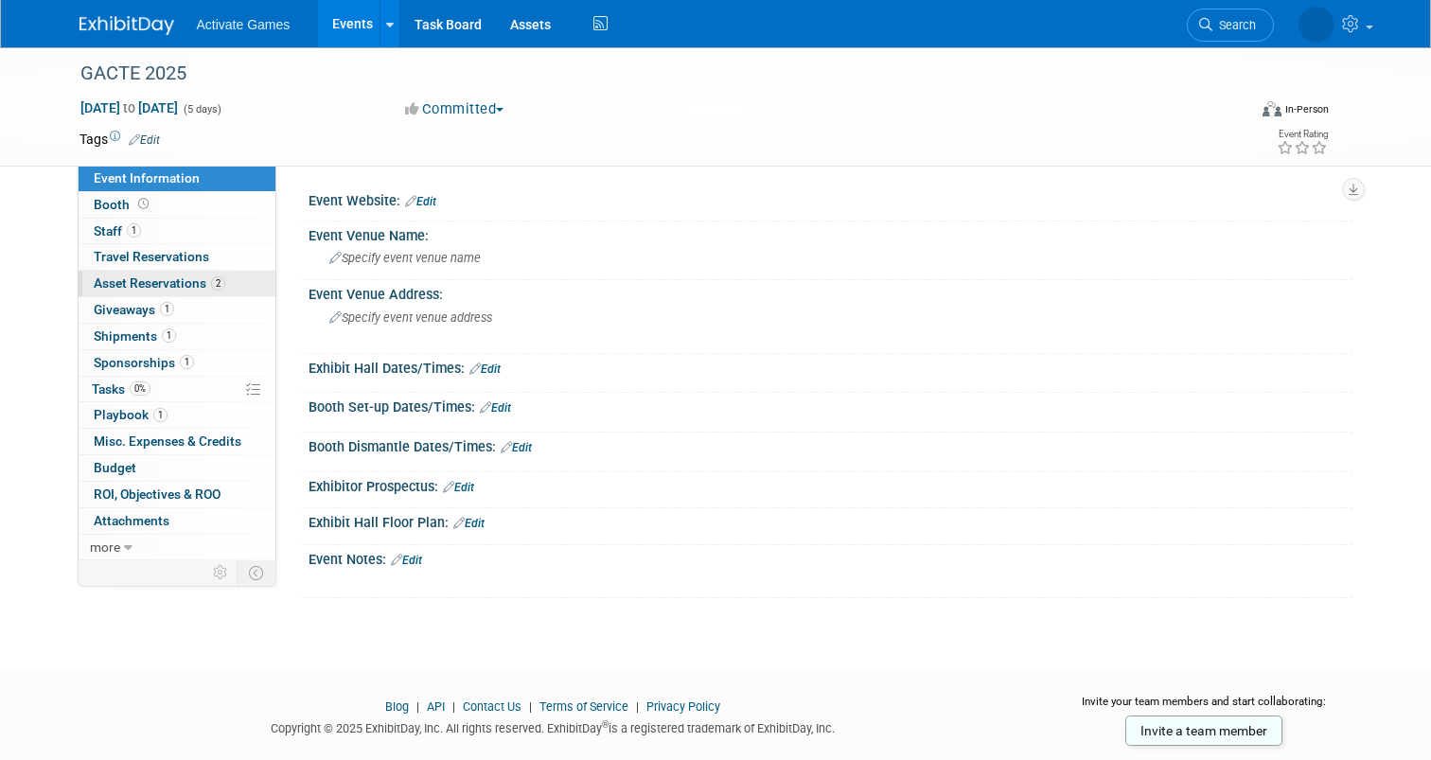
click at [199, 285] on span "Asset Reservations 2" at bounding box center [160, 282] width 132 height 15
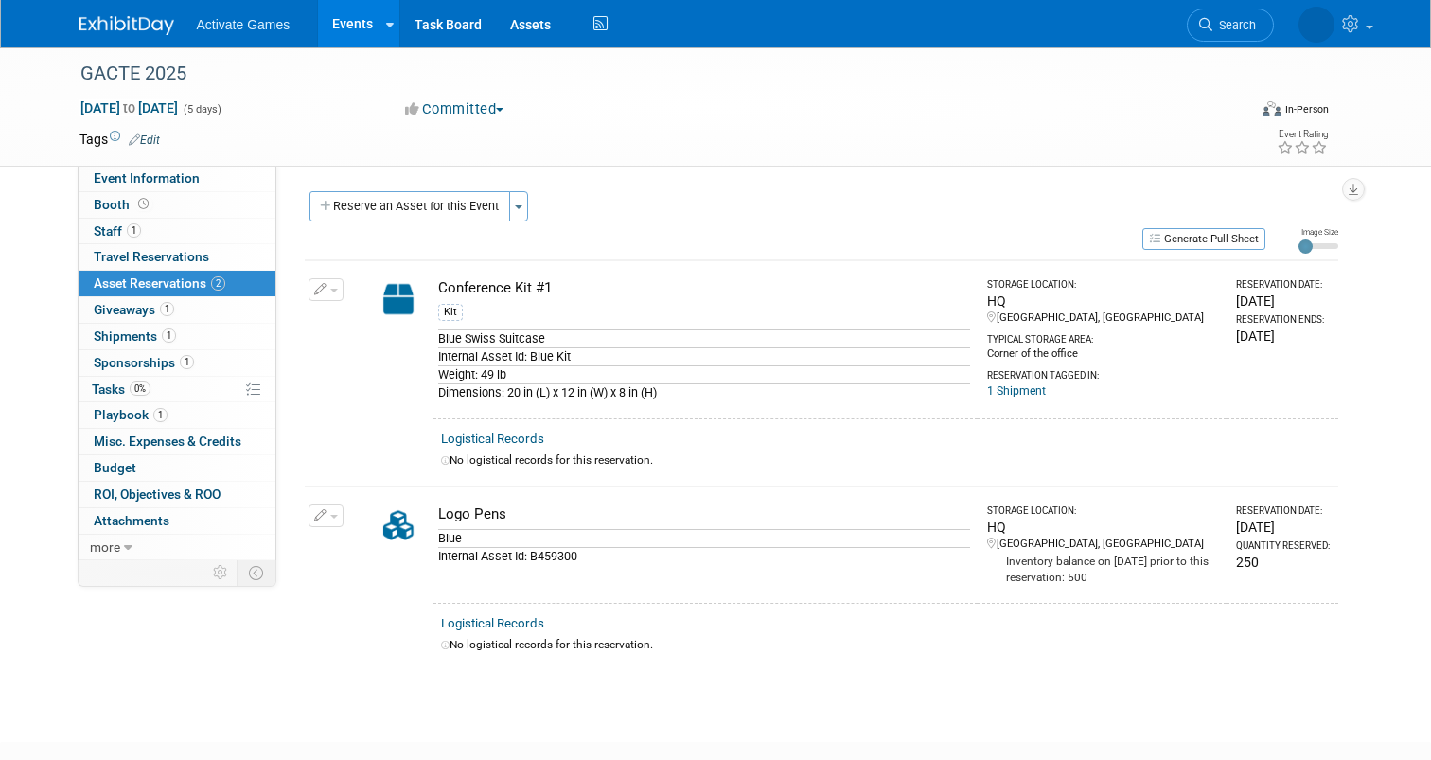
click at [788, 198] on div "Reserve an Asset for this Event Toggle Dropdown New asset reservation Copy asse…" at bounding box center [821, 208] width 1033 height 35
drag, startPoint x: 460, startPoint y: 286, endPoint x: 553, endPoint y: 286, distance: 92.7
click at [553, 287] on div "Conference Kit #1" at bounding box center [704, 288] width 533 height 20
click at [531, 31] on link "Assets" at bounding box center [530, 23] width 69 height 47
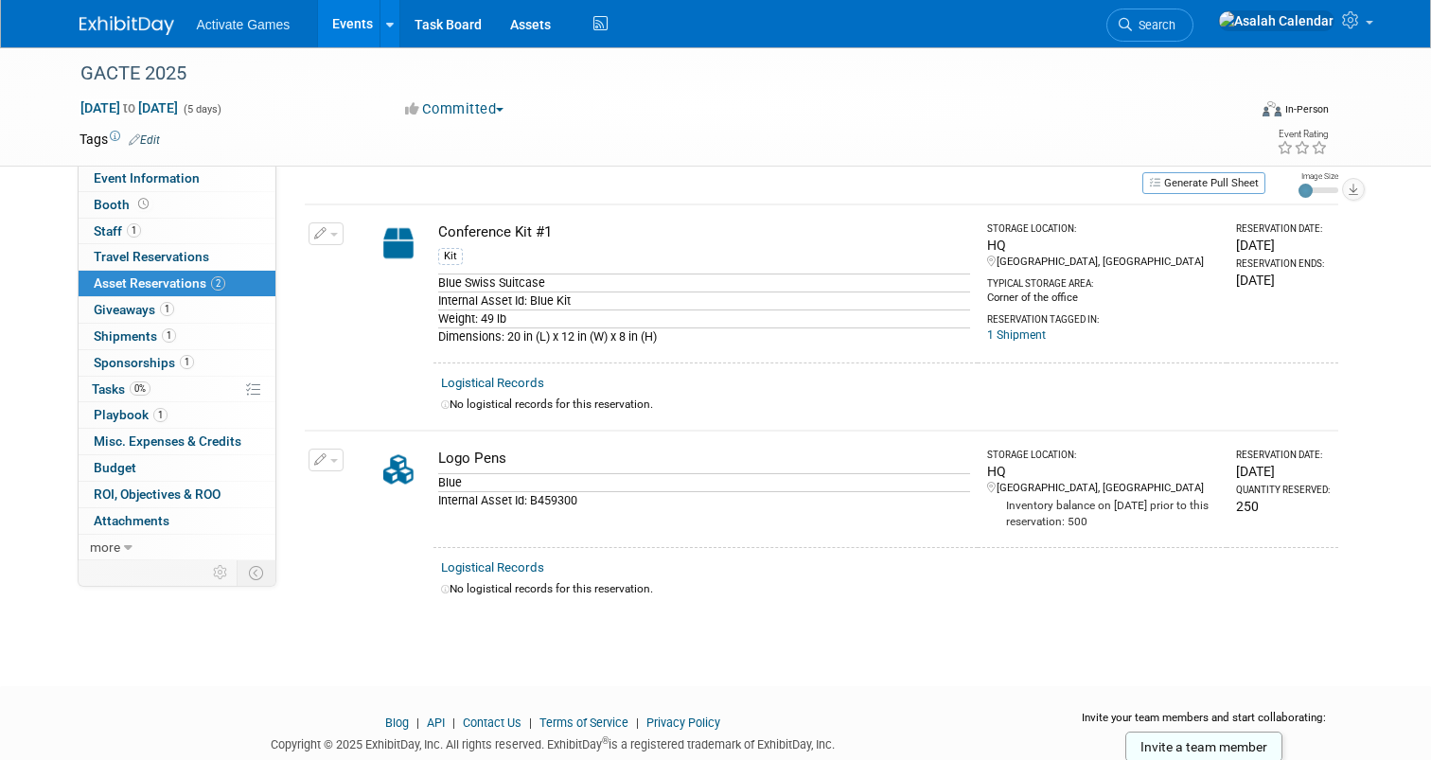
click at [692, 613] on div "GACTE 2025 [DATE] to [DATE] (5 days) [DATE] to [DATE] Committed Committed Consi…" at bounding box center [715, 321] width 1431 height 660
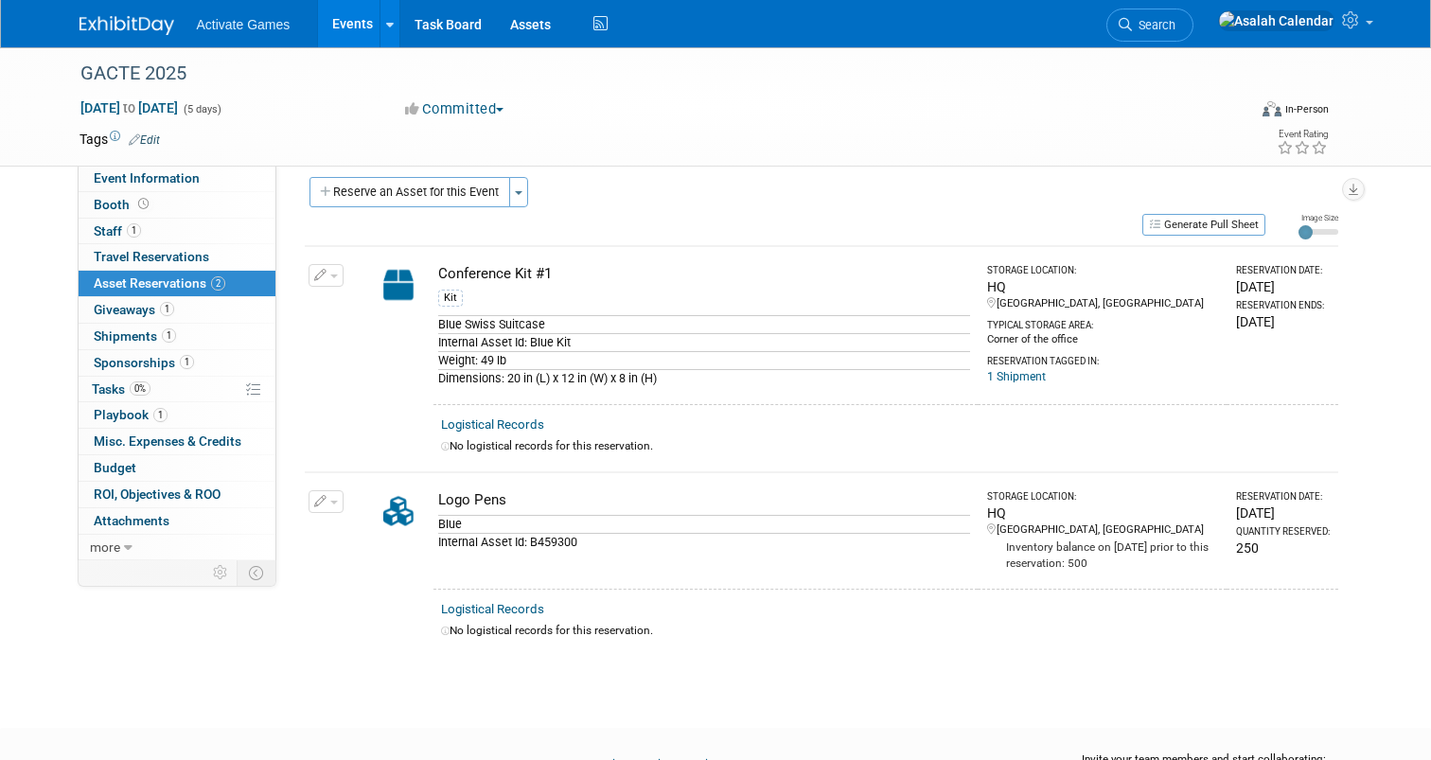
scroll to position [0, 0]
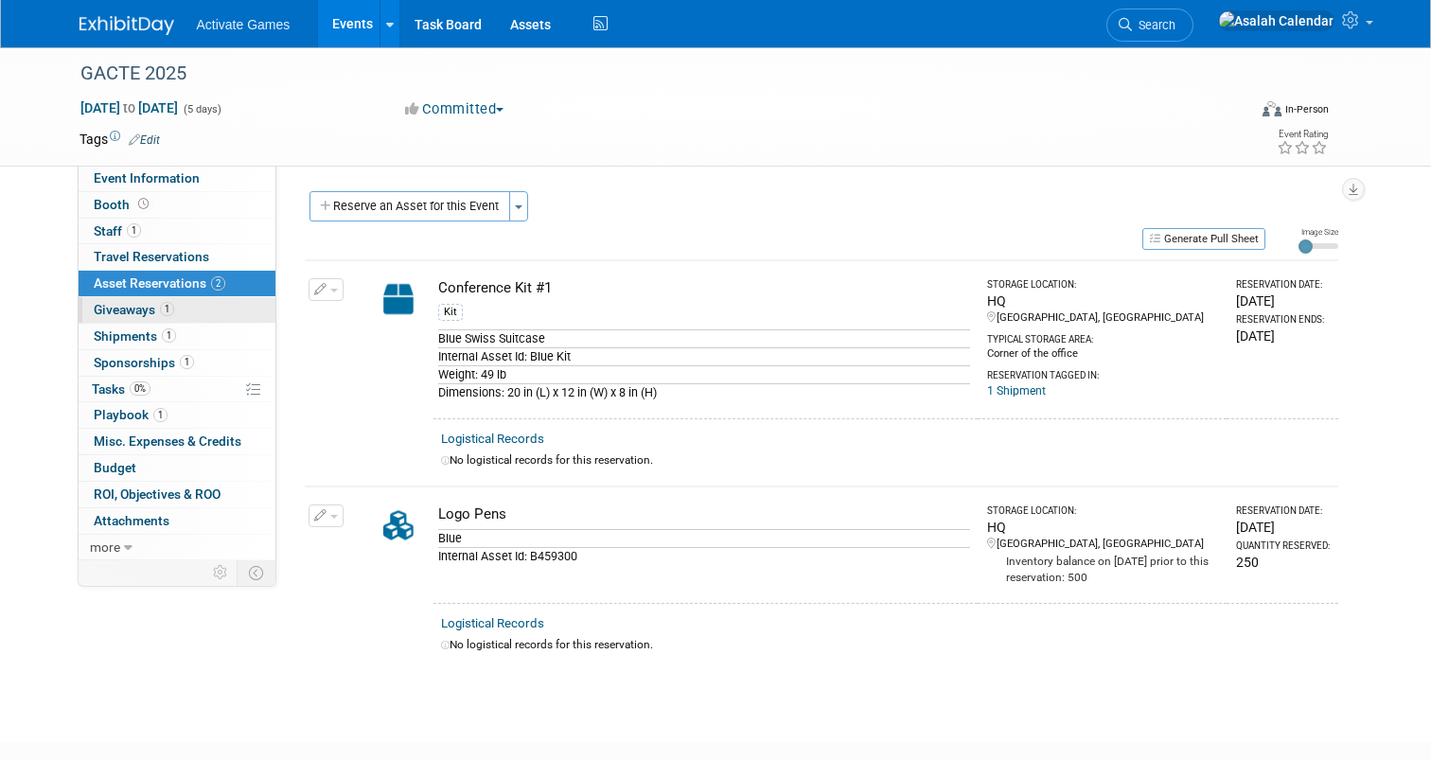
click at [138, 313] on span "Giveaways 1" at bounding box center [134, 309] width 80 height 15
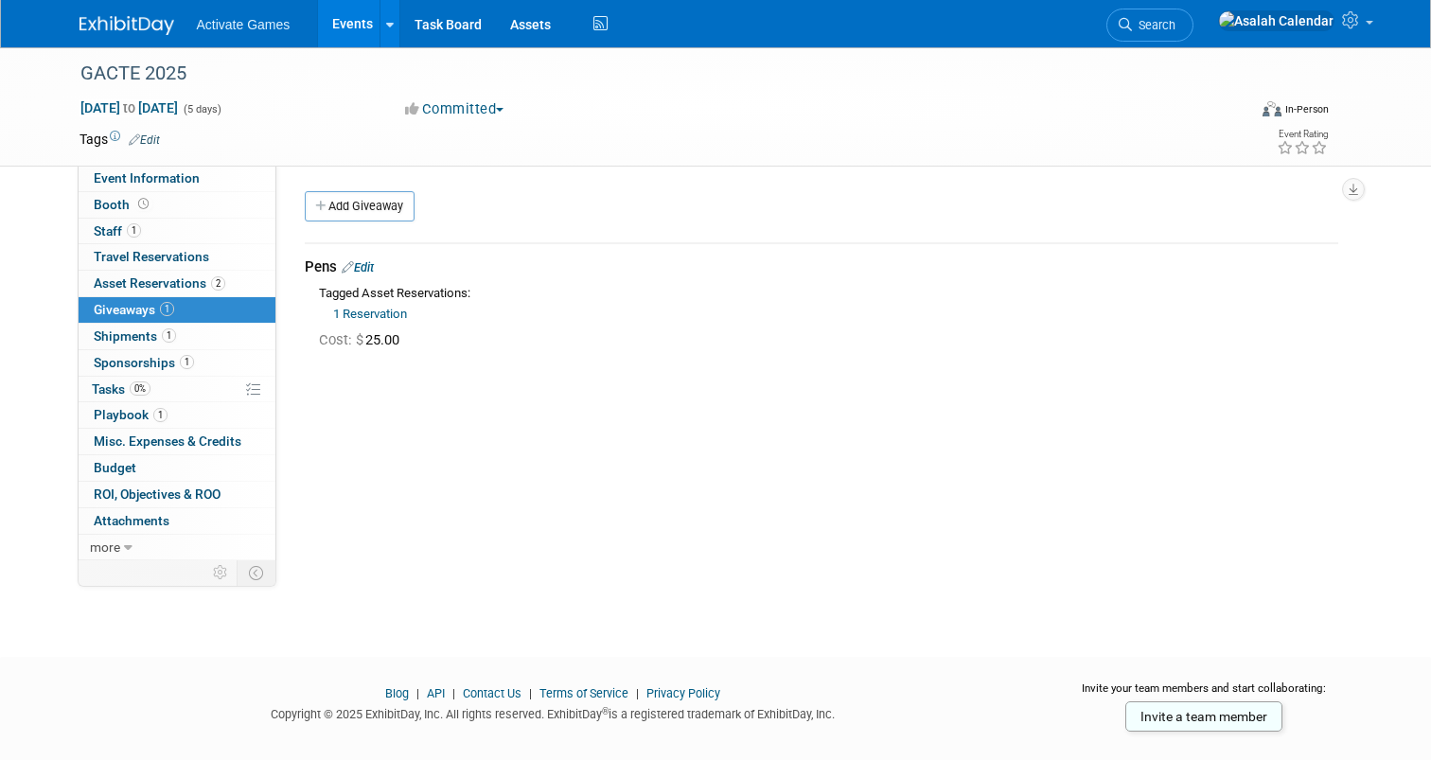
click at [383, 430] on div "Event Website: Edit Event Venue Name: Specify event venue name Event Venue Addr…" at bounding box center [814, 363] width 1076 height 395
click at [433, 413] on div "Event Website: Edit Event Venue Name: Specify event venue name Event Venue Addr…" at bounding box center [814, 363] width 1076 height 395
click at [174, 466] on link "Budget" at bounding box center [177, 468] width 197 height 26
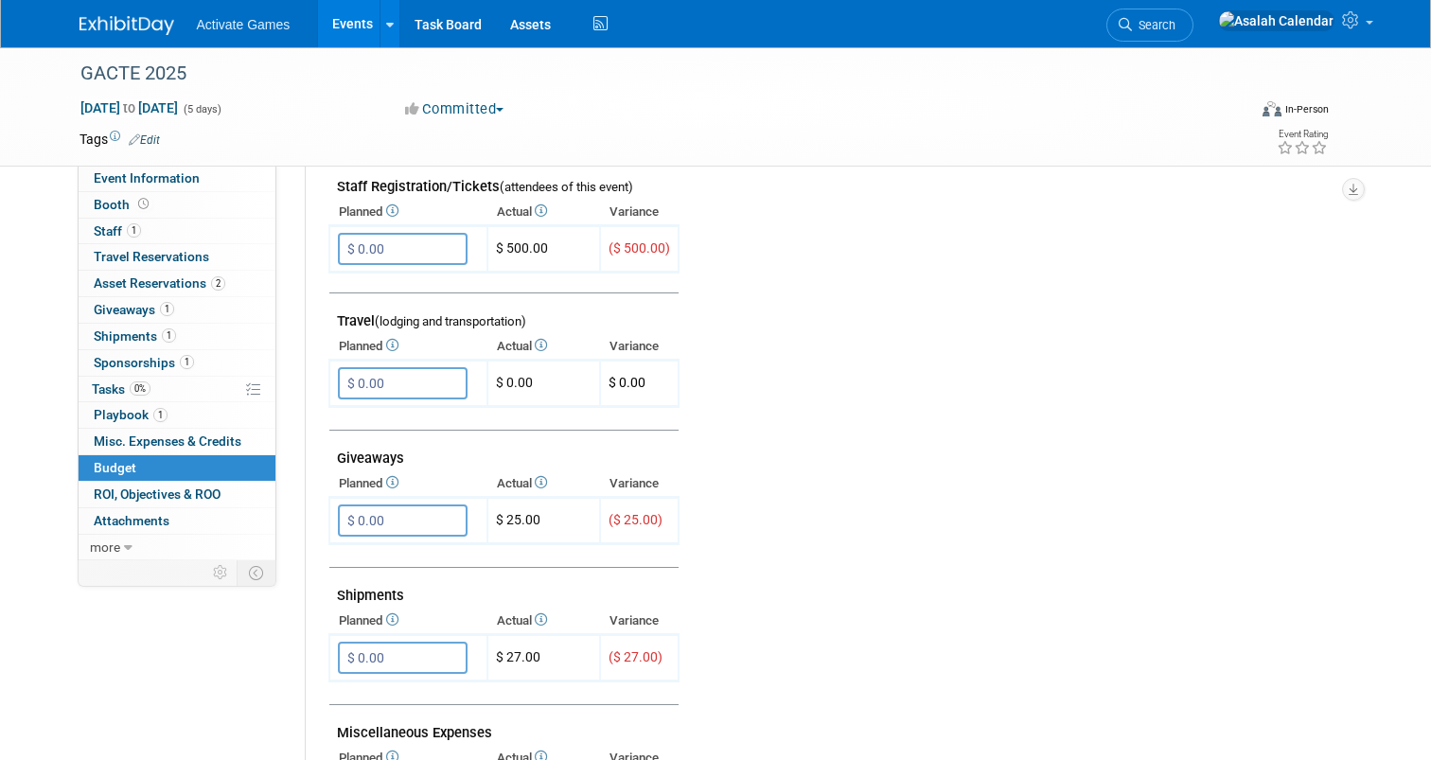
scroll to position [740, 0]
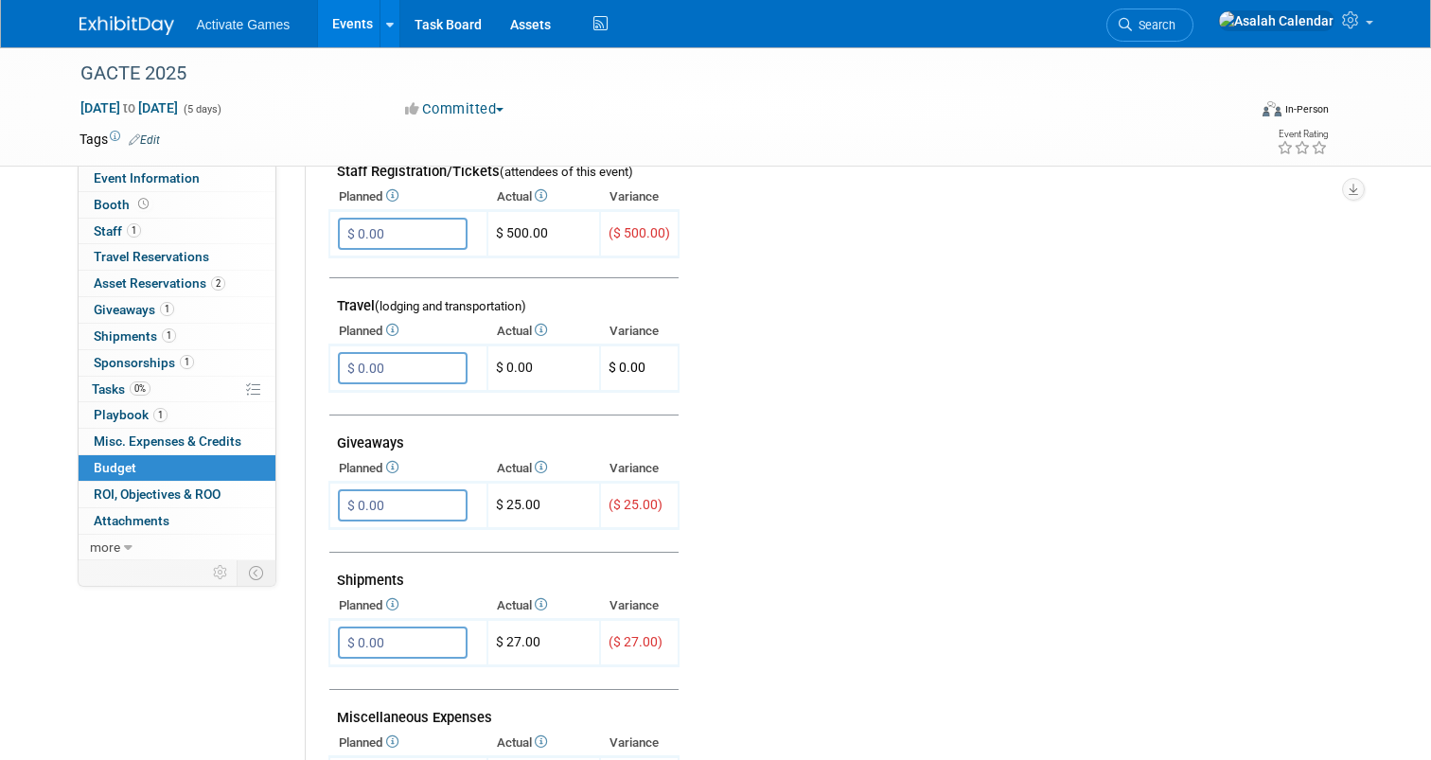
drag, startPoint x: 334, startPoint y: 442, endPoint x: 406, endPoint y: 440, distance: 71.9
click at [406, 440] on td "Giveaways" at bounding box center [503, 435] width 349 height 41
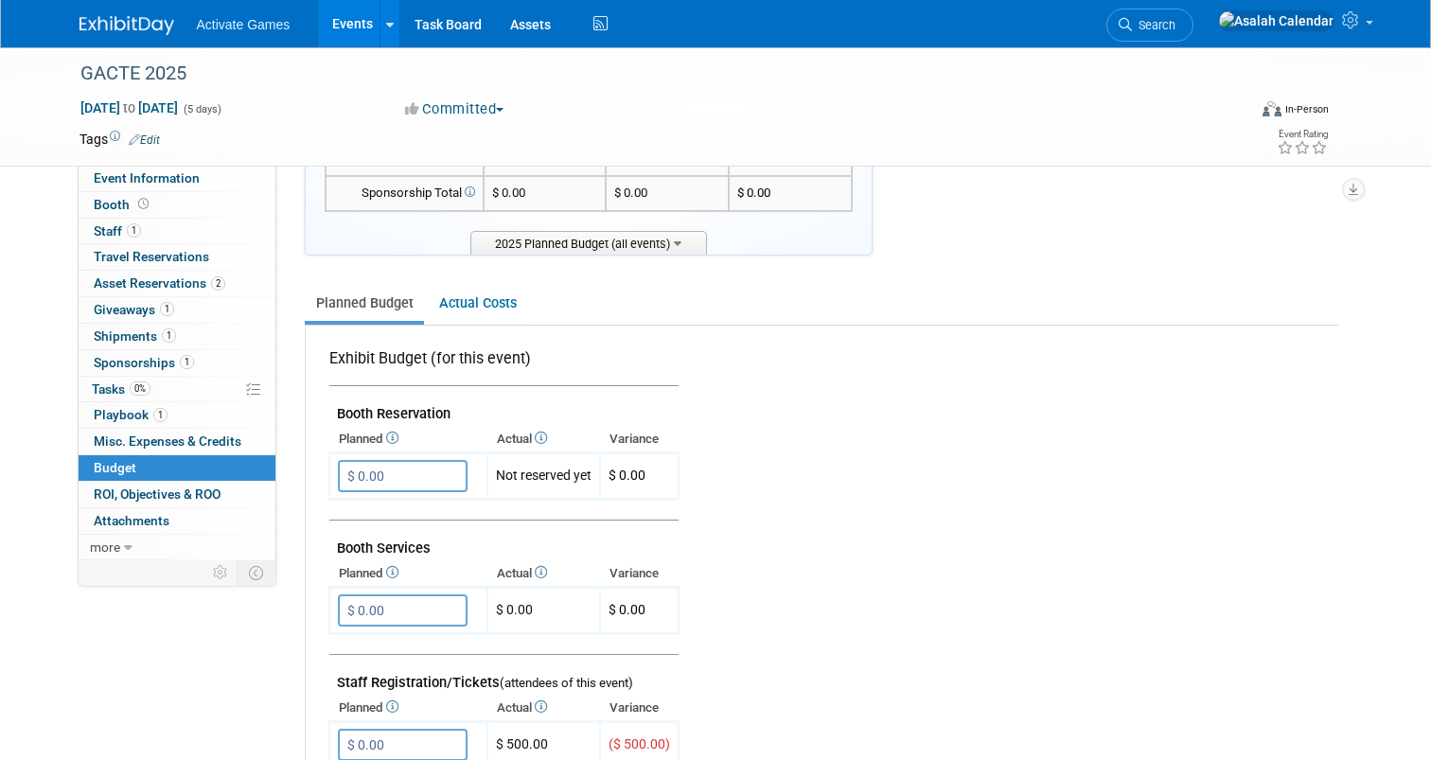
scroll to position [0, 0]
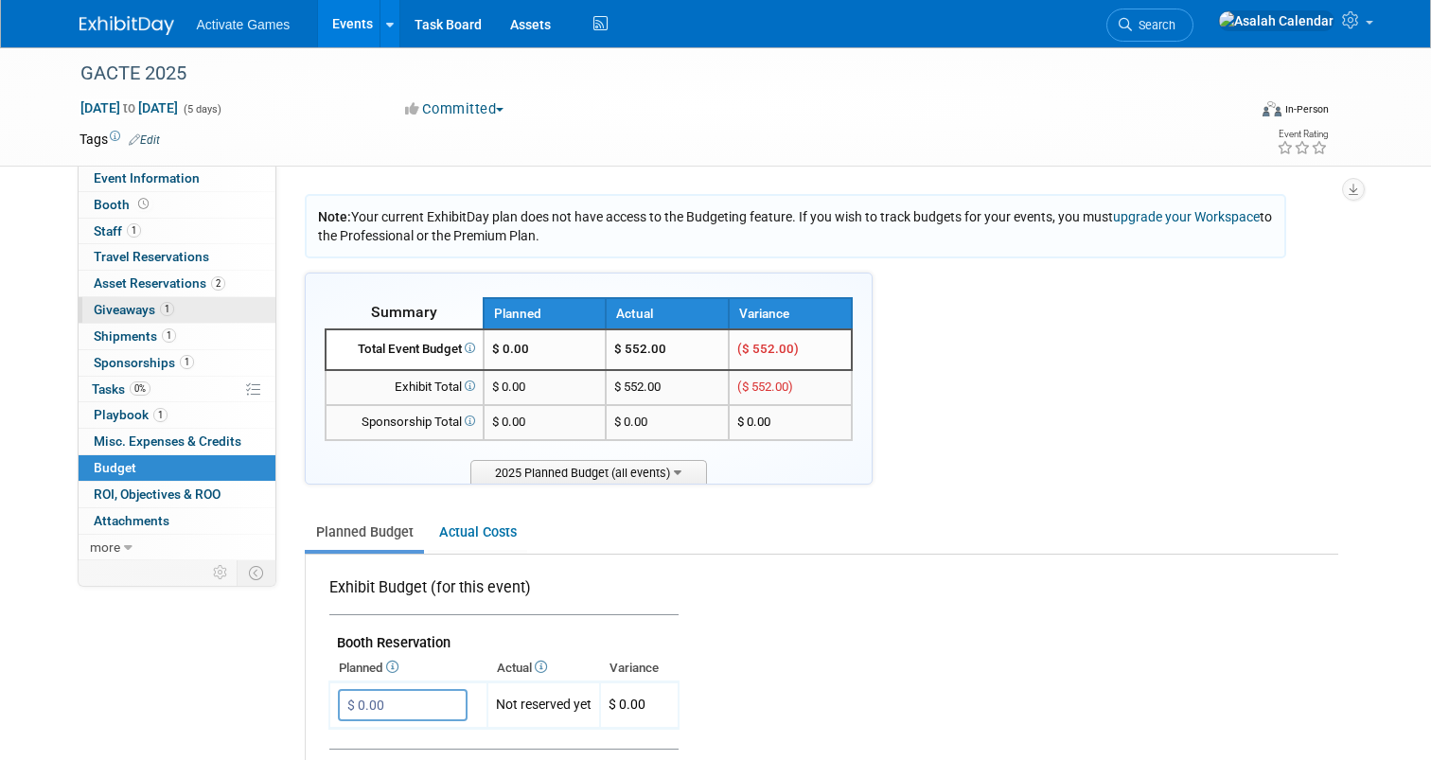
click at [176, 303] on link "1 Giveaways 1" at bounding box center [177, 310] width 197 height 26
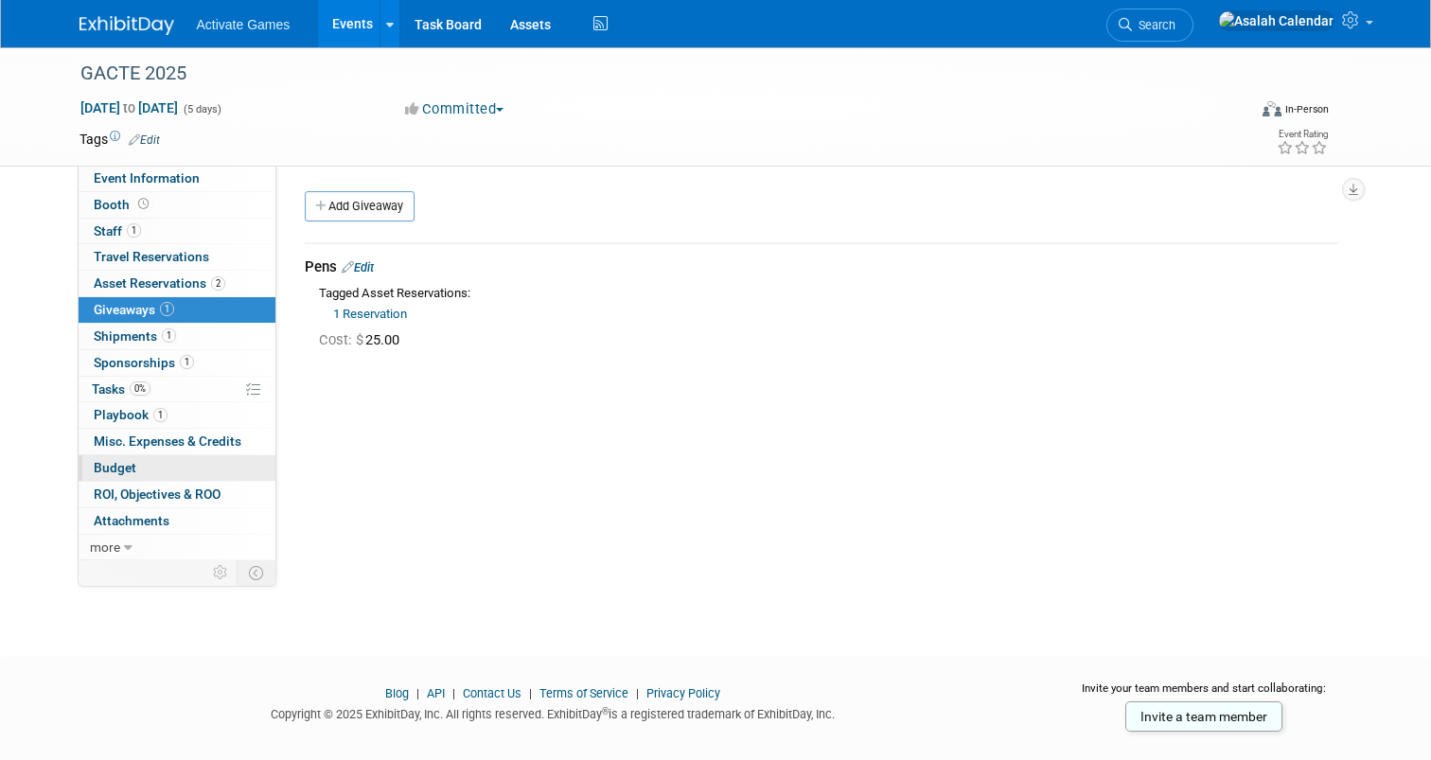
click at [144, 467] on link "Budget" at bounding box center [177, 468] width 197 height 26
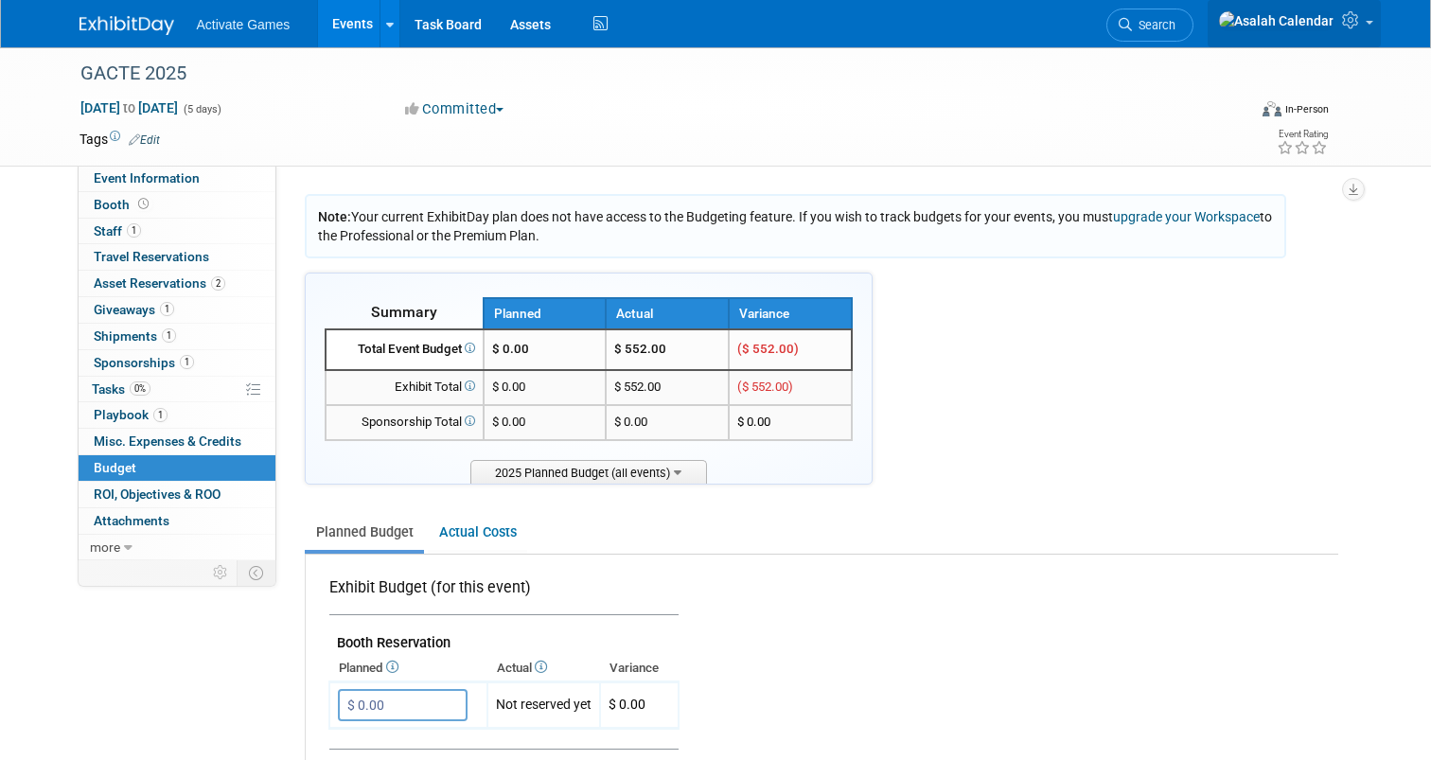
click at [1356, 23] on icon at bounding box center [1353, 19] width 22 height 17
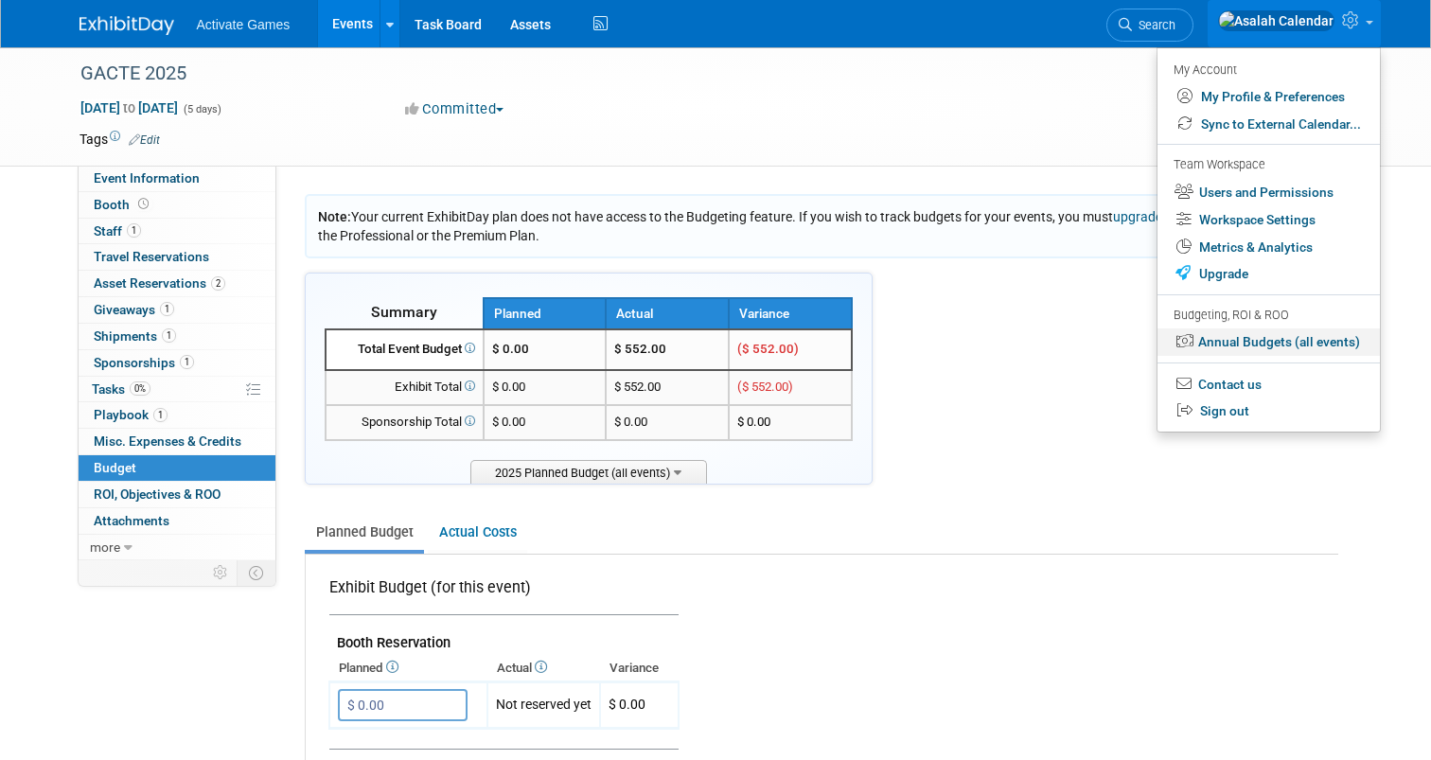
click at [1257, 337] on link "Annual Budgets (all events)" at bounding box center [1268, 341] width 222 height 27
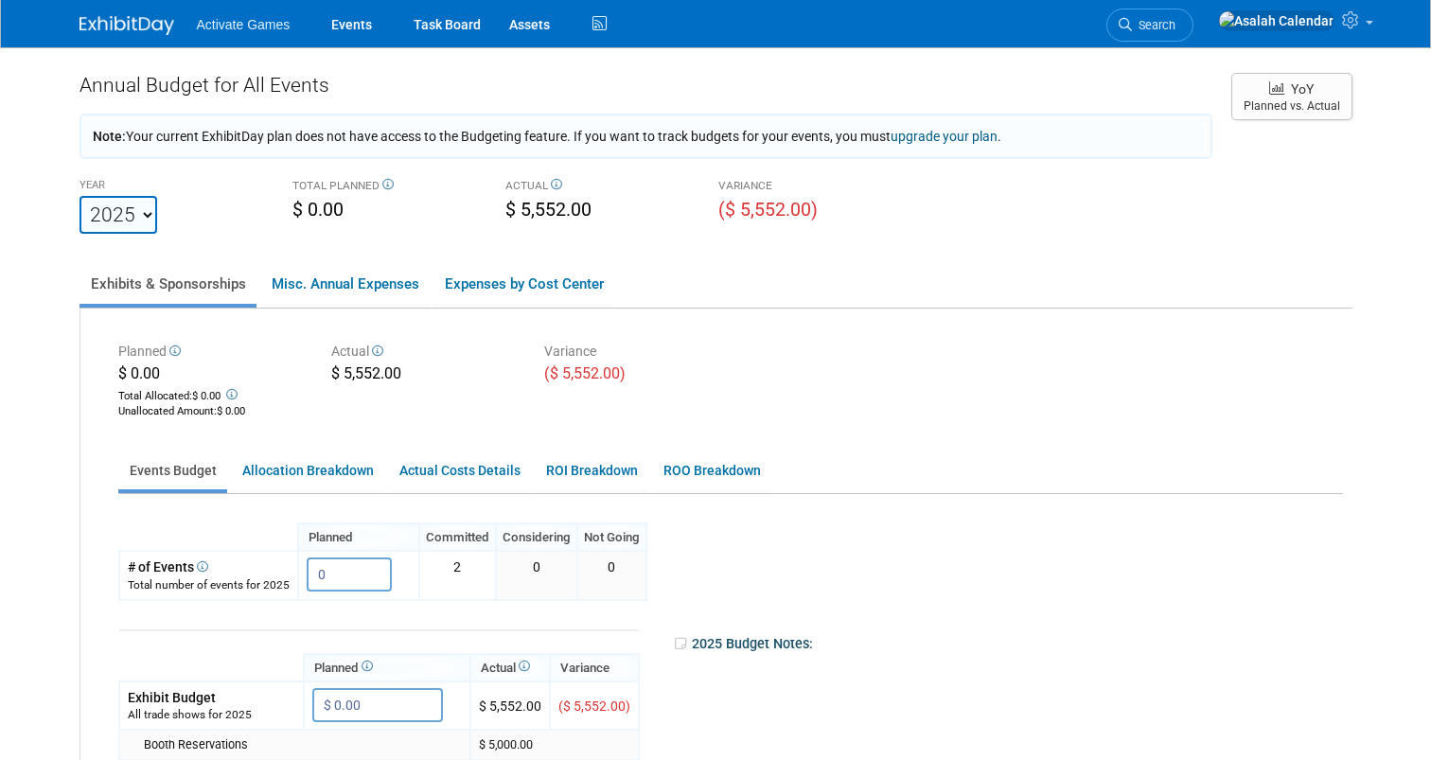
click at [145, 216] on select "2023 2024 2025 2026 2027 2028 2029 2030 2031" at bounding box center [118, 215] width 78 height 38
drag, startPoint x: 304, startPoint y: 211, endPoint x: 337, endPoint y: 211, distance: 33.1
click at [315, 211] on span "$ 0.00" at bounding box center [317, 210] width 51 height 22
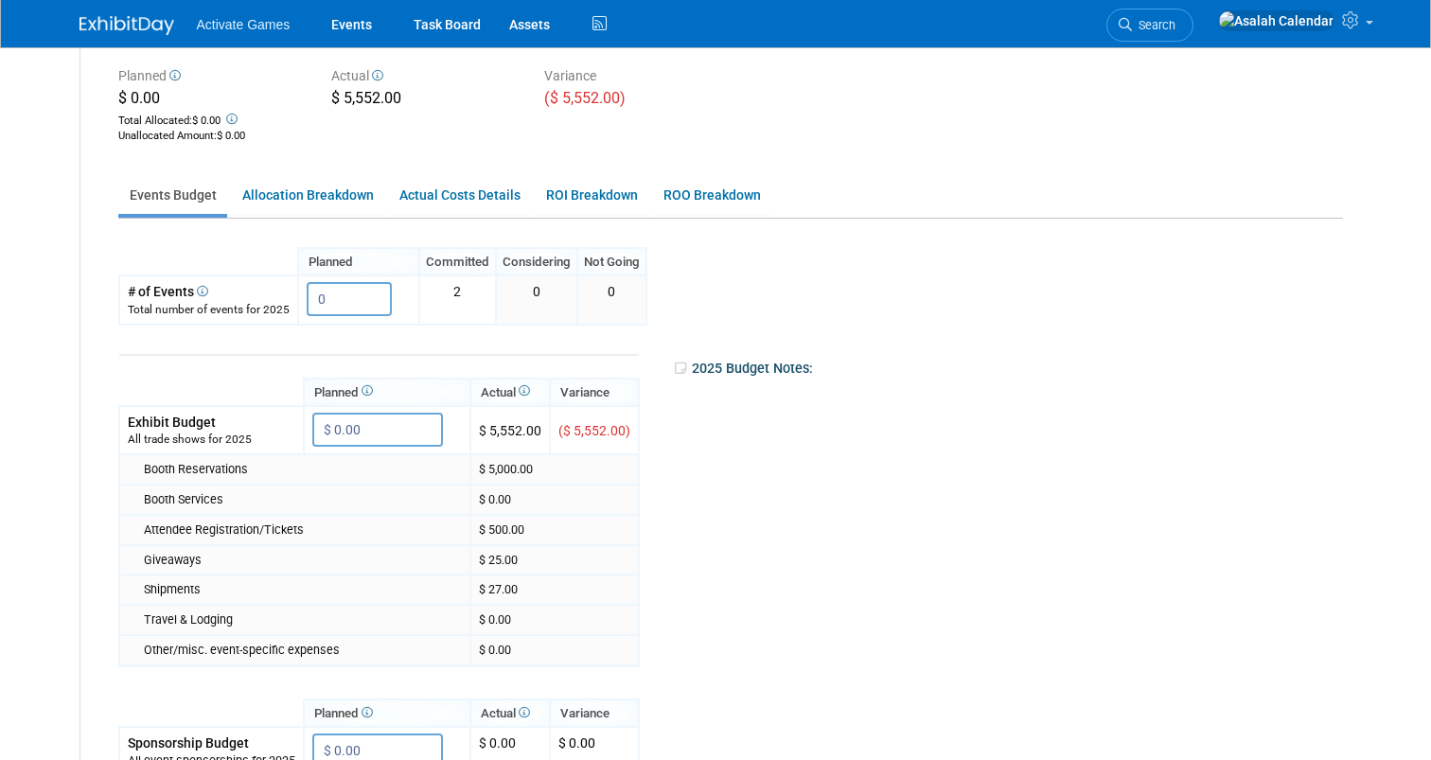
scroll to position [255, 0]
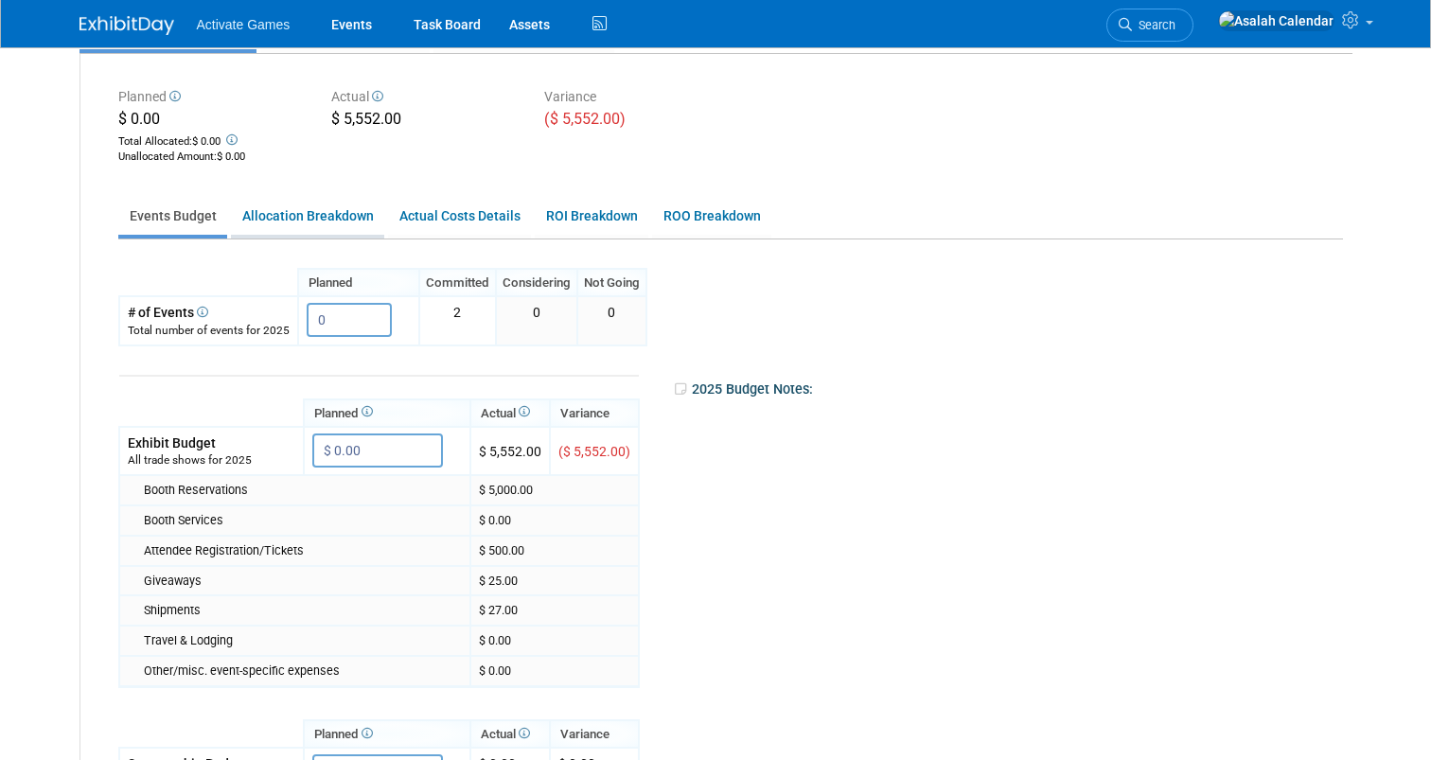
click at [294, 223] on link "Allocation Breakdown" at bounding box center [307, 216] width 153 height 37
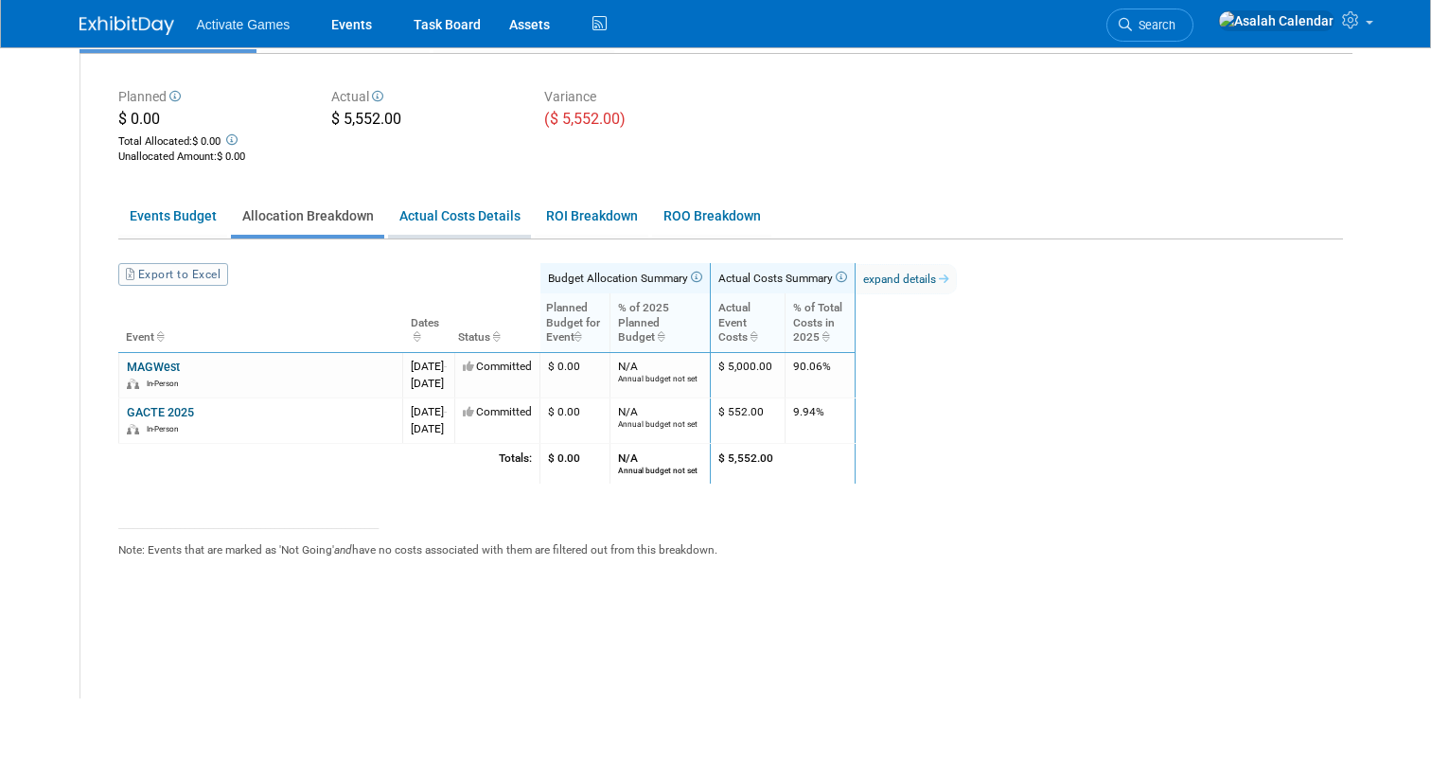
click at [430, 211] on link "Actual Costs Details" at bounding box center [459, 216] width 143 height 37
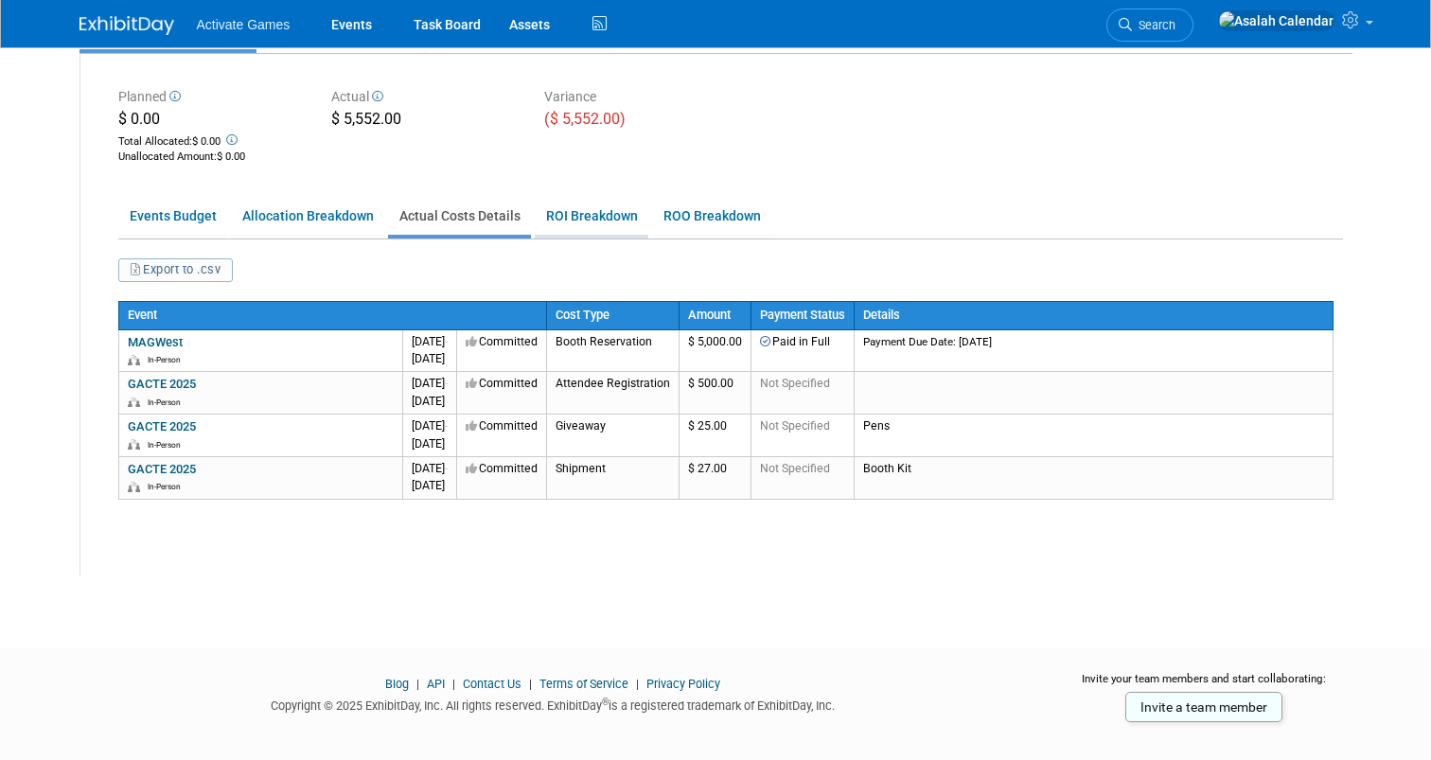
click at [570, 204] on link "ROI Breakdown" at bounding box center [592, 216] width 114 height 37
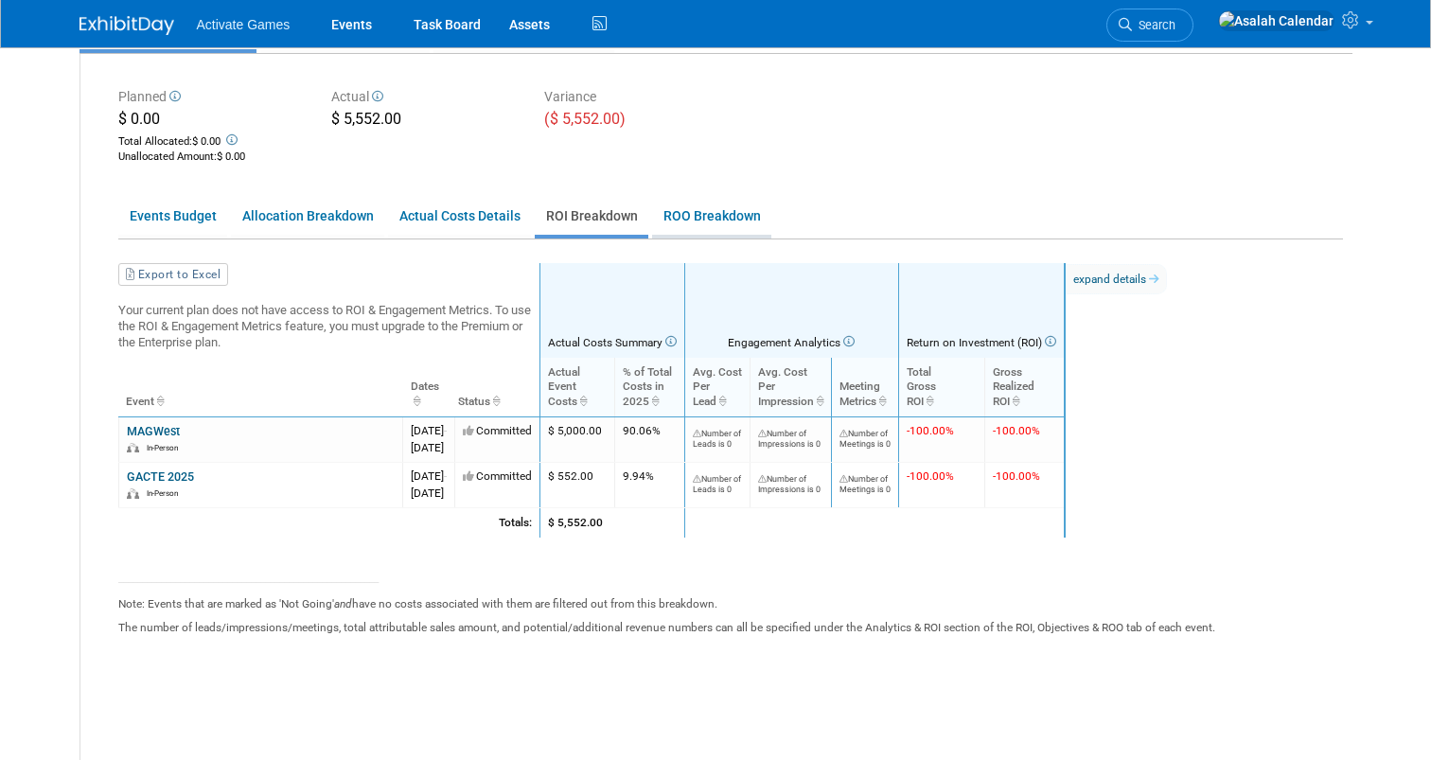
click at [698, 207] on link "ROO Breakdown" at bounding box center [711, 216] width 119 height 37
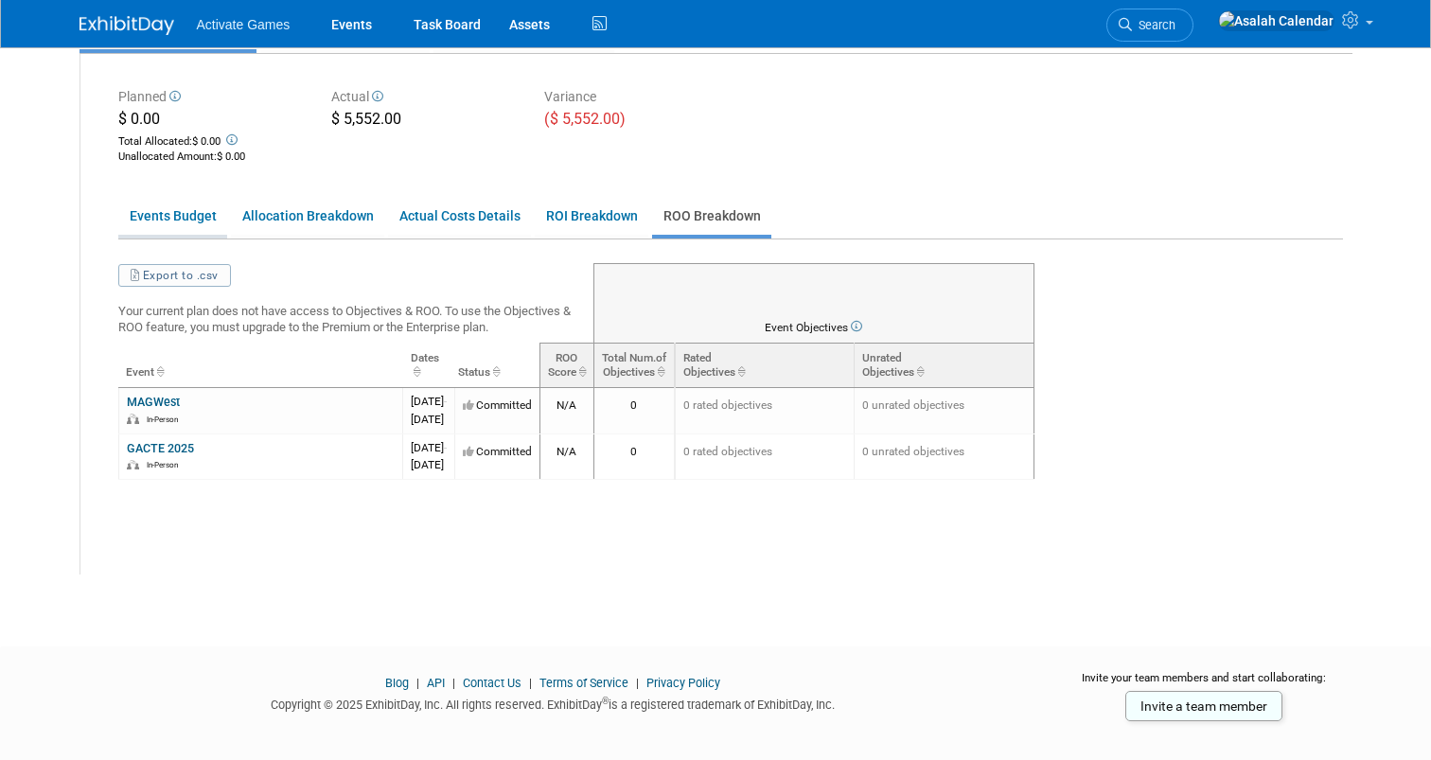
click at [169, 220] on link "Events Budget" at bounding box center [172, 216] width 109 height 37
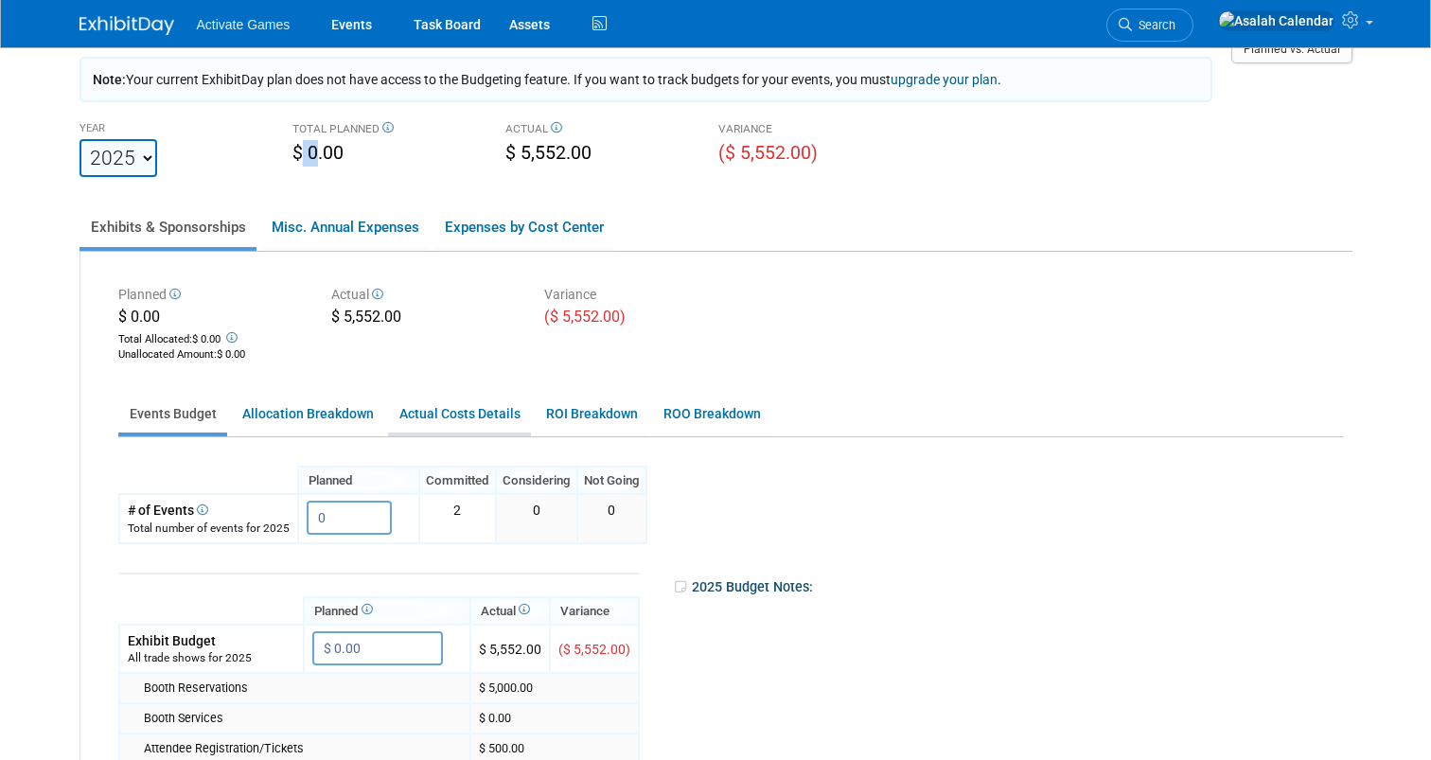
scroll to position [0, 0]
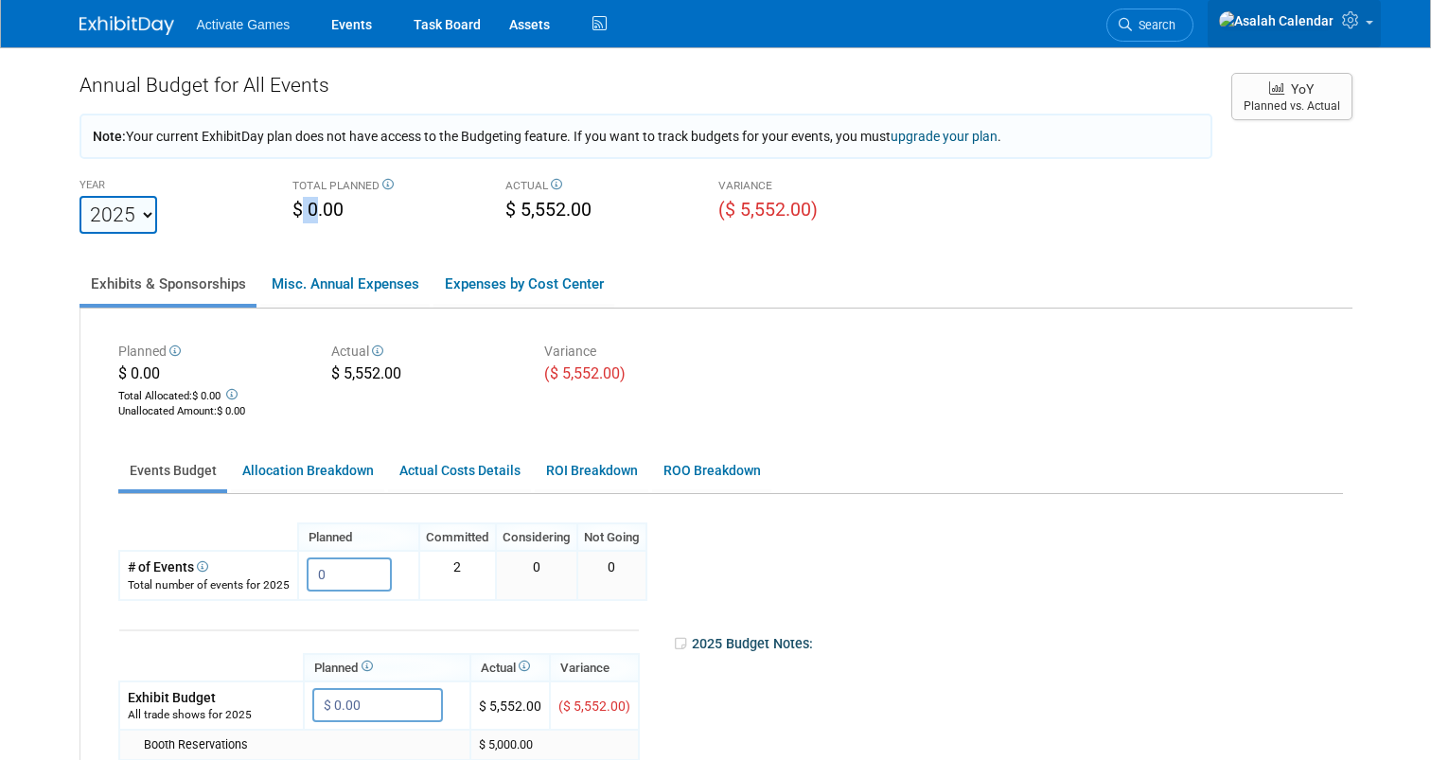
click at [1362, 26] on icon at bounding box center [1353, 19] width 22 height 17
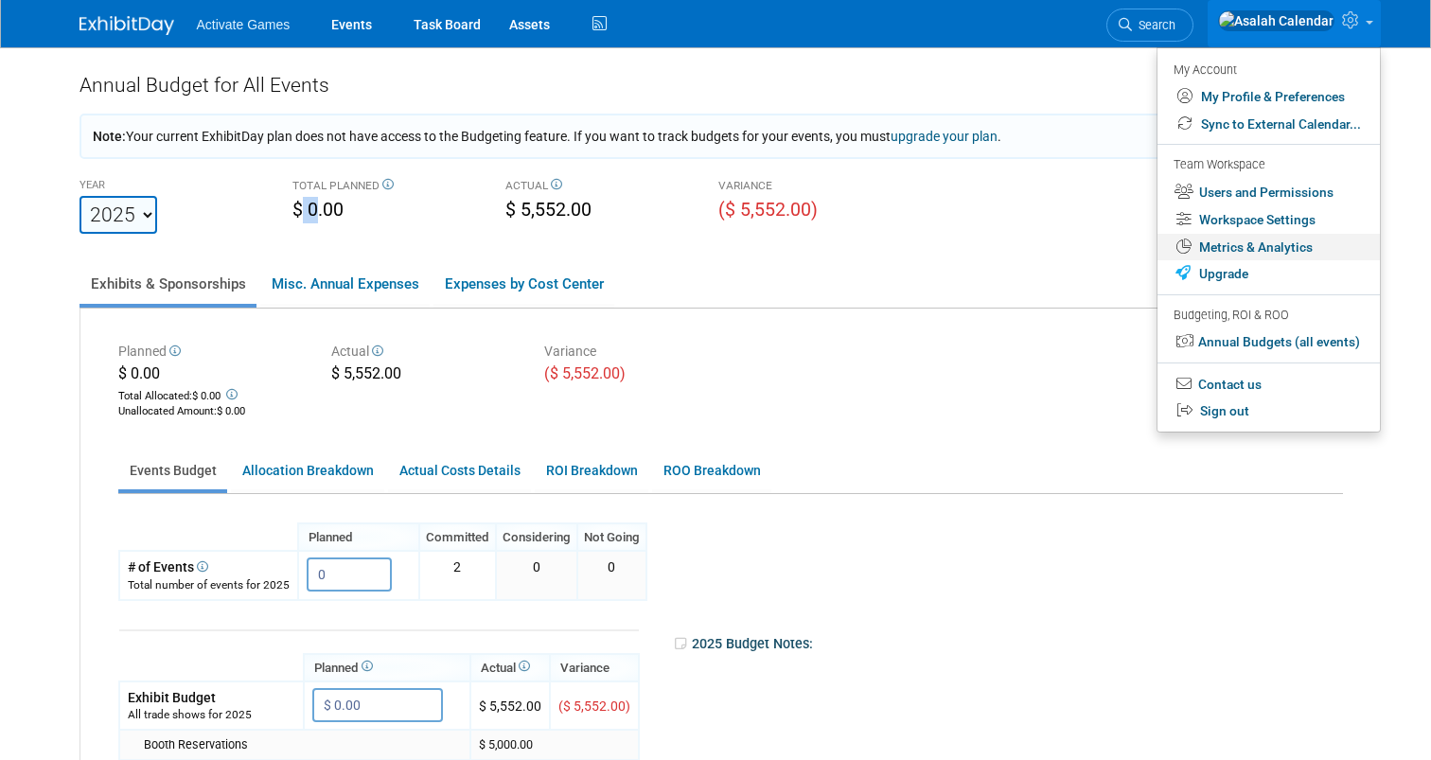
click at [1273, 244] on link "Metrics & Analytics" at bounding box center [1268, 247] width 222 height 27
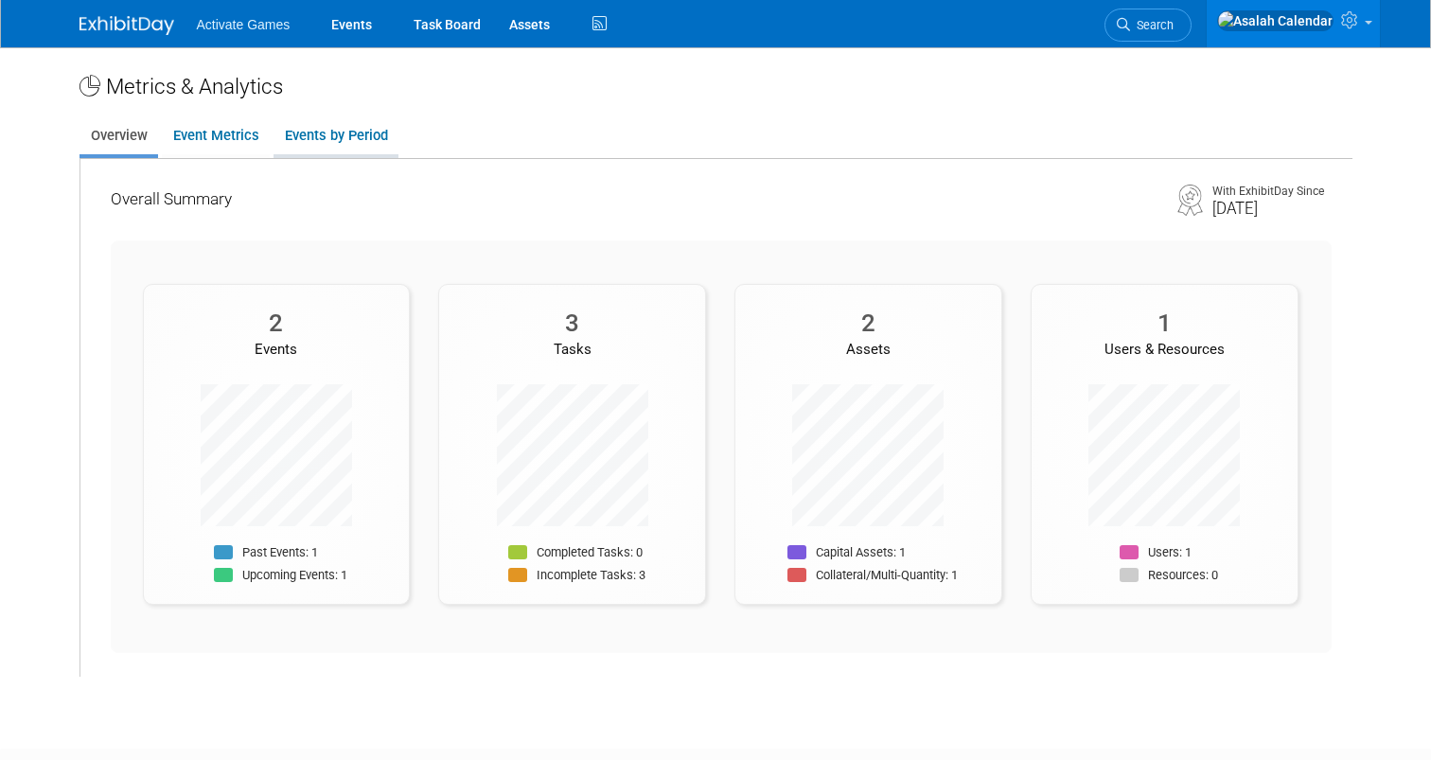
click at [354, 140] on link "Events by Period" at bounding box center [335, 135] width 125 height 37
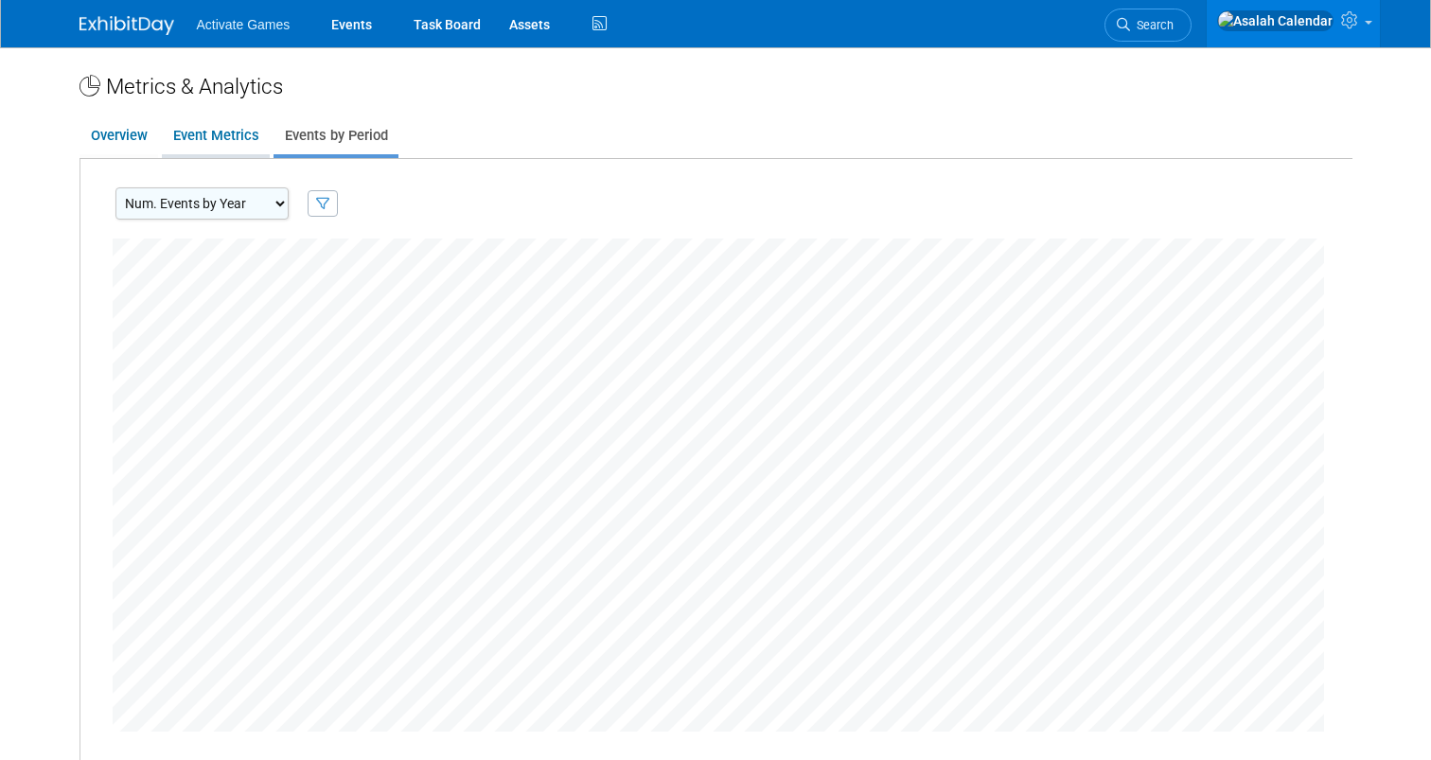
click at [211, 139] on link "Event Metrics" at bounding box center [216, 135] width 108 height 37
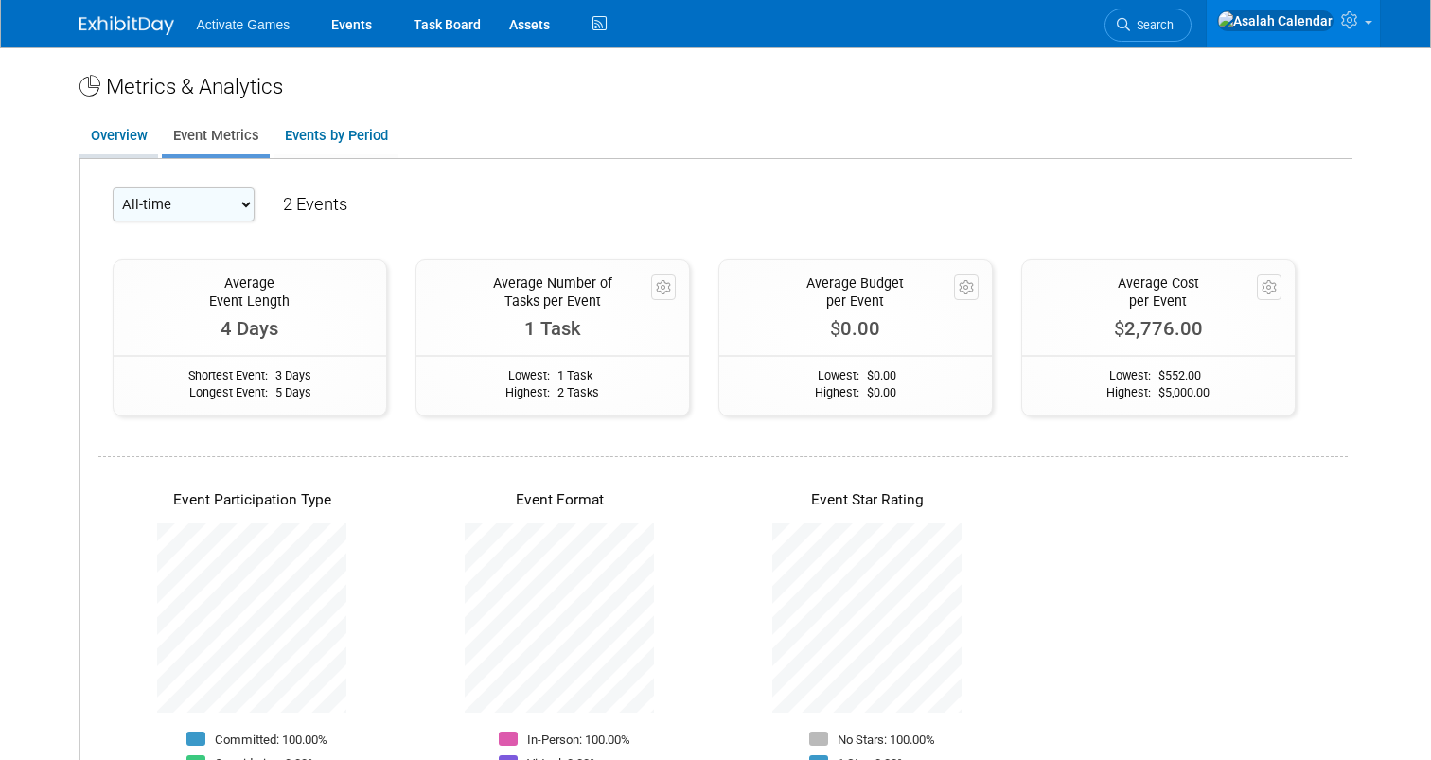
click at [102, 146] on link "Overview" at bounding box center [118, 135] width 79 height 37
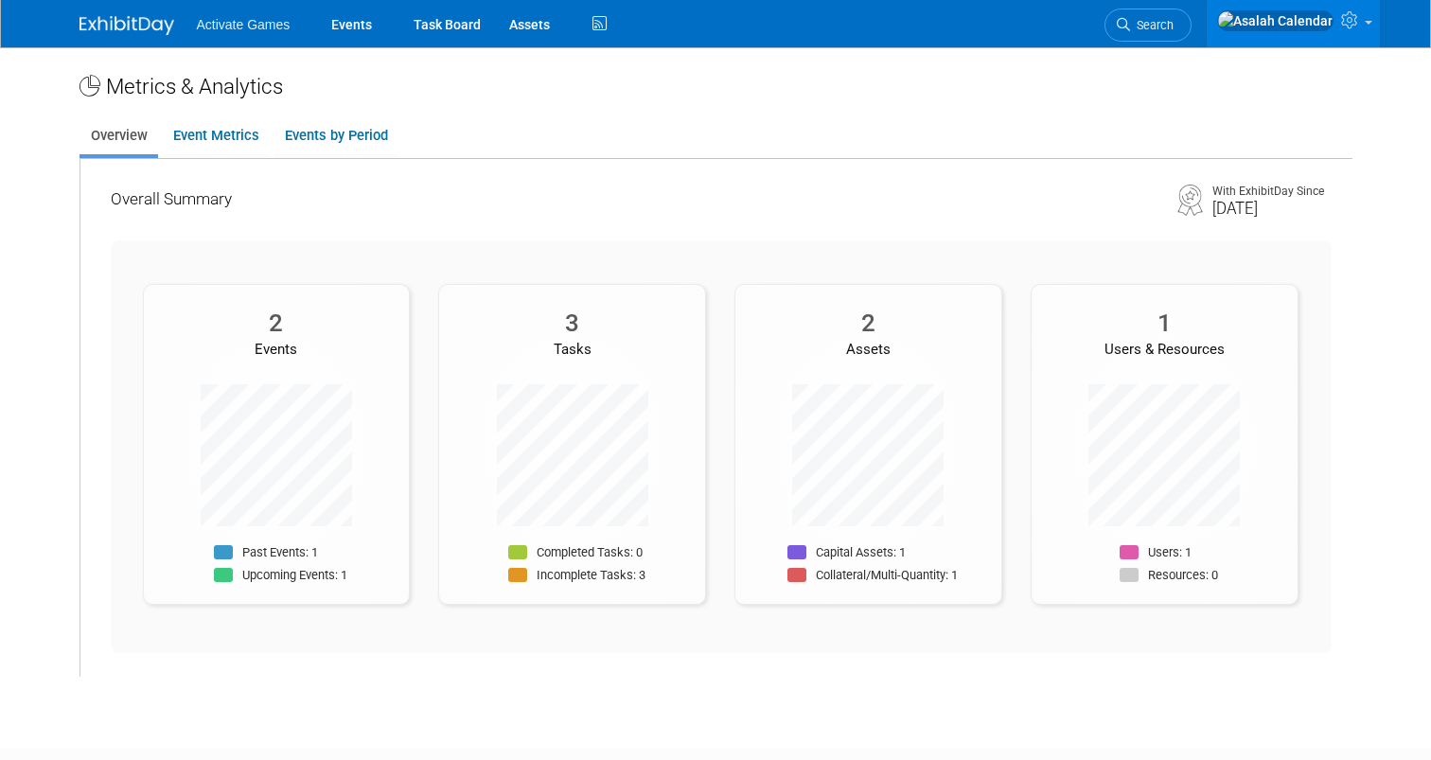
click at [613, 97] on div "Metrics & Analytics" at bounding box center [715, 86] width 1273 height 30
click at [363, 37] on link "Events" at bounding box center [351, 23] width 69 height 47
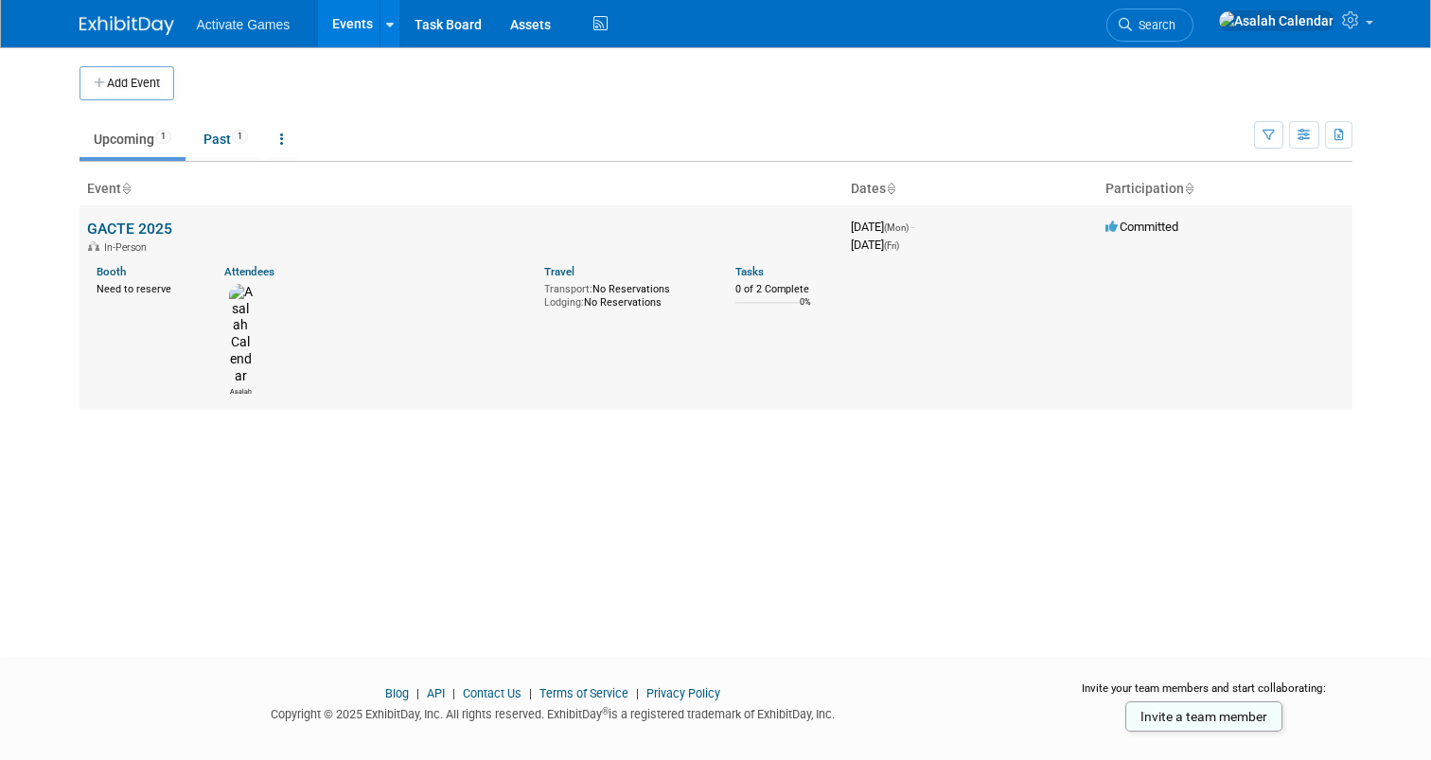
click at [143, 227] on link "GACTE 2025" at bounding box center [129, 229] width 85 height 18
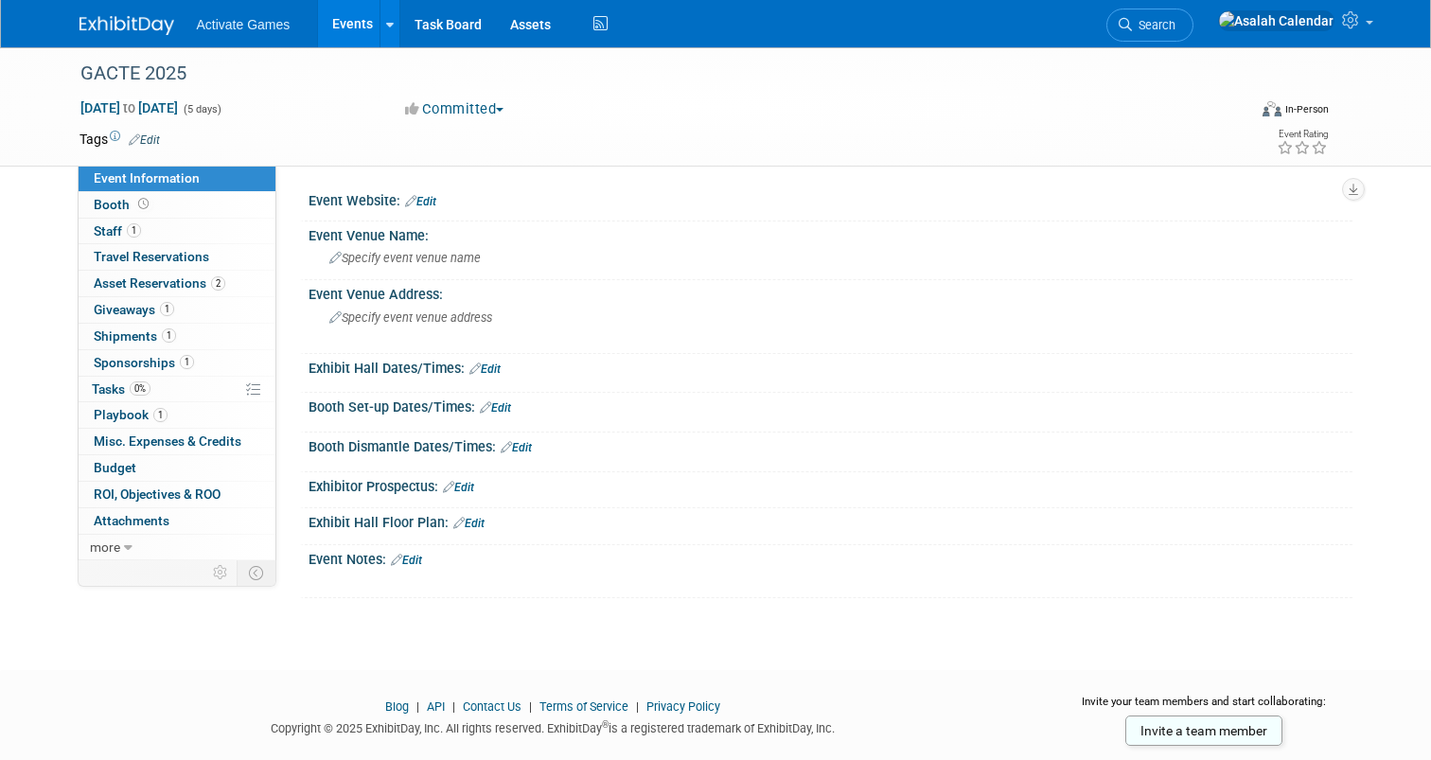
click at [697, 625] on div "GACTE 2025 Nov 17, 2025 to Nov 21, 2025 (5 days) Nov 17, 2025 to Nov 21, 2025 C…" at bounding box center [715, 341] width 1431 height 589
click at [562, 575] on div at bounding box center [737, 580] width 825 height 19
click at [579, 611] on div "GACTE 2025 Nov 17, 2025 to Nov 21, 2025 (5 days) Nov 17, 2025 to Nov 21, 2025 C…" at bounding box center [715, 341] width 1431 height 589
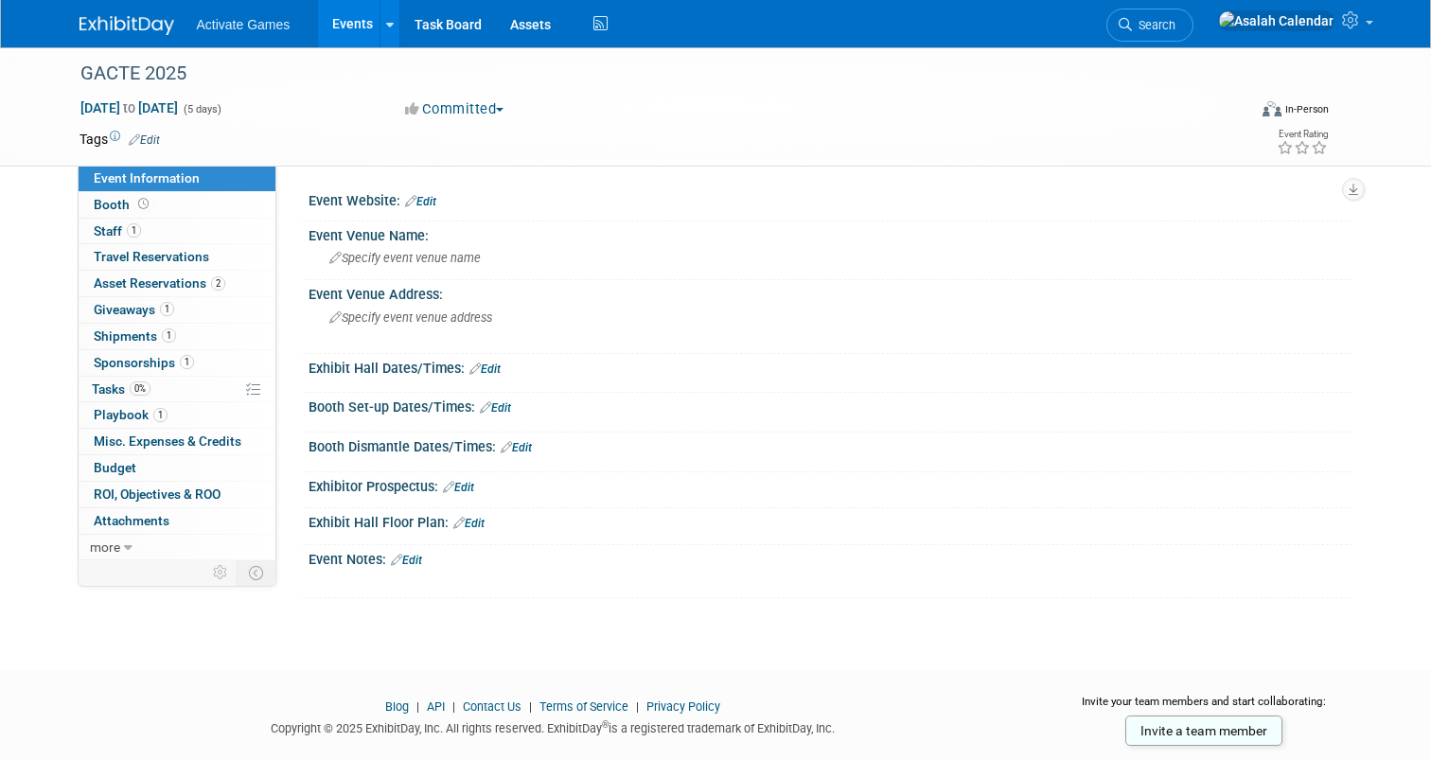
click at [438, 706] on link "API" at bounding box center [436, 706] width 18 height 14
click at [646, 74] on div "GACTE 2025" at bounding box center [648, 74] width 1149 height 34
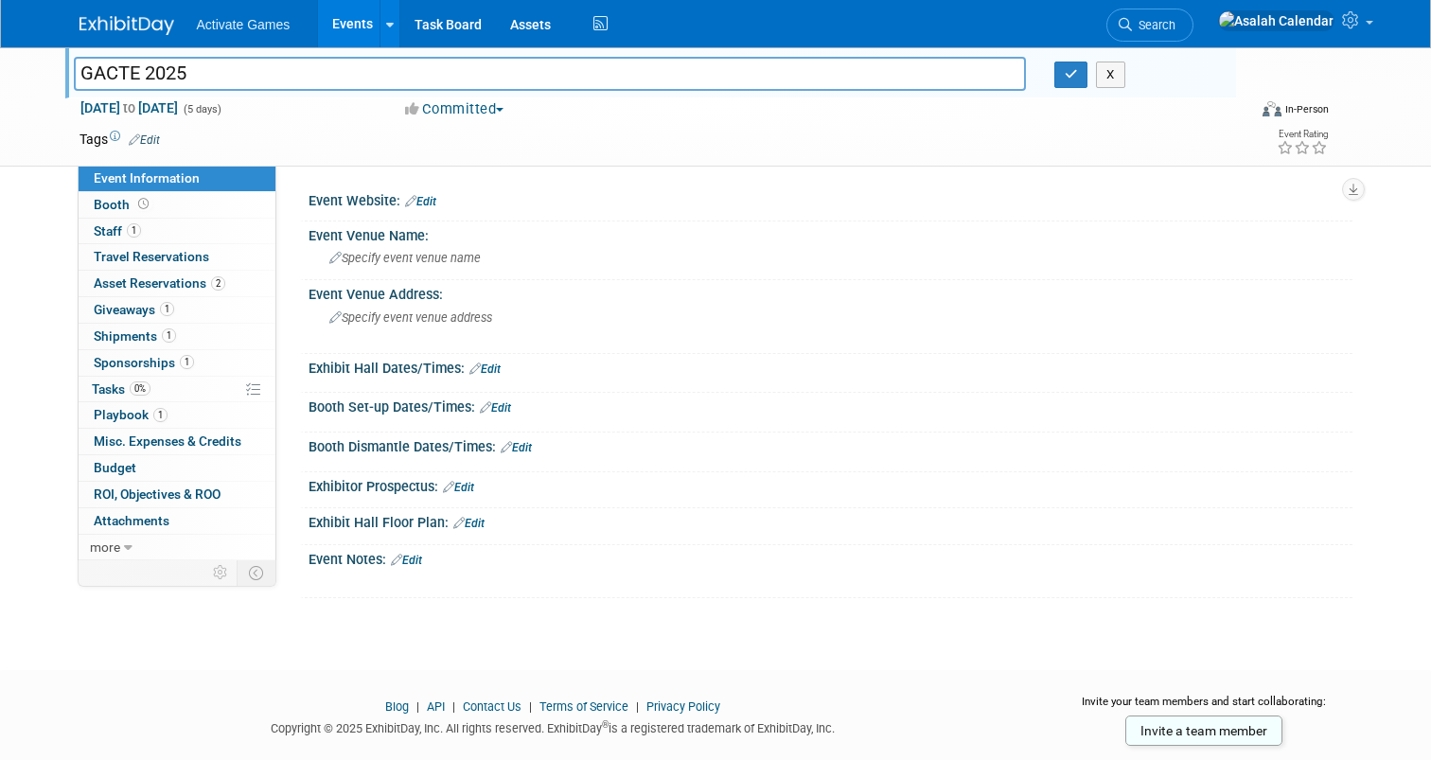
click at [420, 621] on div "GACTE 2025 GACTE 2025 X Nov 17, 2025 to Nov 21, 2025 (5 days) Nov 17, 2025 to N…" at bounding box center [715, 341] width 1431 height 589
click at [127, 543] on icon at bounding box center [128, 547] width 9 height 13
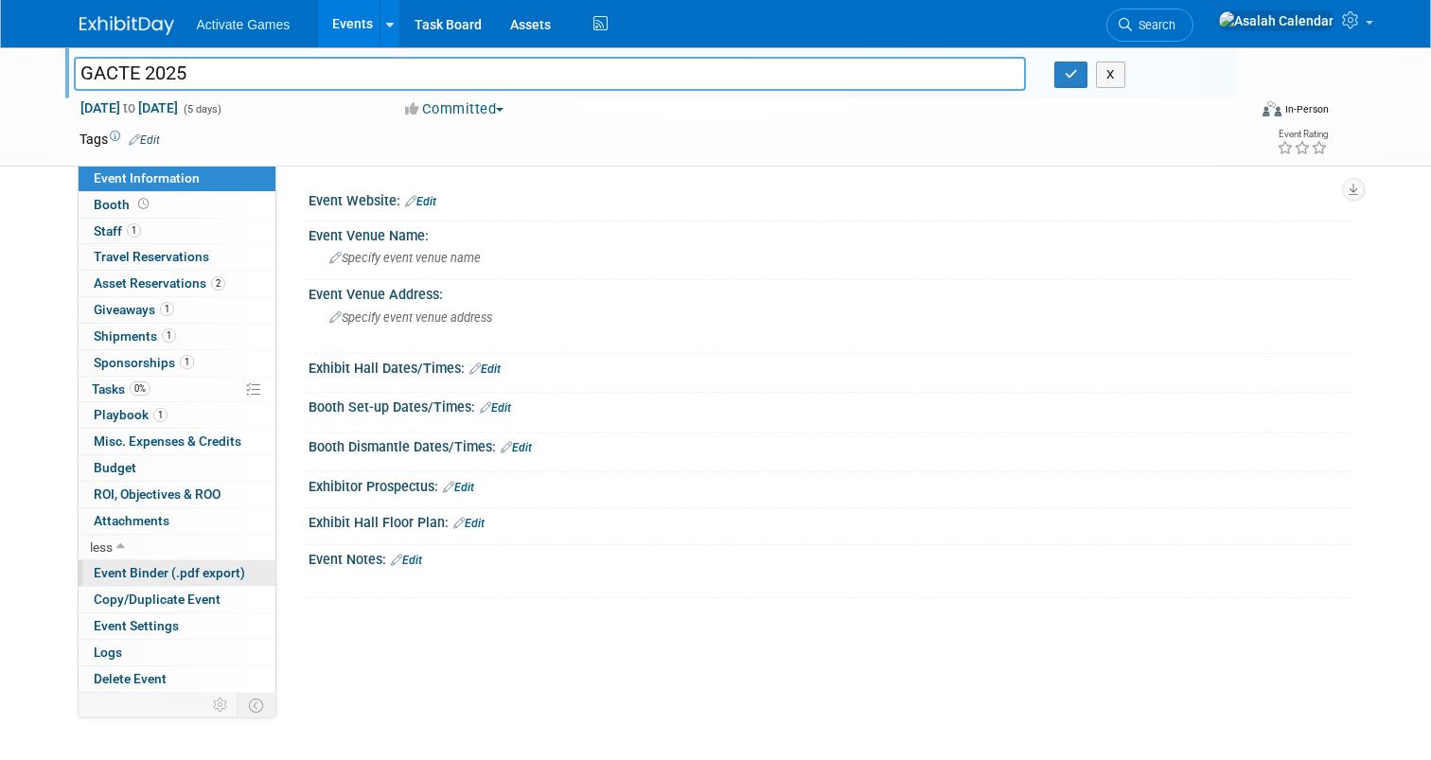
click at [171, 574] on span "Event Binder (.pdf export)" at bounding box center [169, 572] width 151 height 15
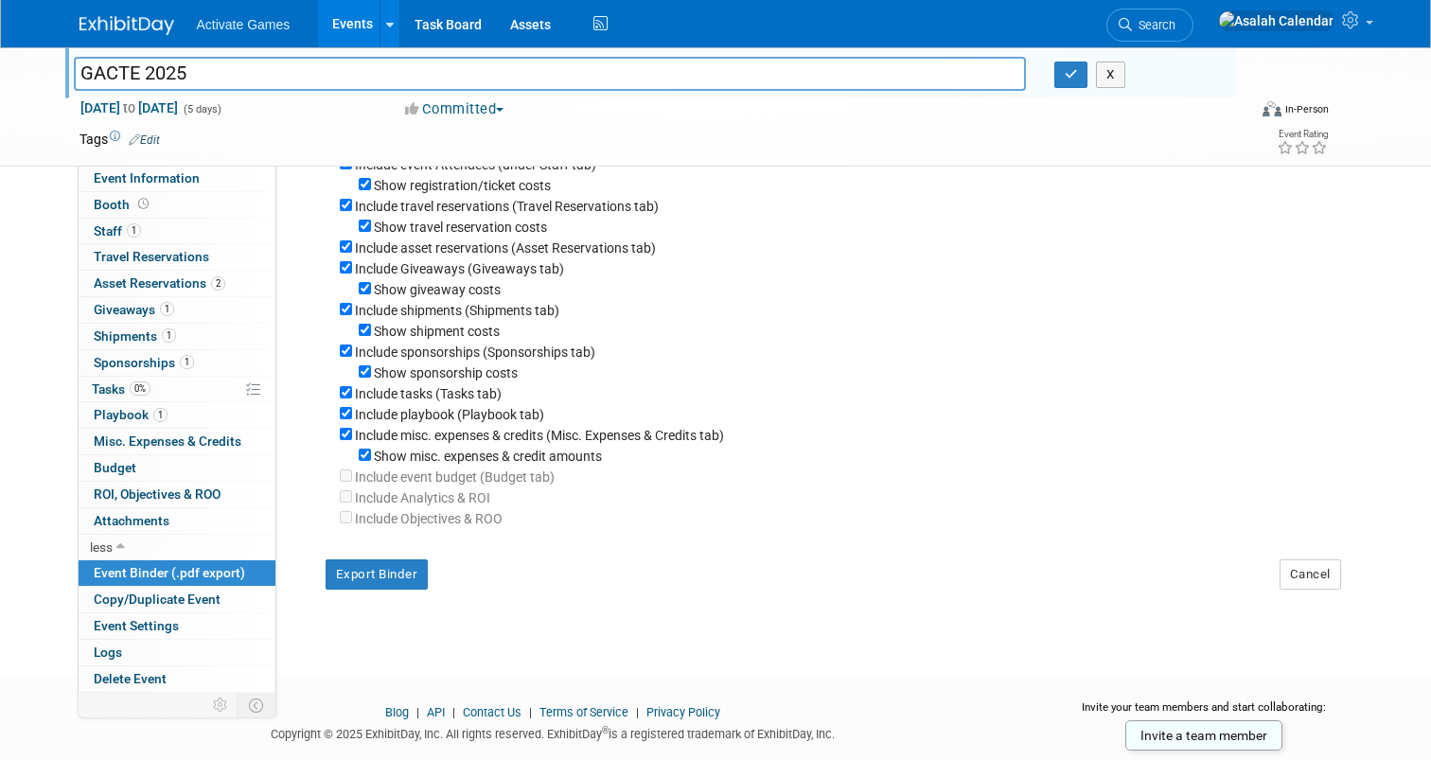
scroll to position [282, 0]
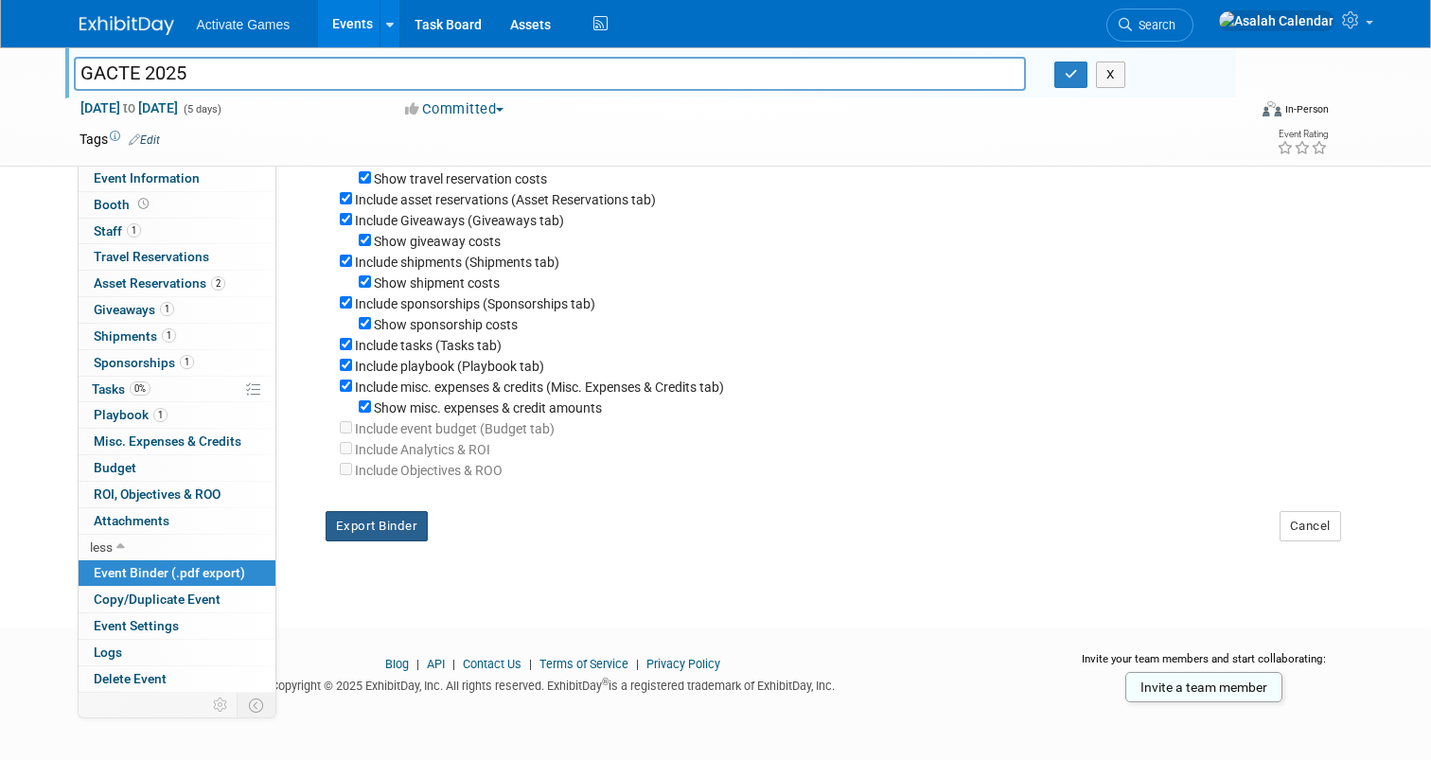
click at [377, 518] on button "Export Binder" at bounding box center [376, 526] width 103 height 30
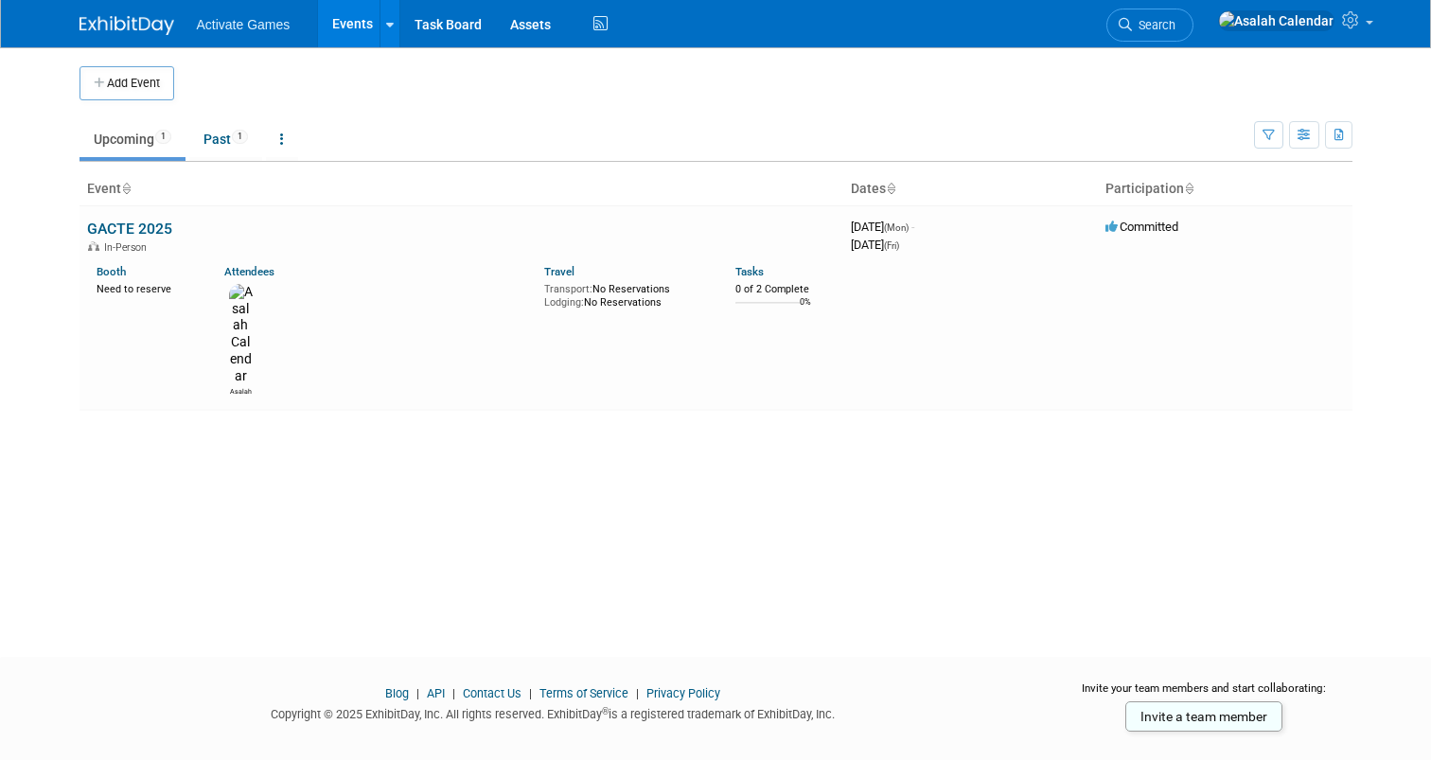
click at [631, 462] on div "Add Event New Event Duplicate Event Warning There is another event in your work…" at bounding box center [715, 334] width 1301 height 575
